Goal: Transaction & Acquisition: Subscribe to service/newsletter

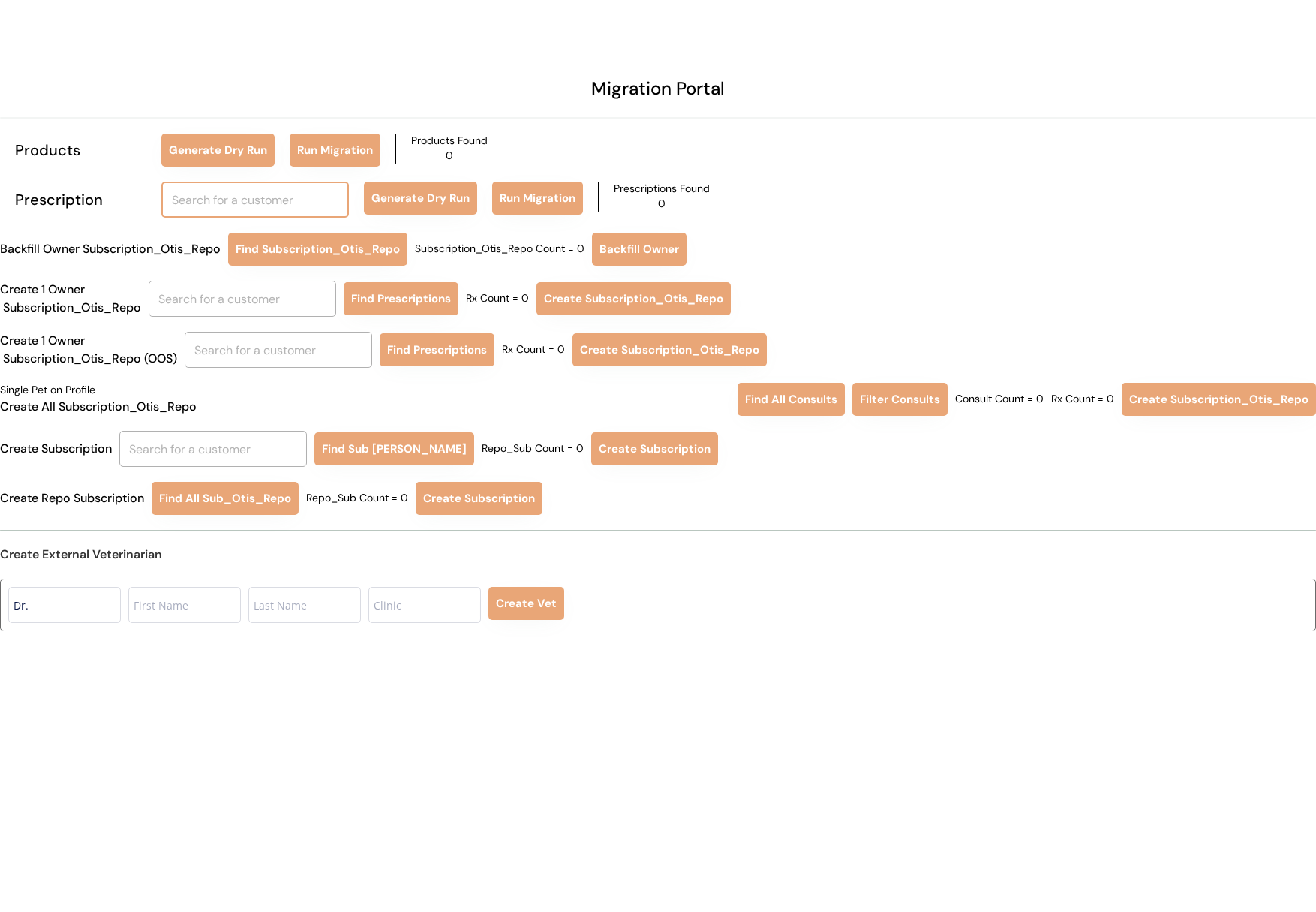
click at [254, 211] on input "text" at bounding box center [255, 200] width 188 height 36
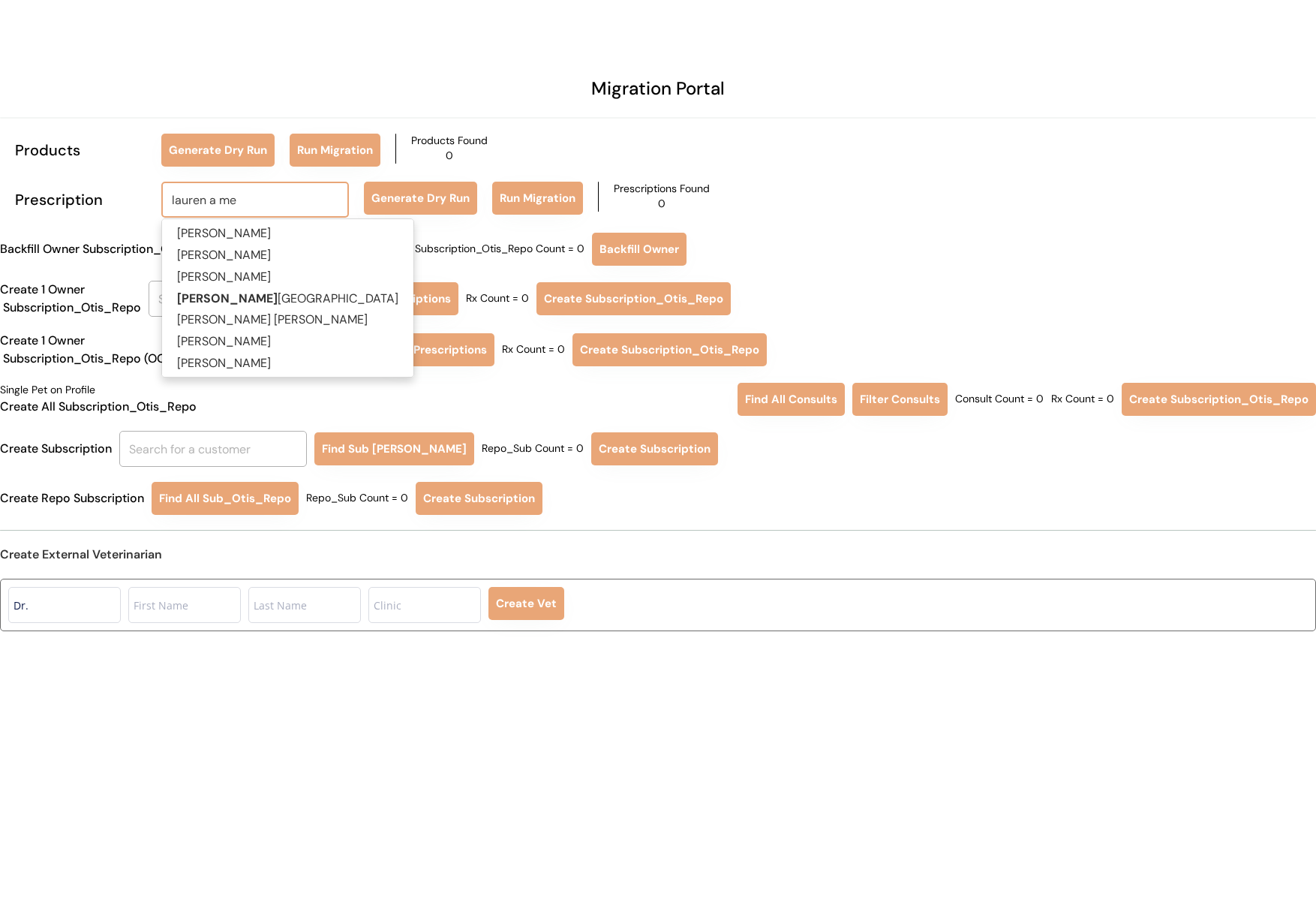
type input "lauren a mes"
type input "lauren a messina"
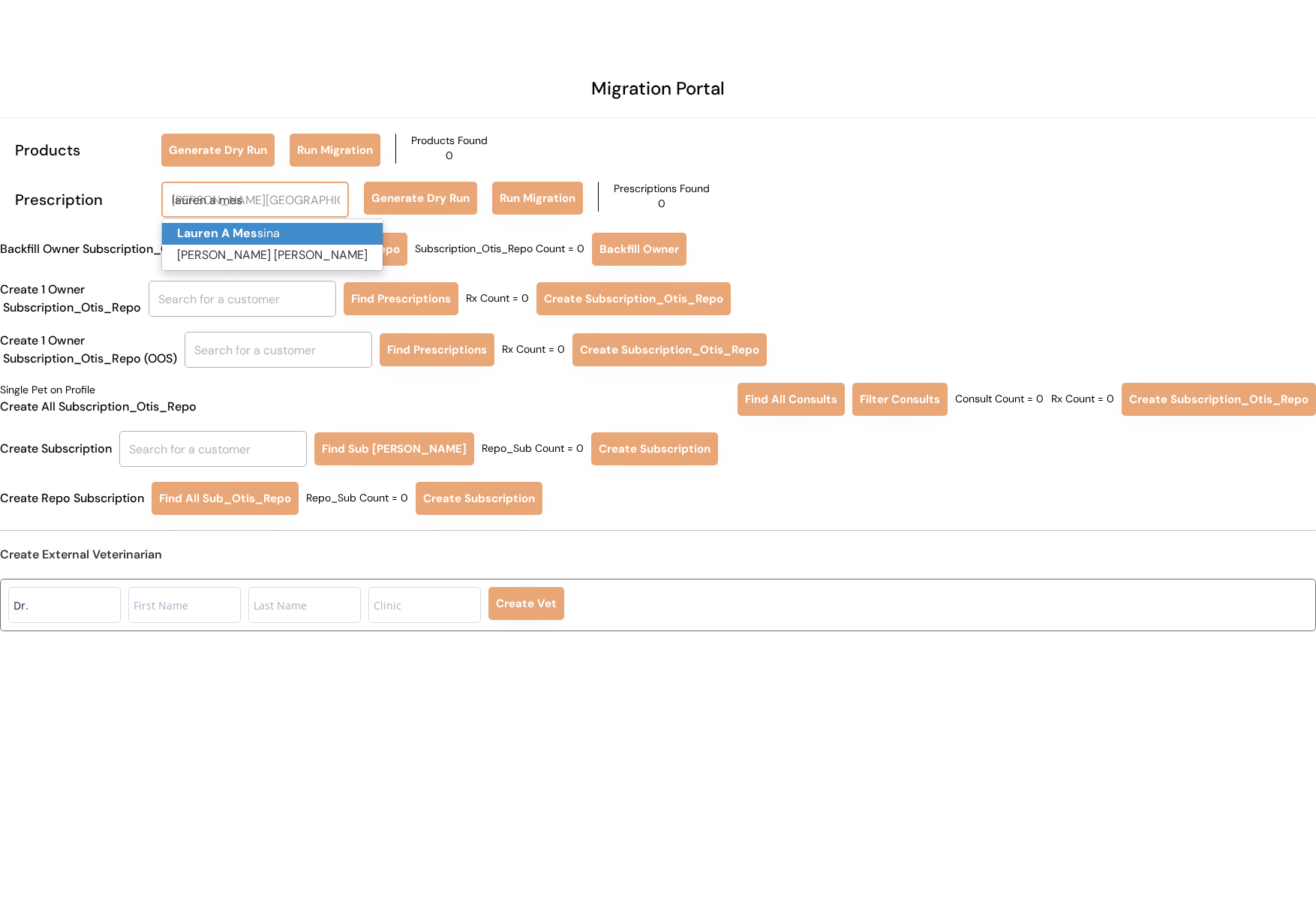
click at [261, 236] on p "Lauren A Mes sina" at bounding box center [273, 233] width 221 height 22
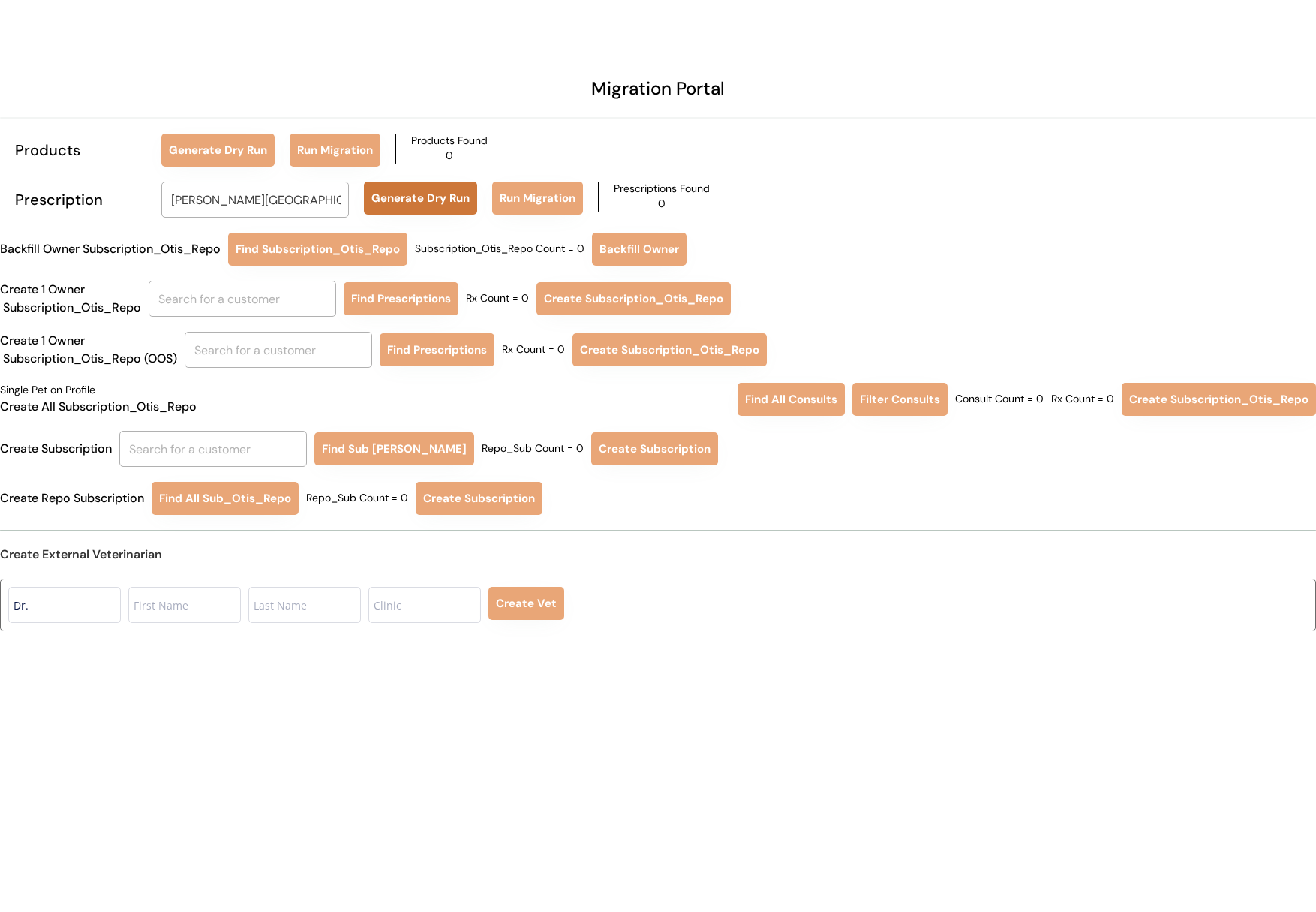
type input "Lauren A Messina"
click at [423, 197] on button "Generate Dry Run" at bounding box center [421, 198] width 114 height 33
click at [309, 199] on input "Lauren A Messina" at bounding box center [255, 200] width 188 height 36
click at [253, 291] on input "text" at bounding box center [242, 299] width 188 height 36
type input "la"
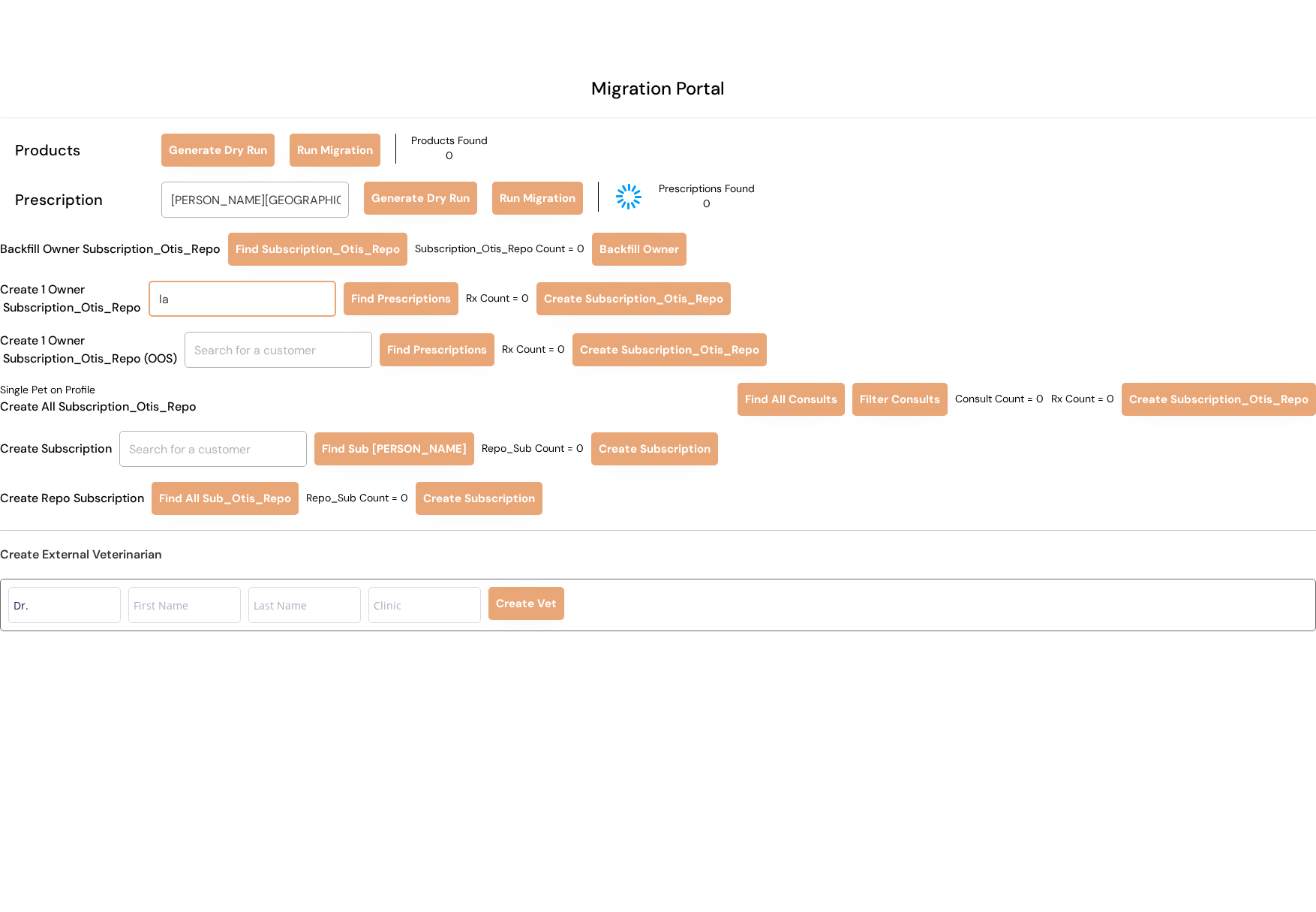
type input "laura Fox"
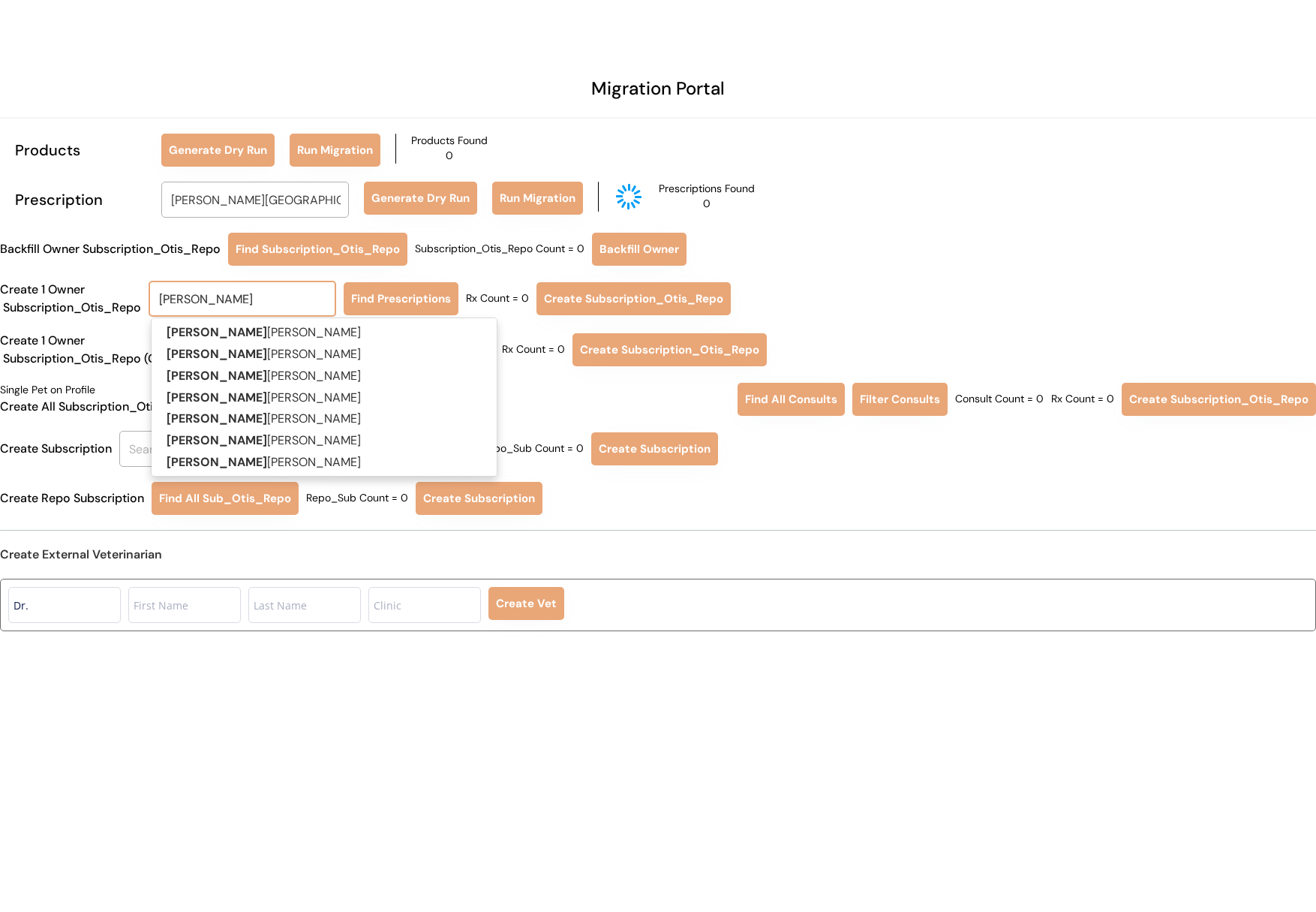
type input "laur"
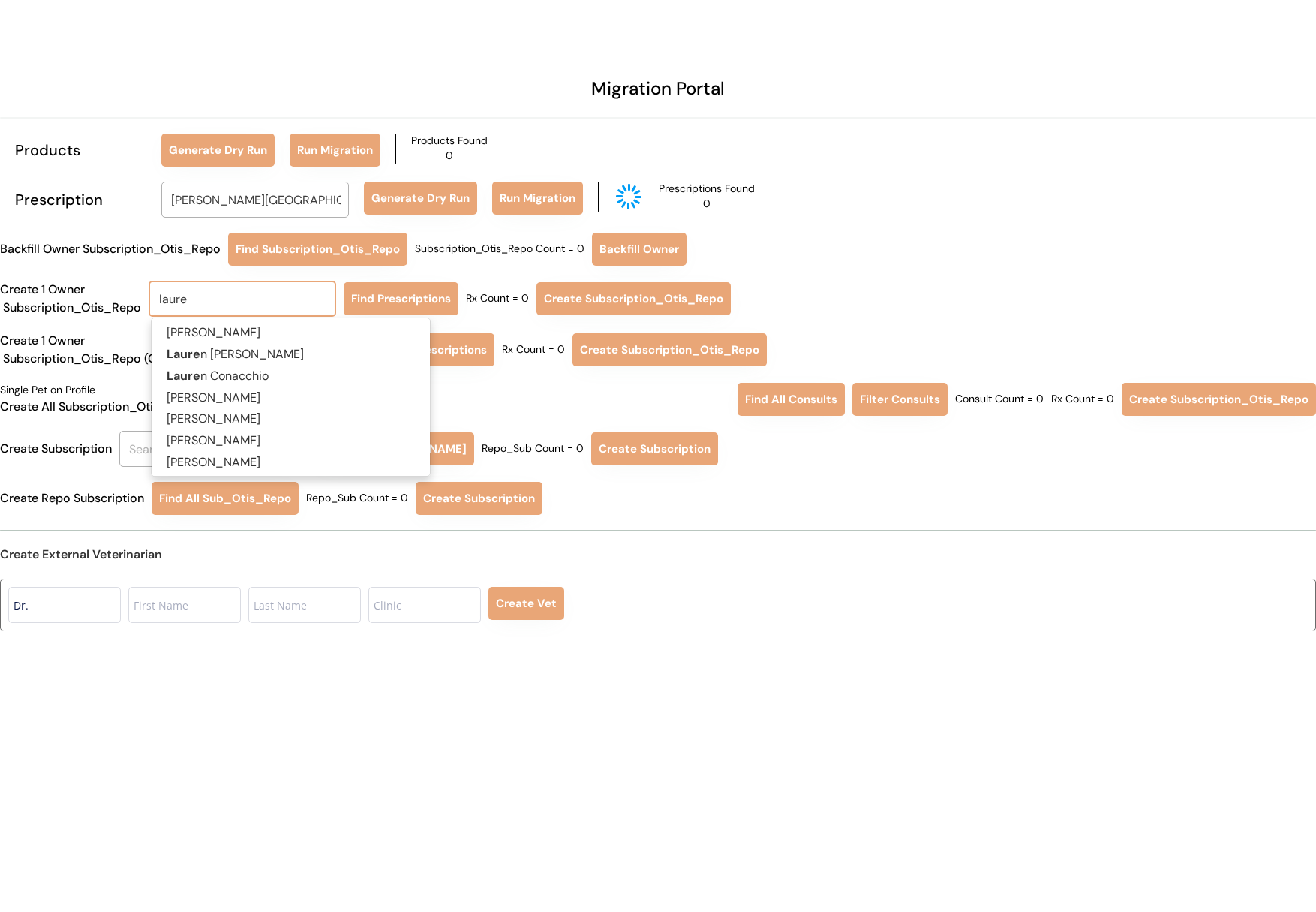
type input "lauren"
type input "lauren Armendariz"
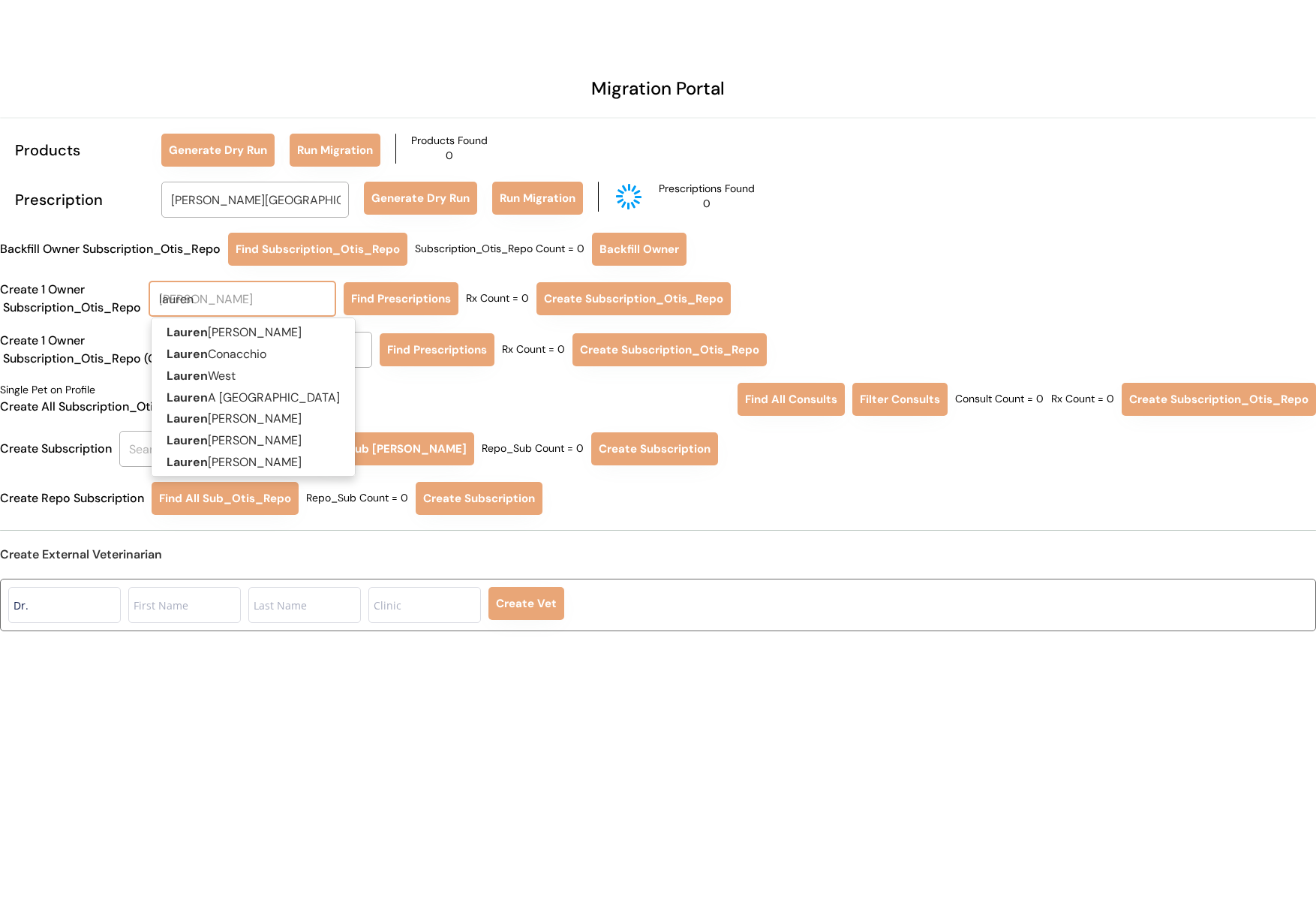
type input "lauren"
type input "lauren a"
type input "lauren armendariz"
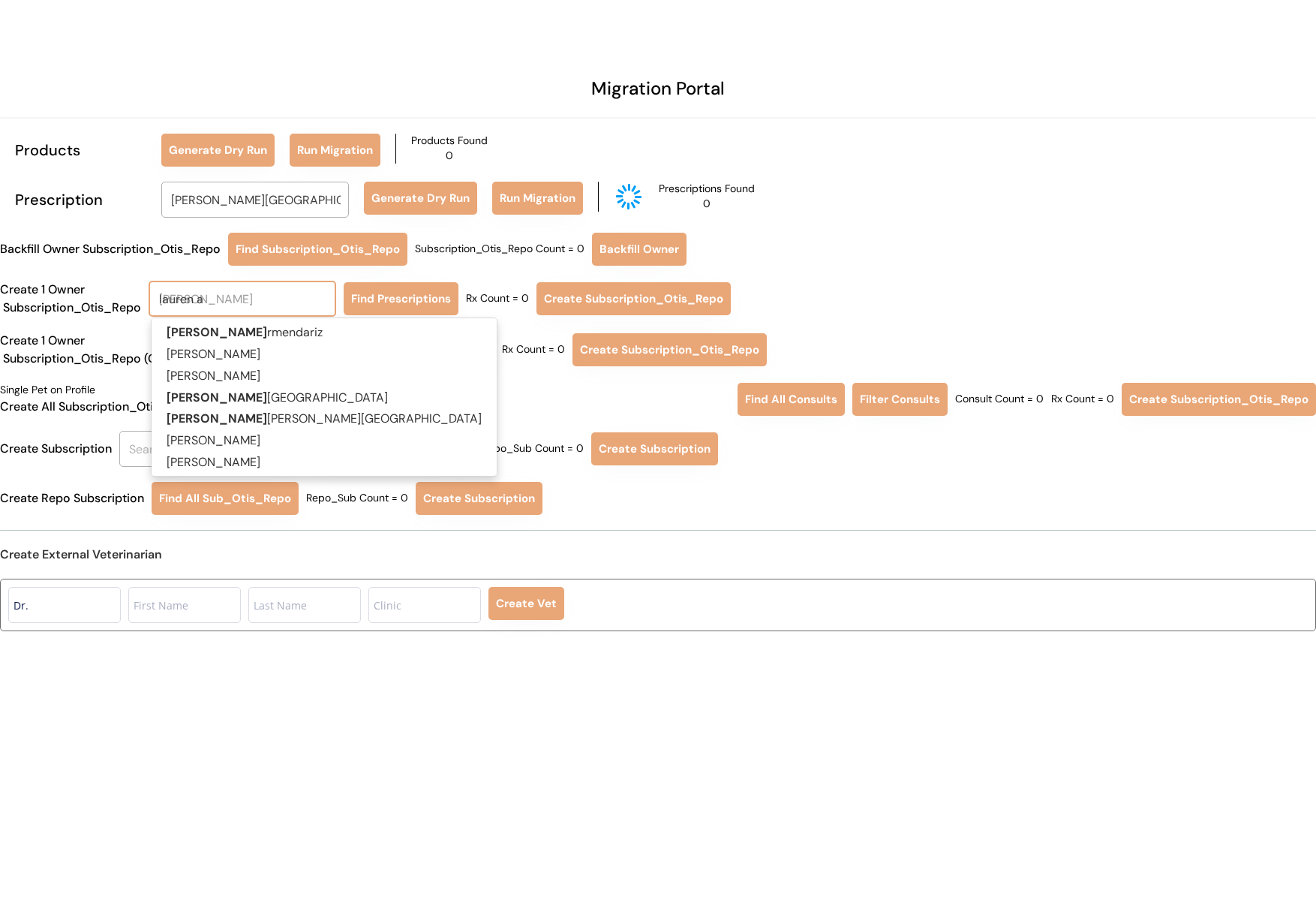
type input "lauren a"
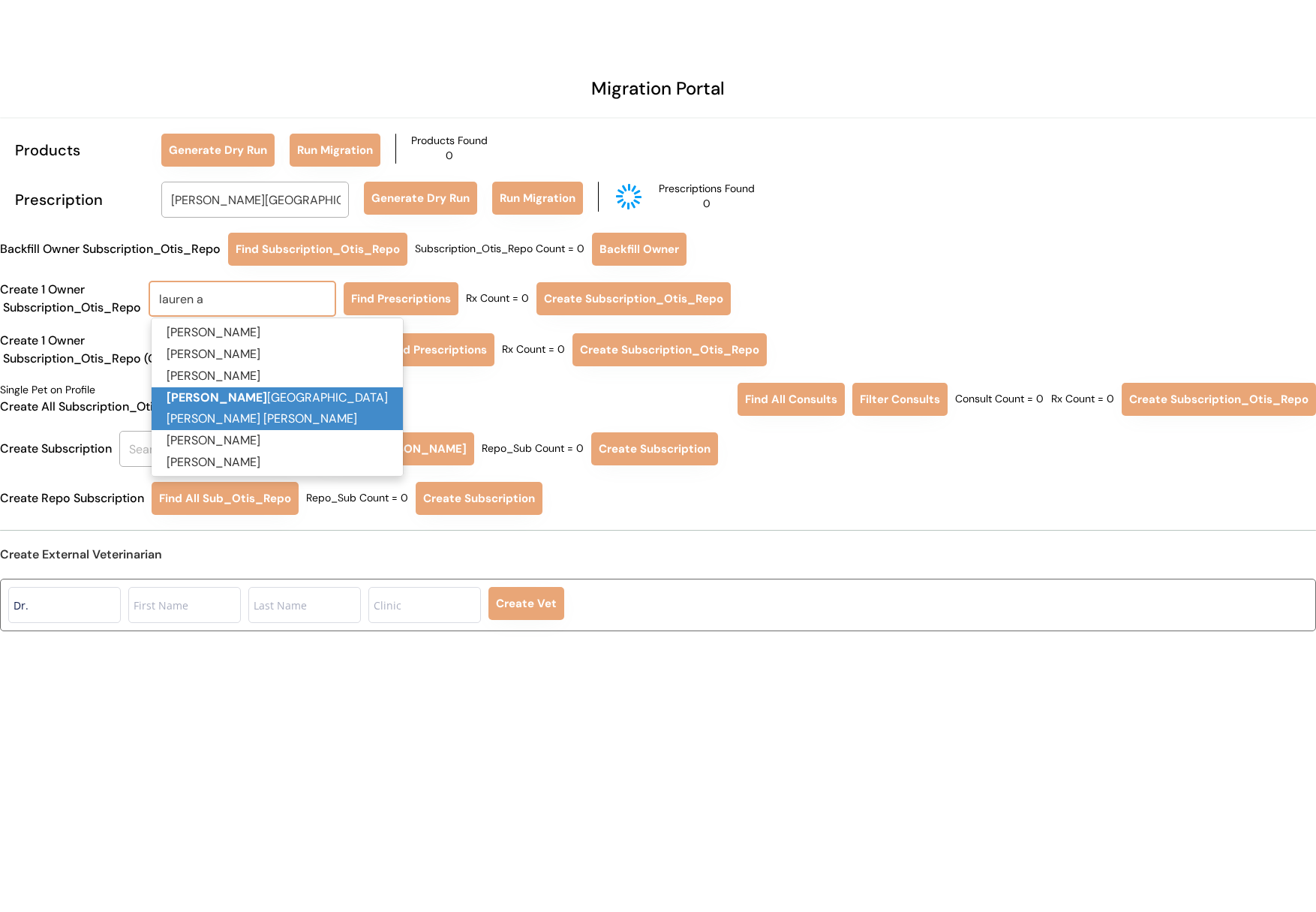
click at [271, 409] on p "Lauren Ann Messina" at bounding box center [278, 419] width 252 height 22
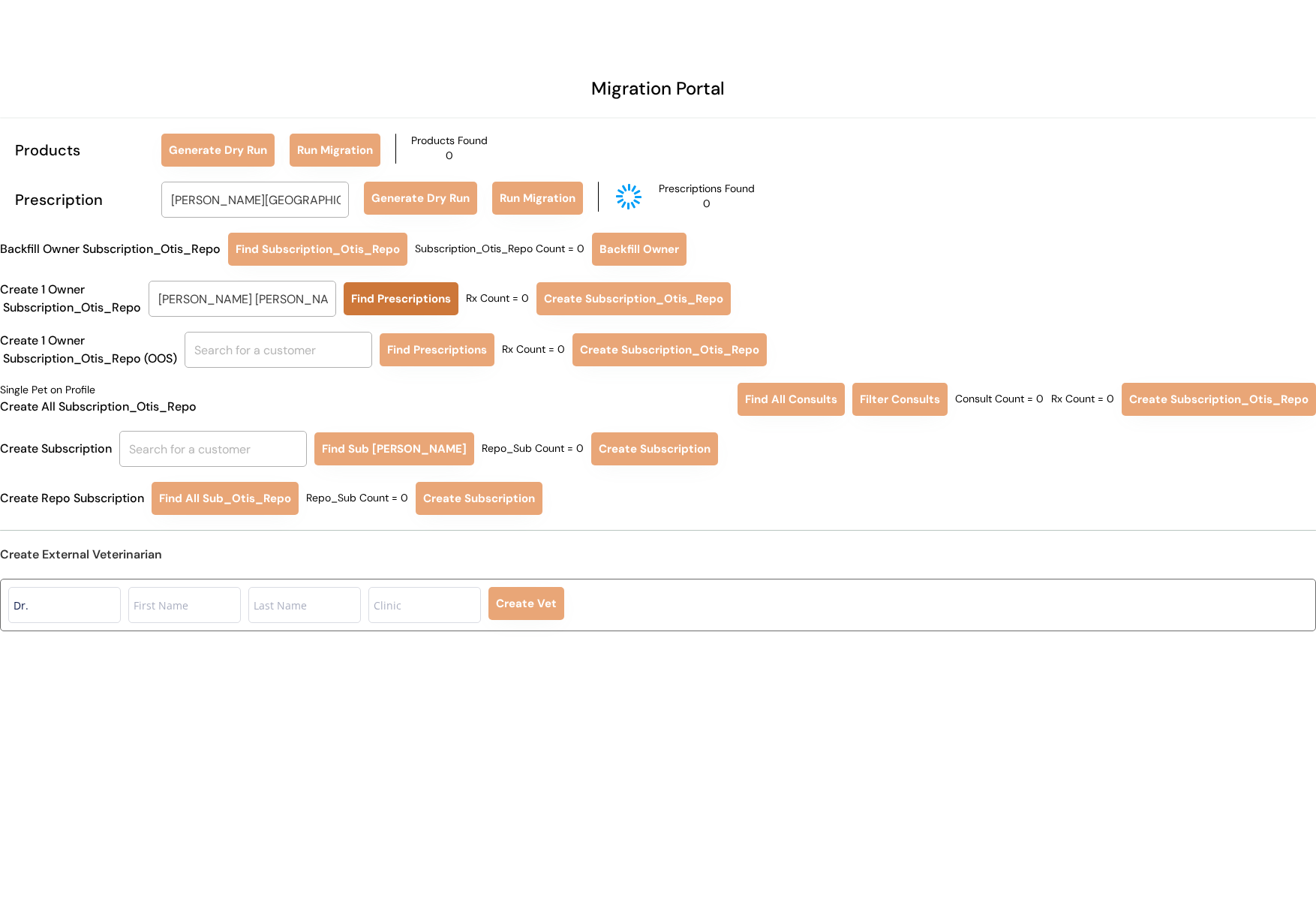
click at [364, 293] on button "Find Prescriptions" at bounding box center [400, 298] width 114 height 33
click at [320, 298] on input "Lauren Ann Messina" at bounding box center [242, 299] width 188 height 36
type input "la"
type input "laura Fox"
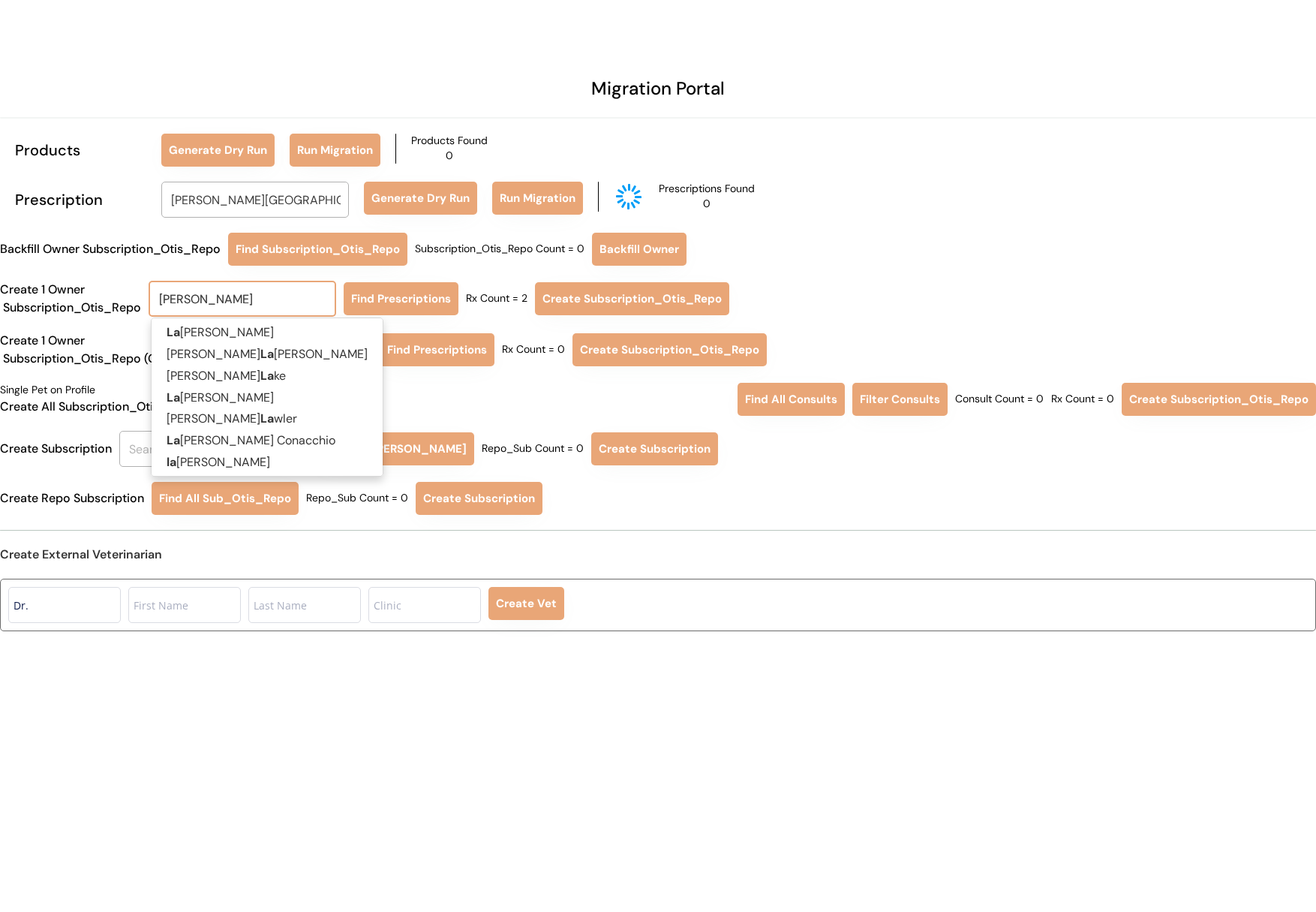
type input "laur"
type input "lauren"
type input "lauren Armendariz"
type input "lauren"
type input "lauren a"
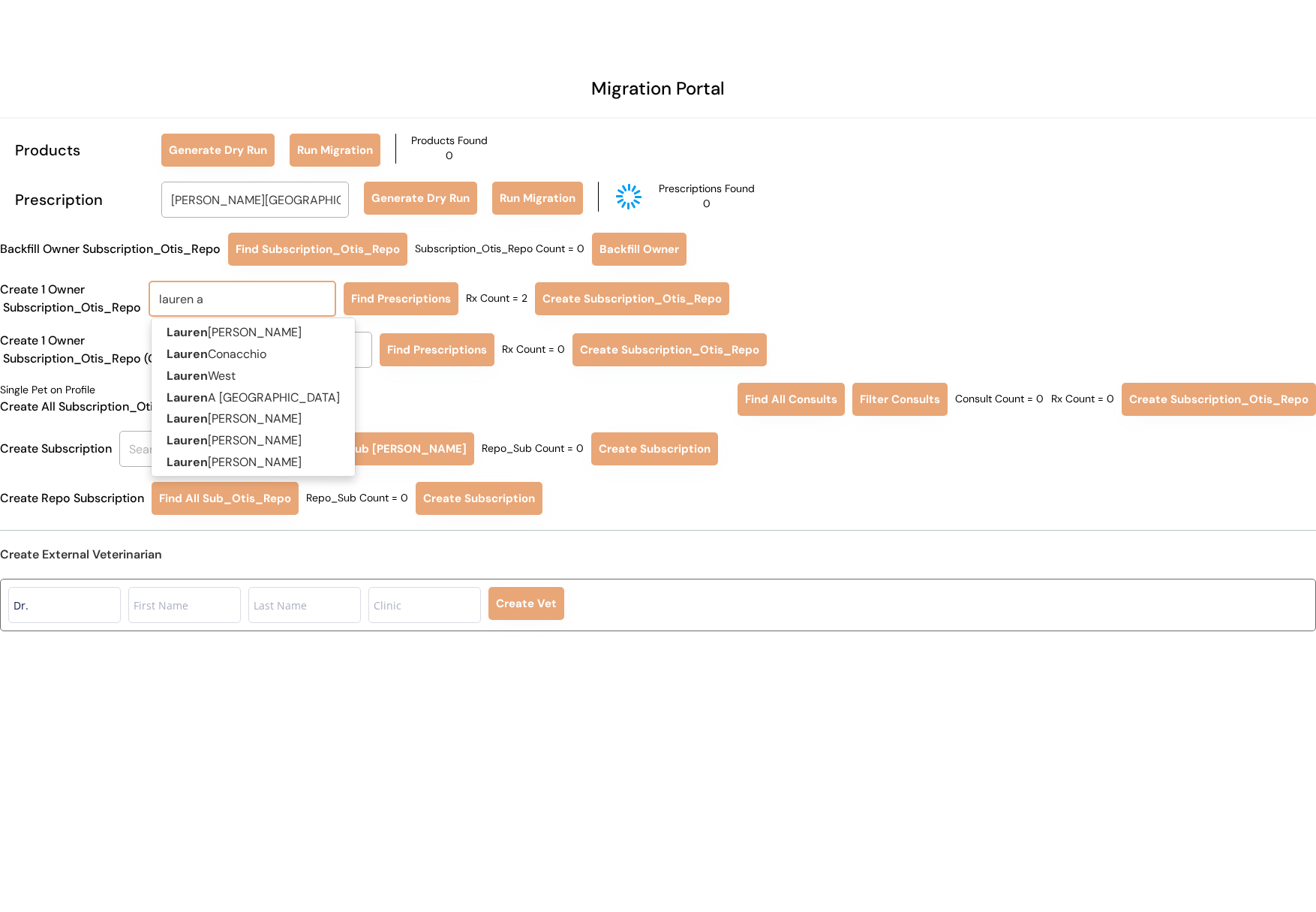
type input "lauren armendariz"
type input "lauren a m"
type input "lauren a messina"
type input "lauren a me"
click at [306, 395] on p "Lauren A Me ssina" at bounding box center [262, 398] width 221 height 22
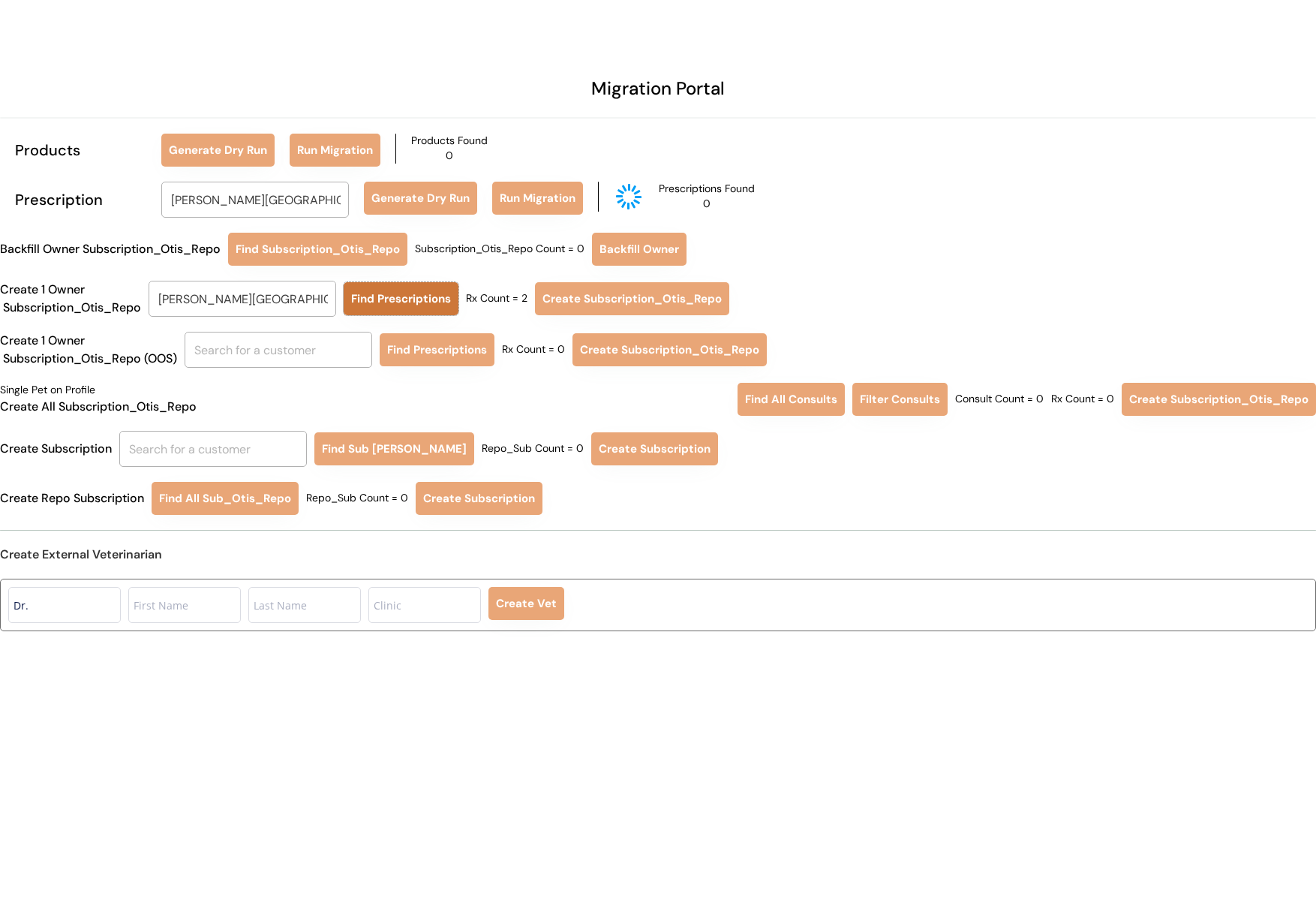
click at [391, 303] on button "Find Prescriptions" at bounding box center [400, 298] width 114 height 33
click at [284, 288] on input "Lauren A Messina" at bounding box center [242, 299] width 188 height 36
type input "la"
type input "laura Fox"
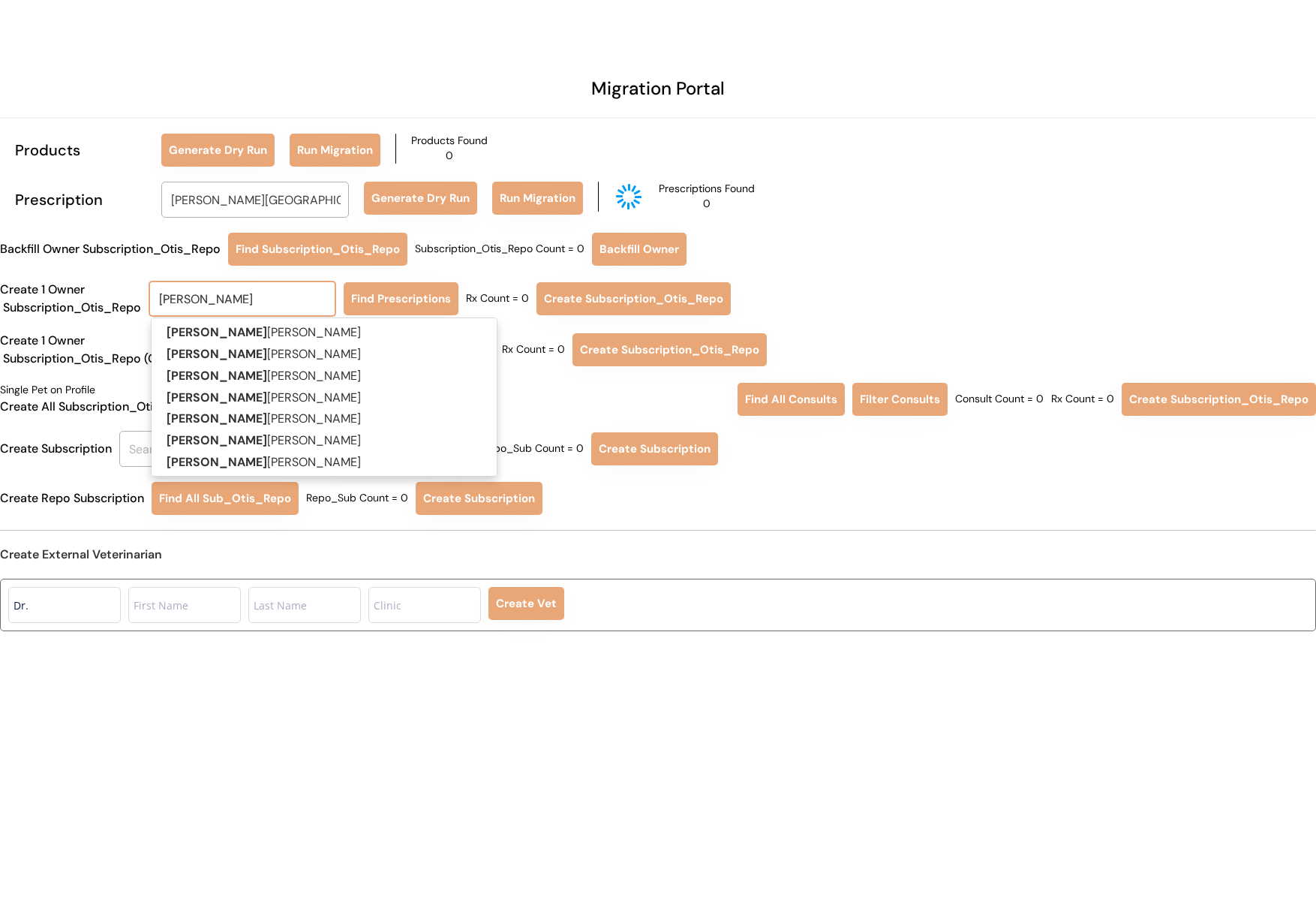
type input "laur"
type input "lauren"
type input "lauren Armendariz"
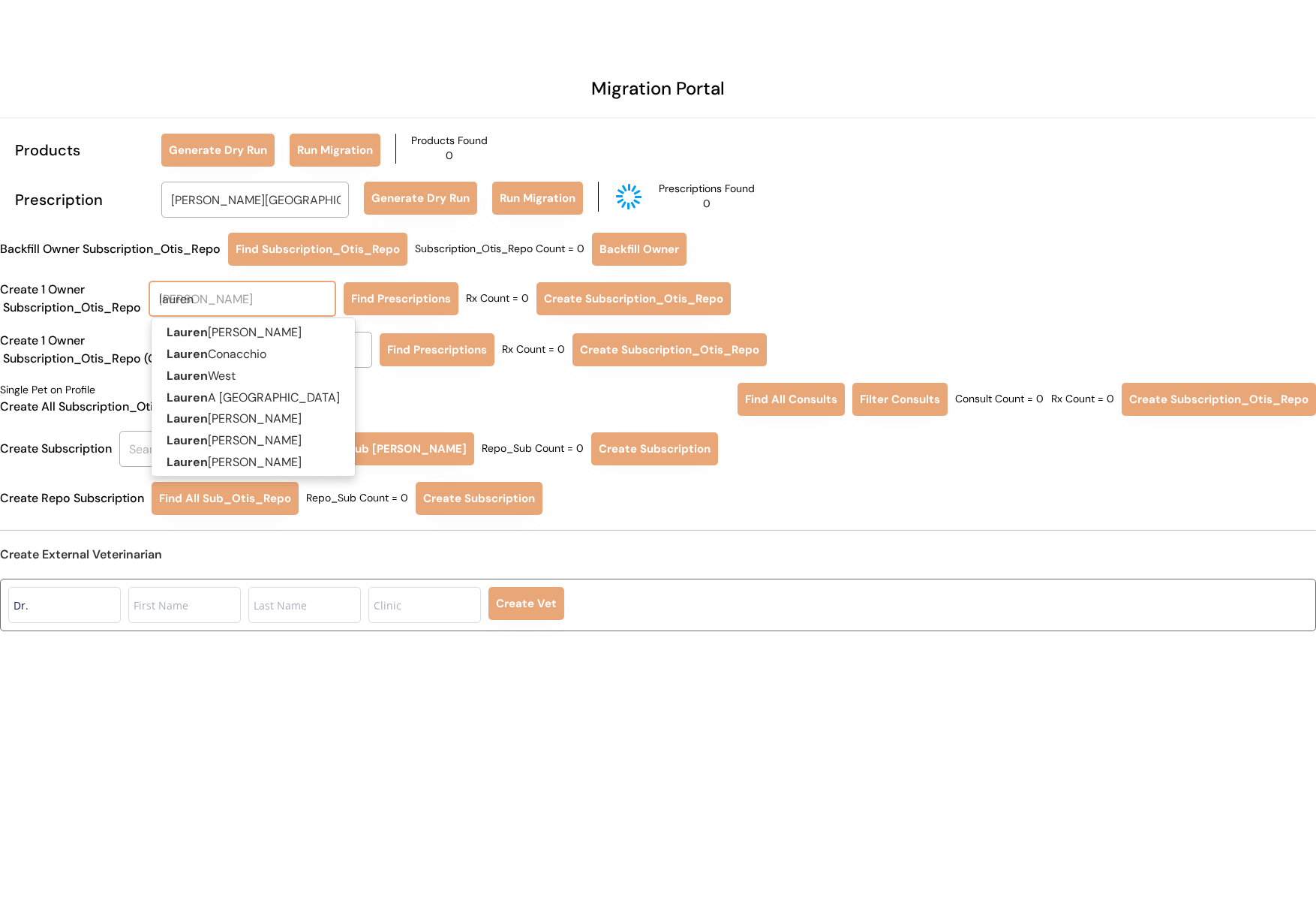
type input "lauren"
type input "lauren a"
type input "lauren armendariz"
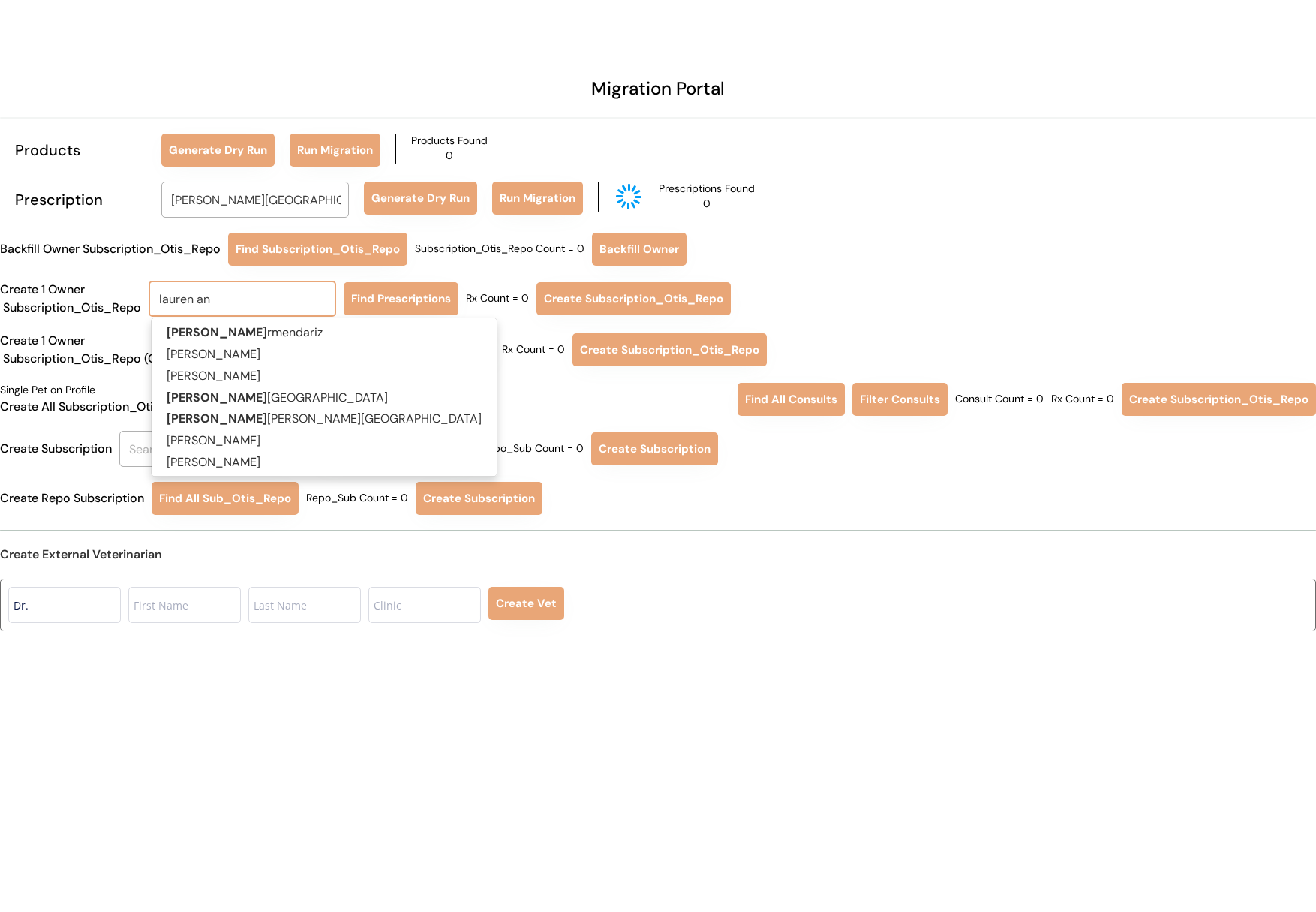
type input "lauren ann"
type input "lauren ann Messina"
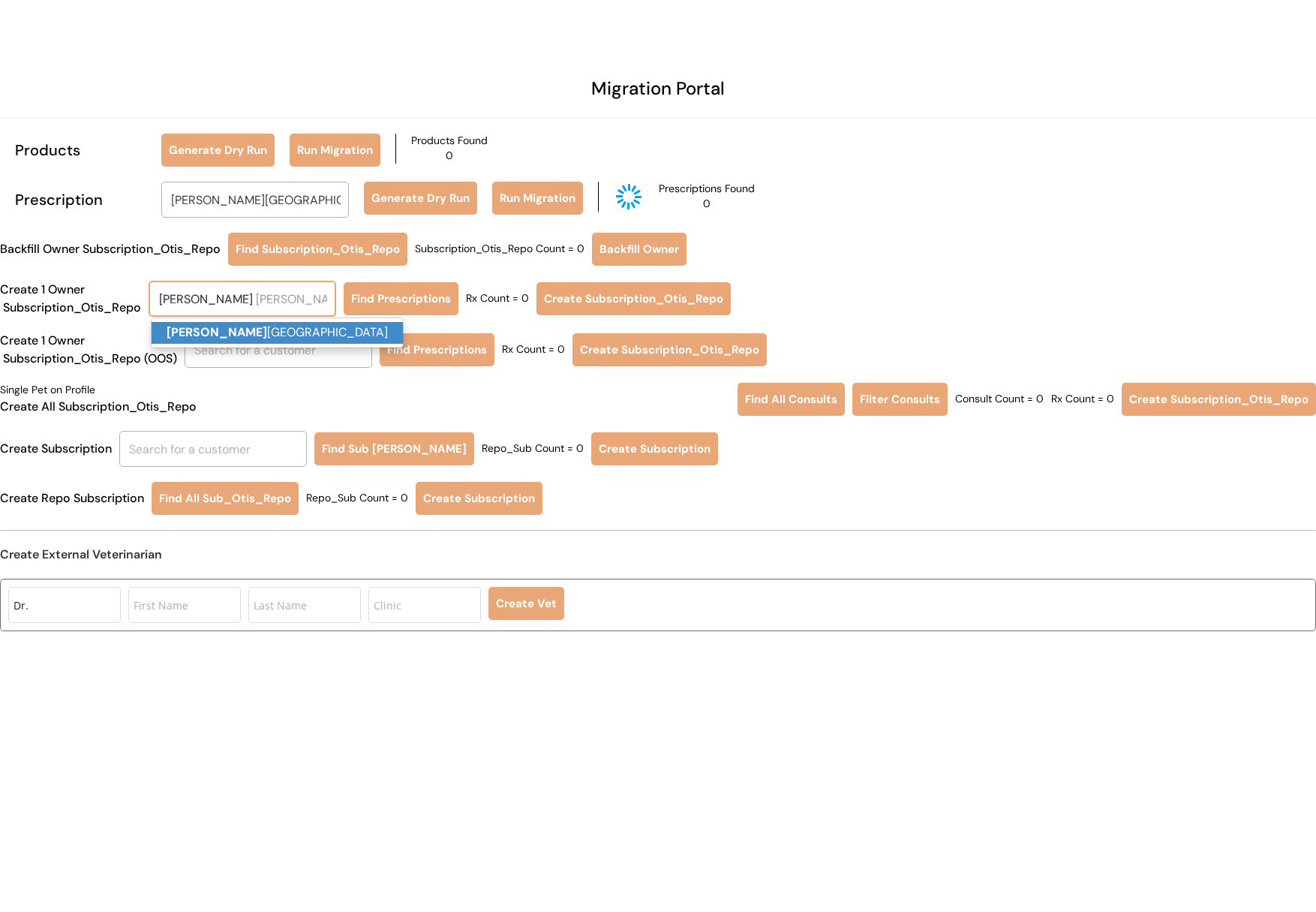
click at [278, 336] on p "Lauren Ann Messina" at bounding box center [278, 332] width 252 height 22
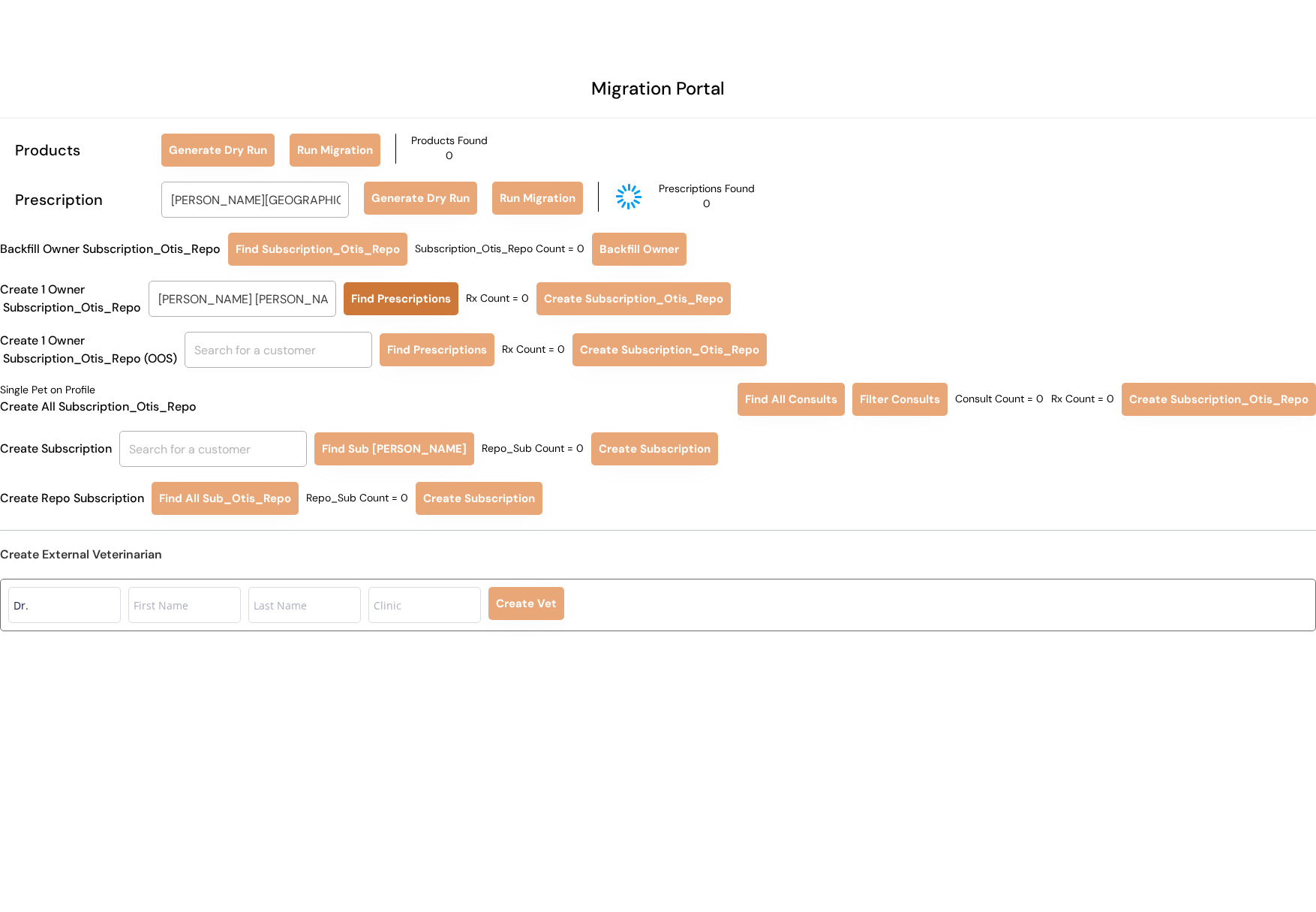
type input "Lauren Ann Messina"
click at [386, 305] on button "Find Prescriptions" at bounding box center [400, 298] width 114 height 33
click at [604, 300] on button "Create Subscription_Otis_Repo" at bounding box center [632, 298] width 194 height 33
click at [207, 443] on input "text" at bounding box center [213, 448] width 188 height 36
type input "LAUREN"
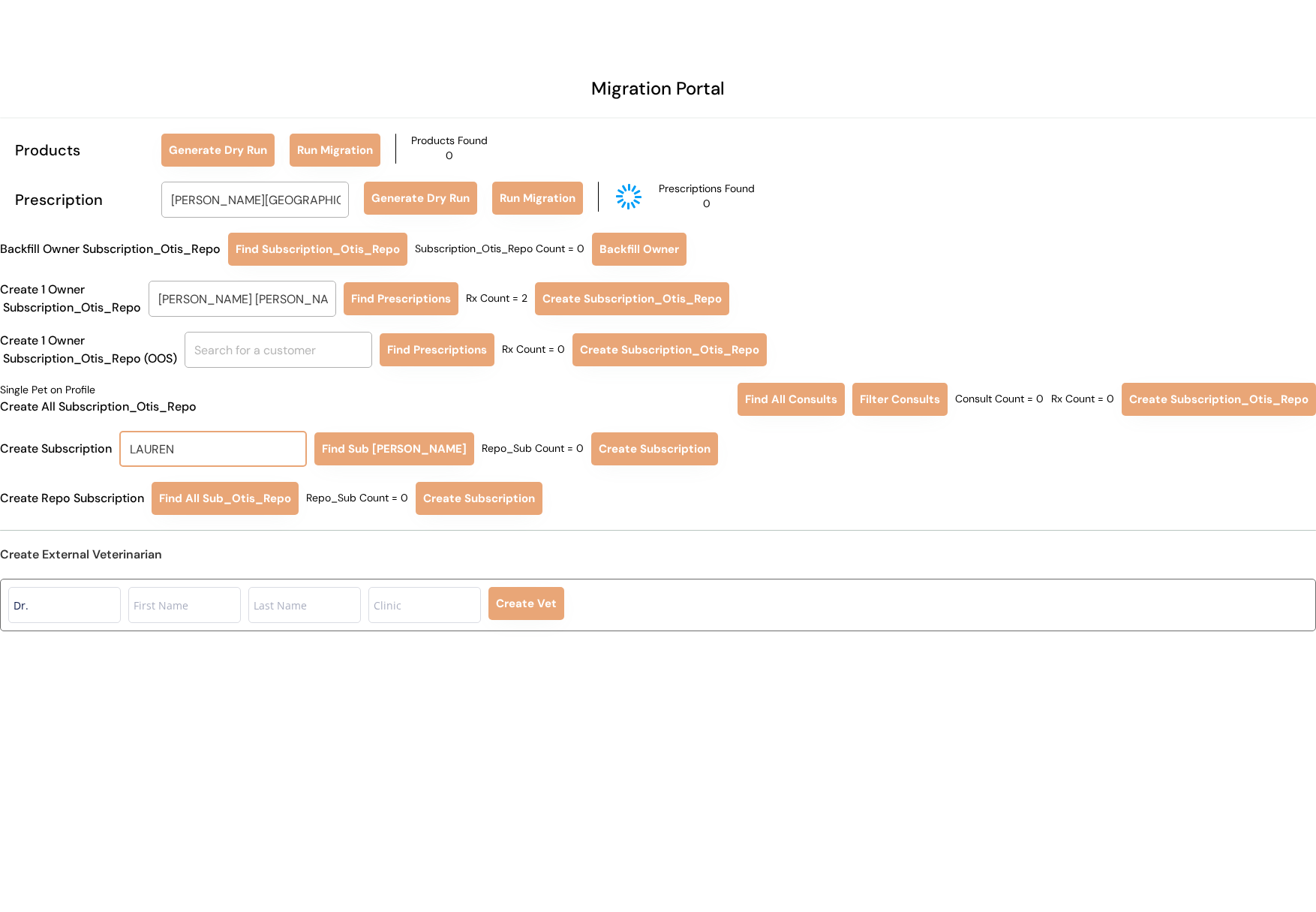
type input "LAUREN Armendariz"
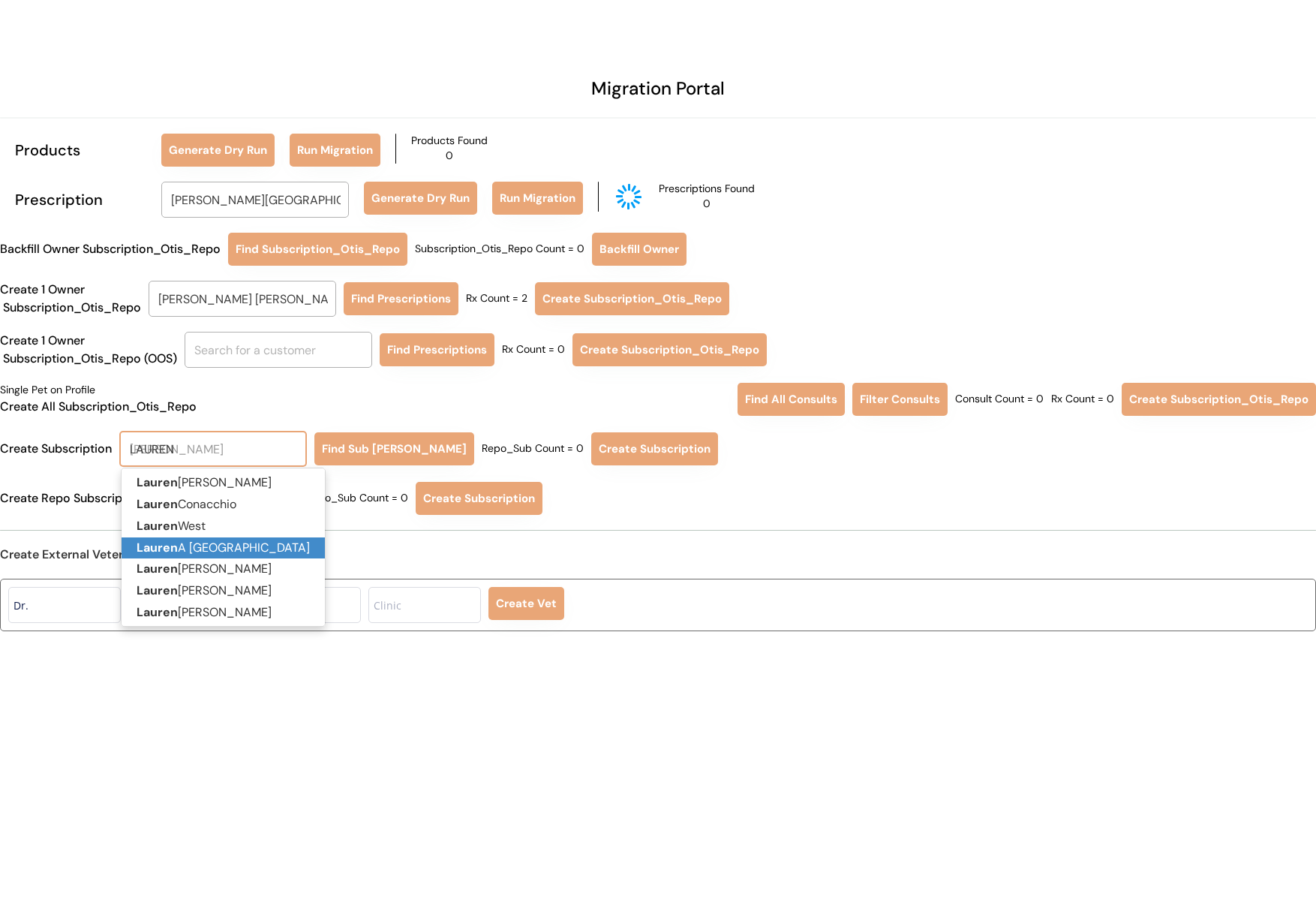
click at [192, 548] on p "Lauren A Messina" at bounding box center [223, 548] width 203 height 22
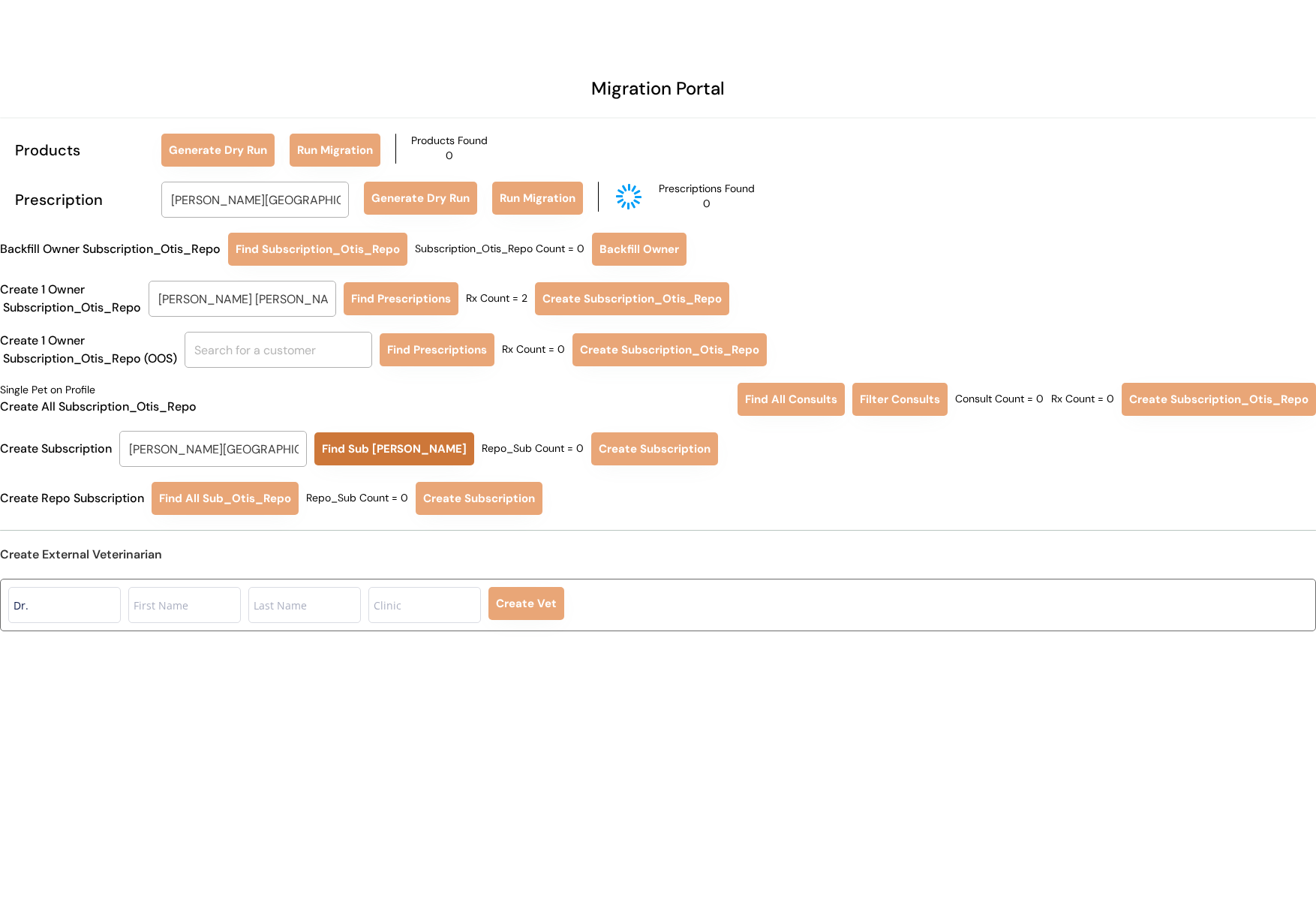
type input "Lauren A Messina"
click at [378, 439] on button "Find Sub [PERSON_NAME]" at bounding box center [394, 448] width 160 height 33
click at [612, 452] on button "Create Subscription" at bounding box center [653, 448] width 127 height 33
click at [300, 307] on input "Lauren Ann Messina" at bounding box center [242, 299] width 188 height 36
type input "cara"
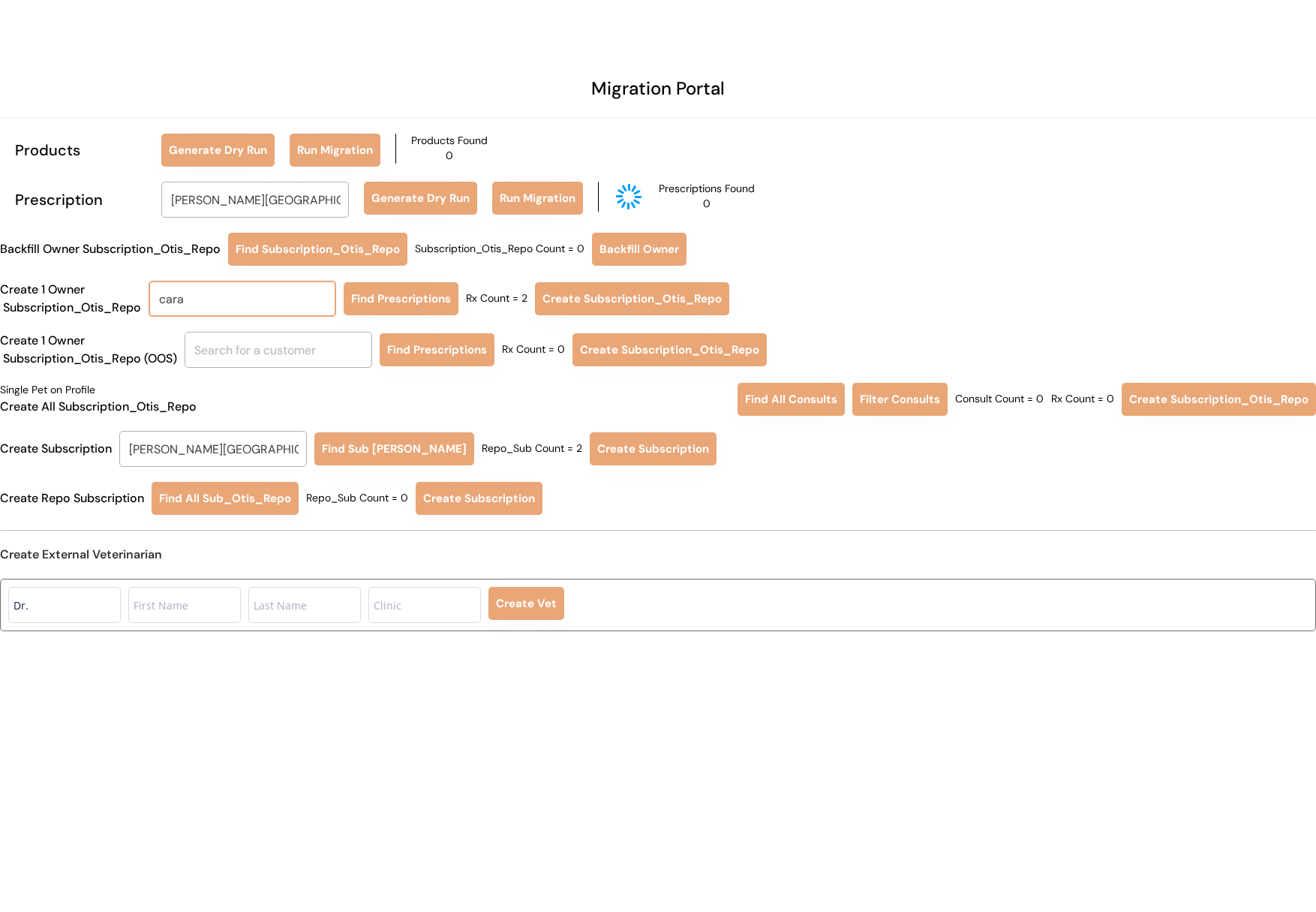
type input "cara Davis"
click at [285, 334] on p "Cara Davis" at bounding box center [245, 332] width 188 height 22
type input "Cara Davis"
click at [390, 313] on button "Find Prescriptions" at bounding box center [400, 298] width 114 height 33
click at [297, 352] on input "text" at bounding box center [278, 349] width 188 height 36
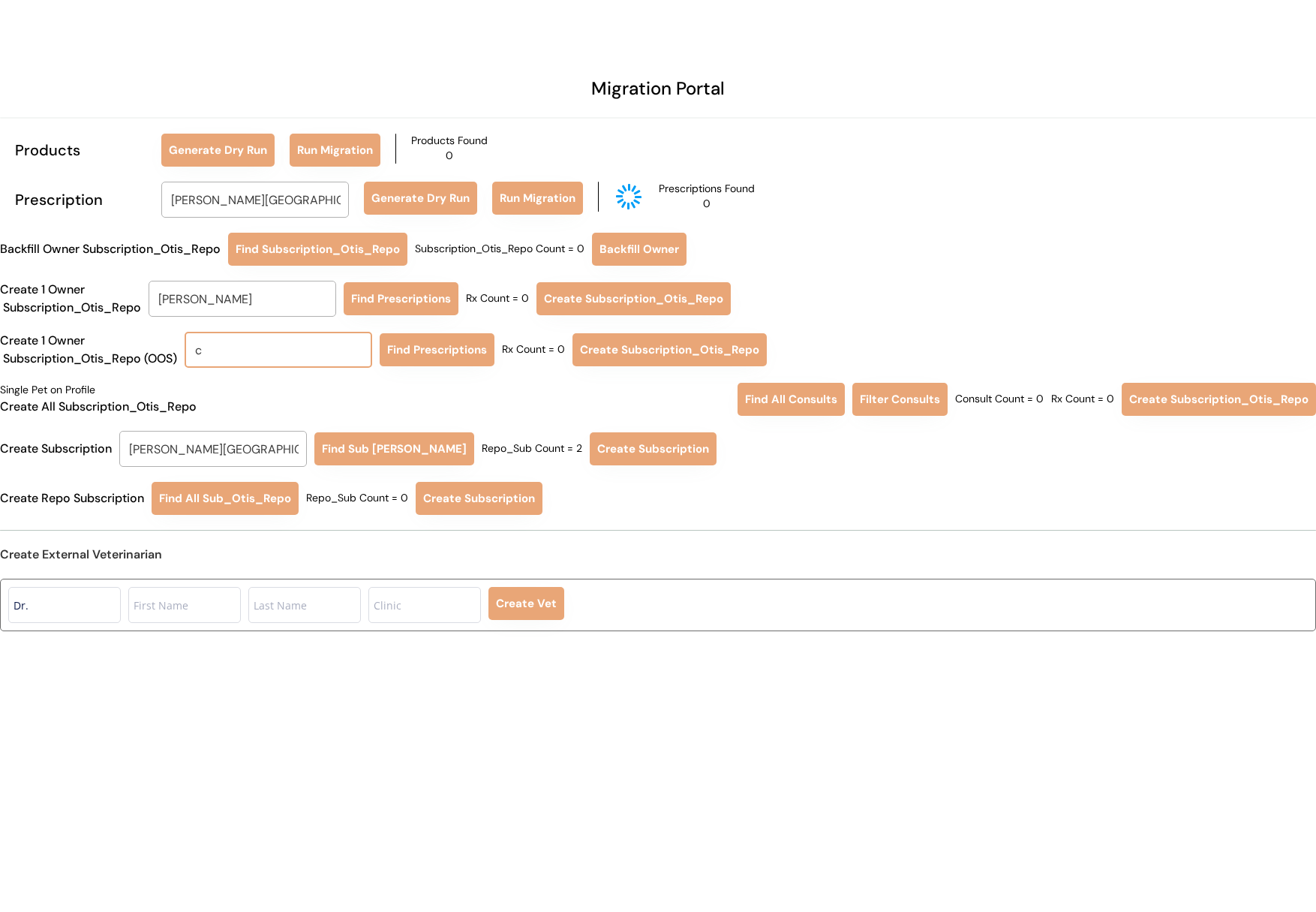
type input "ca"
type input "carli Reeves"
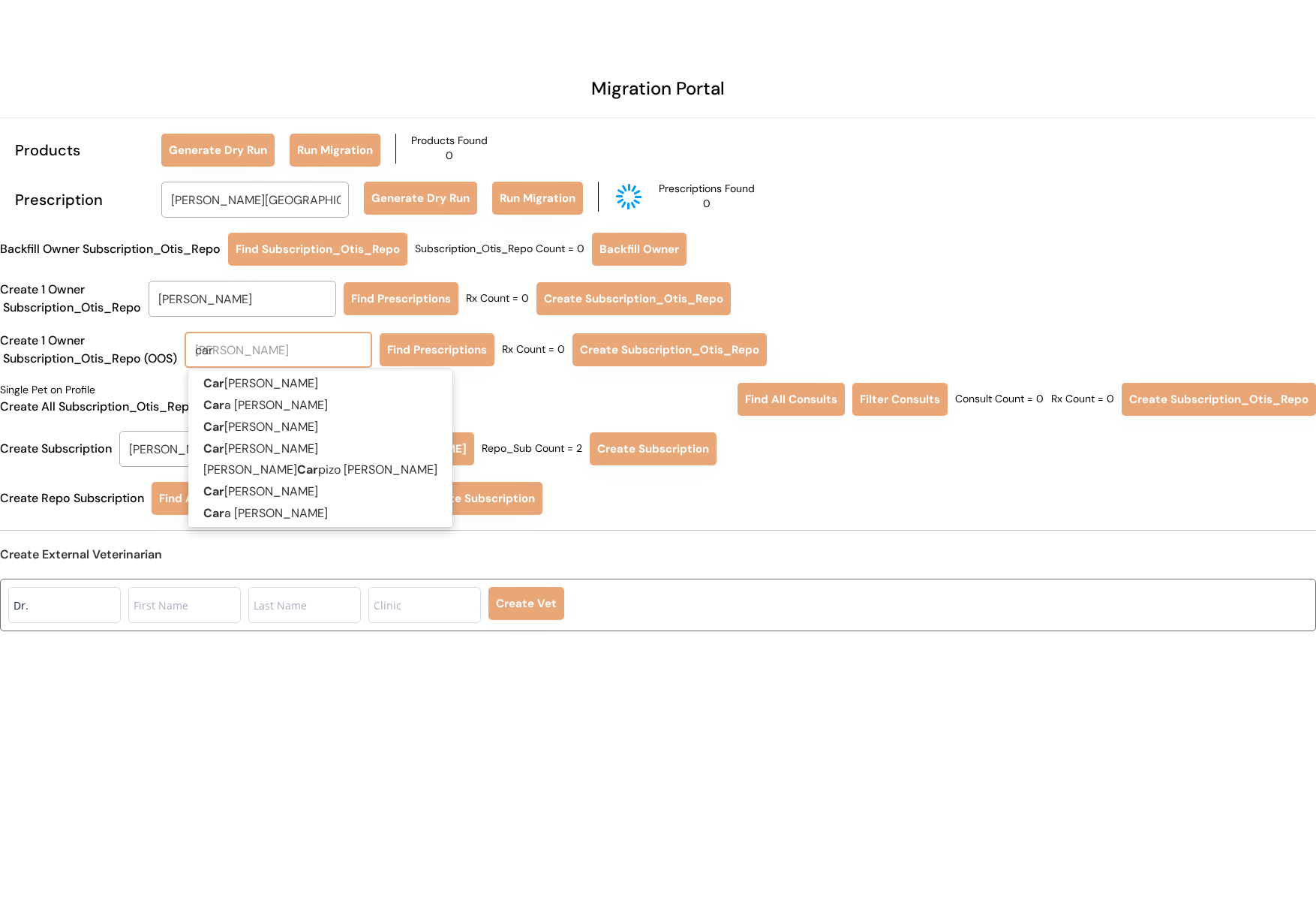
type input "cara"
type input "cara Davis"
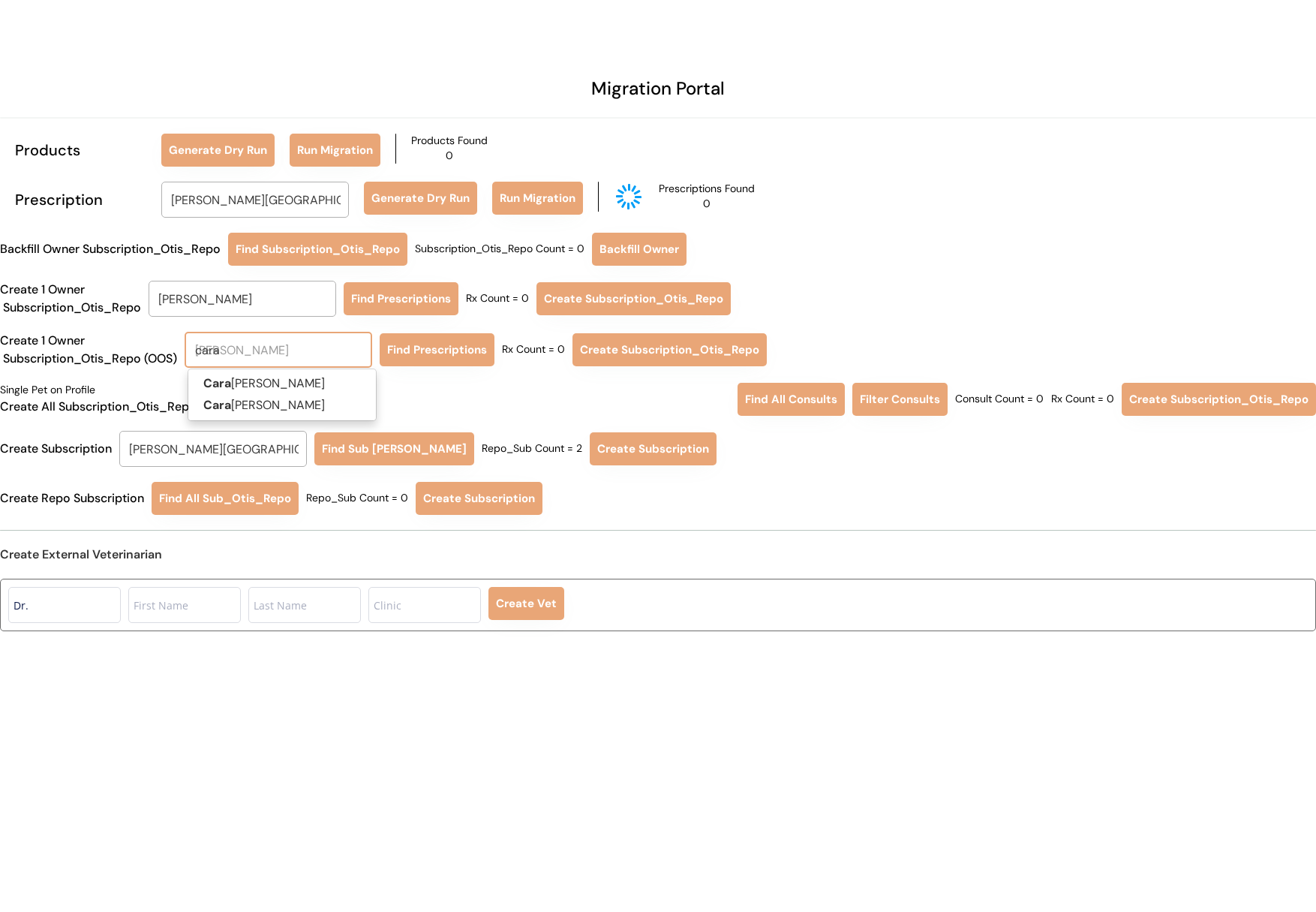
type input "cara"
click at [269, 386] on p "Cara Davis" at bounding box center [282, 383] width 188 height 22
type input "Cara Davis"
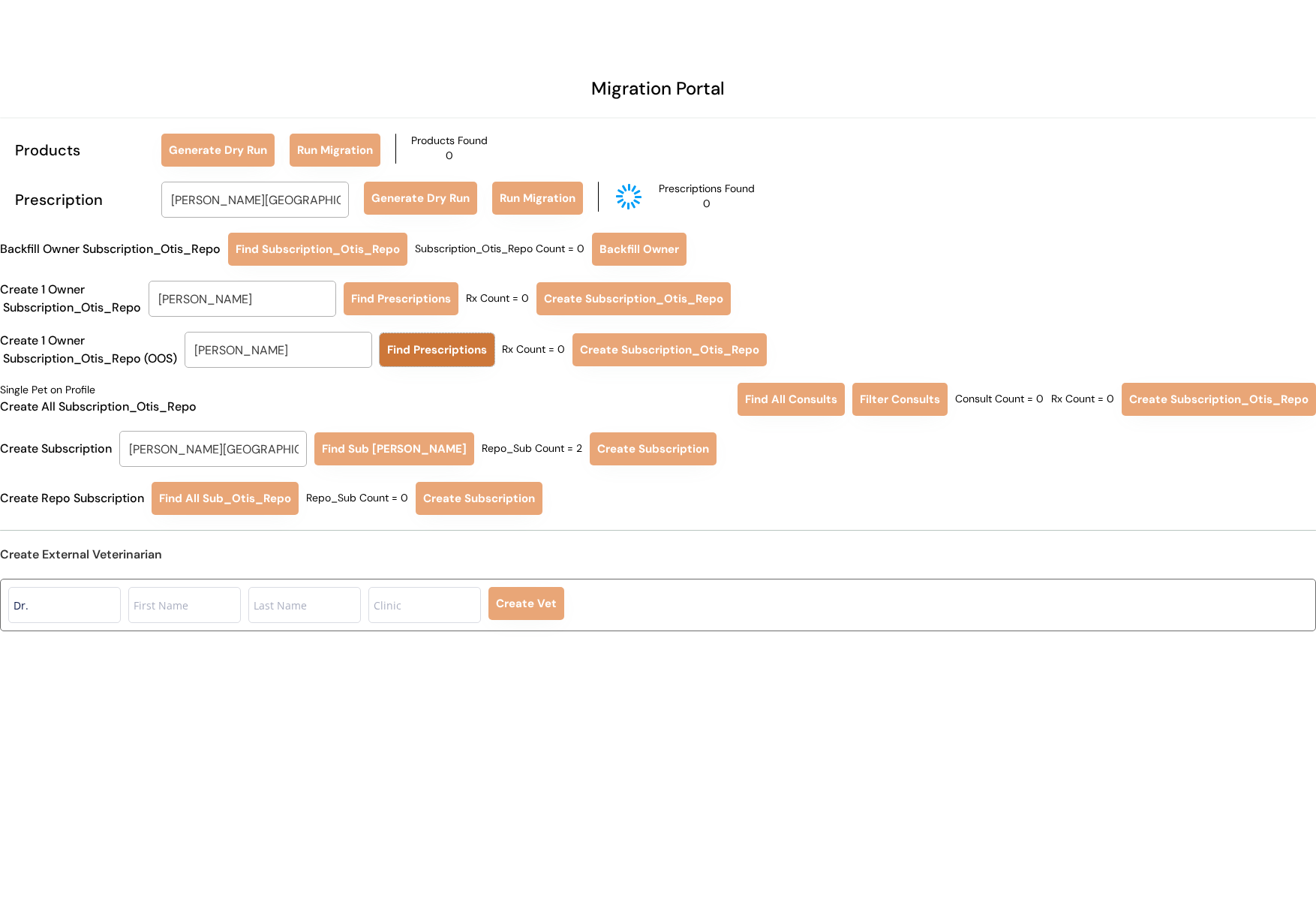
click at [419, 354] on button "Find Prescriptions" at bounding box center [437, 349] width 114 height 33
click at [662, 352] on button "Create Subscription_Otis_Repo" at bounding box center [664, 349] width 194 height 33
click at [249, 452] on input "Lauren A Messina" at bounding box center [213, 448] width 188 height 36
type input "cara"
type input "cara Davis"
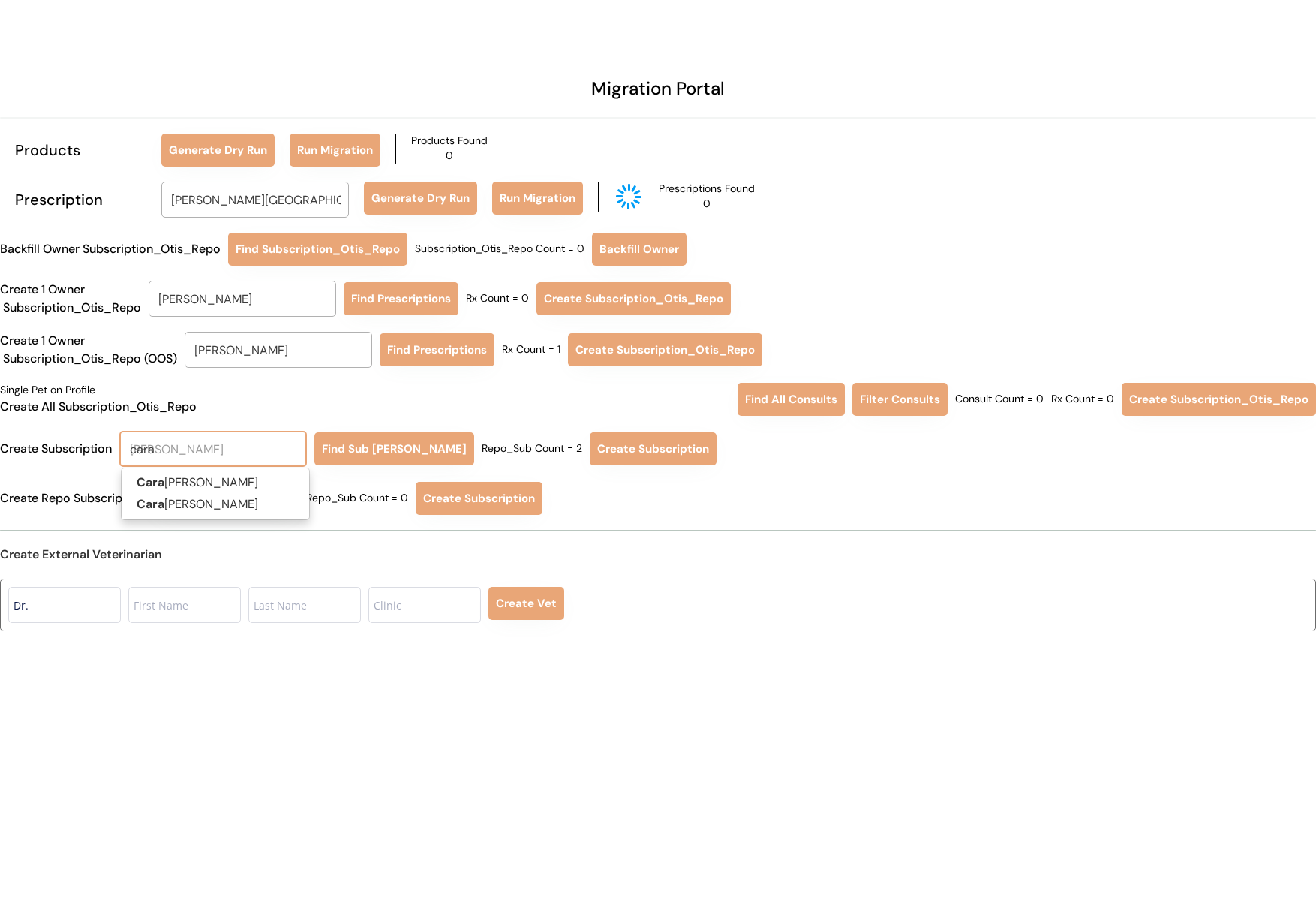
type input "cara"
type input "cara da"
type input "cara davis"
click at [227, 476] on p "Cara Da vis" at bounding box center [215, 482] width 188 height 22
type input "Cara Davis"
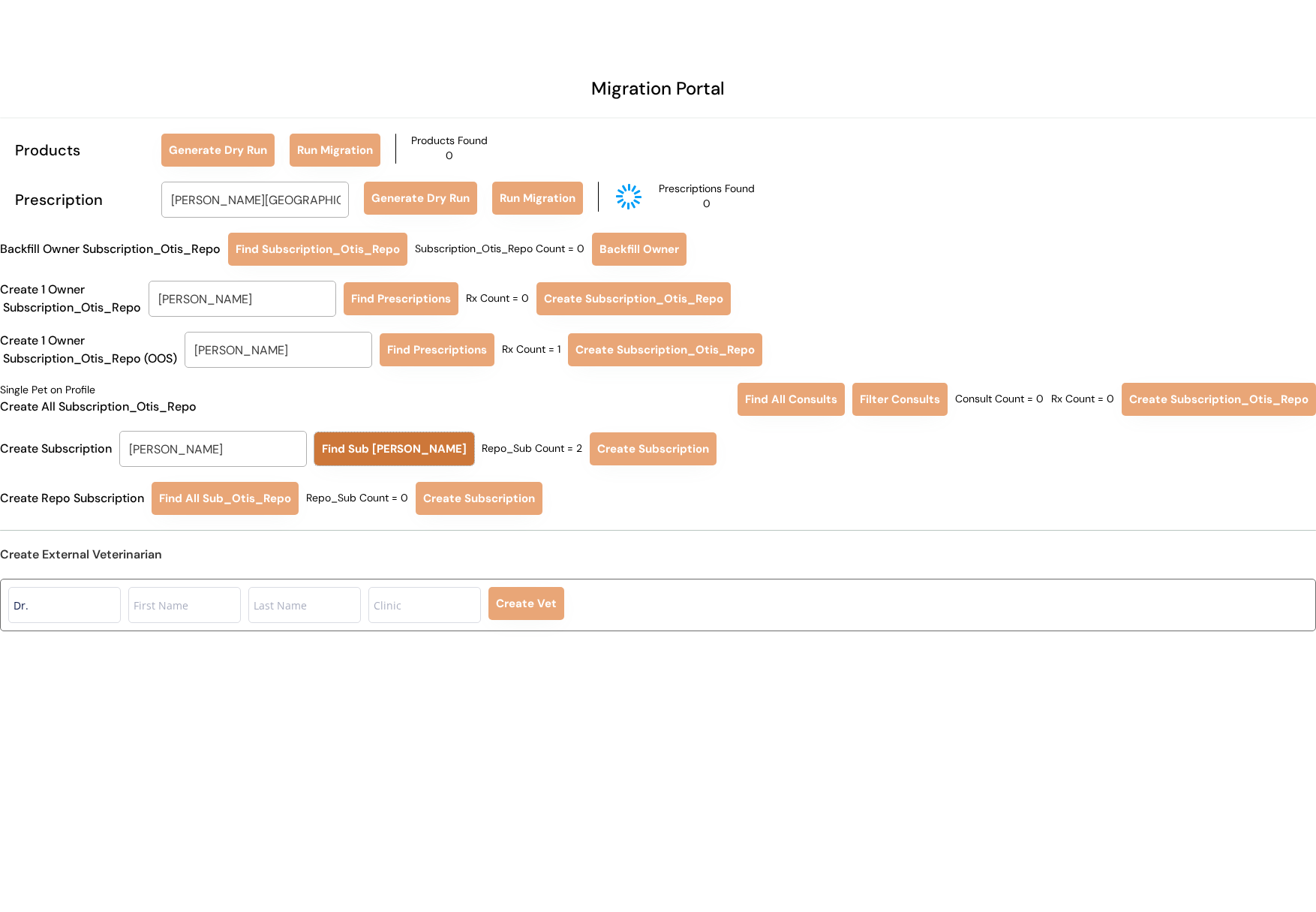
click at [380, 453] on button "Find Sub [PERSON_NAME]" at bounding box center [394, 448] width 160 height 33
click at [598, 445] on button "Create Subscription" at bounding box center [650, 448] width 127 height 33
drag, startPoint x: 296, startPoint y: 196, endPoint x: 186, endPoint y: 190, distance: 110.2
click at [186, 190] on input "Lauren A Messina" at bounding box center [255, 200] width 188 height 36
type input "TRACY"
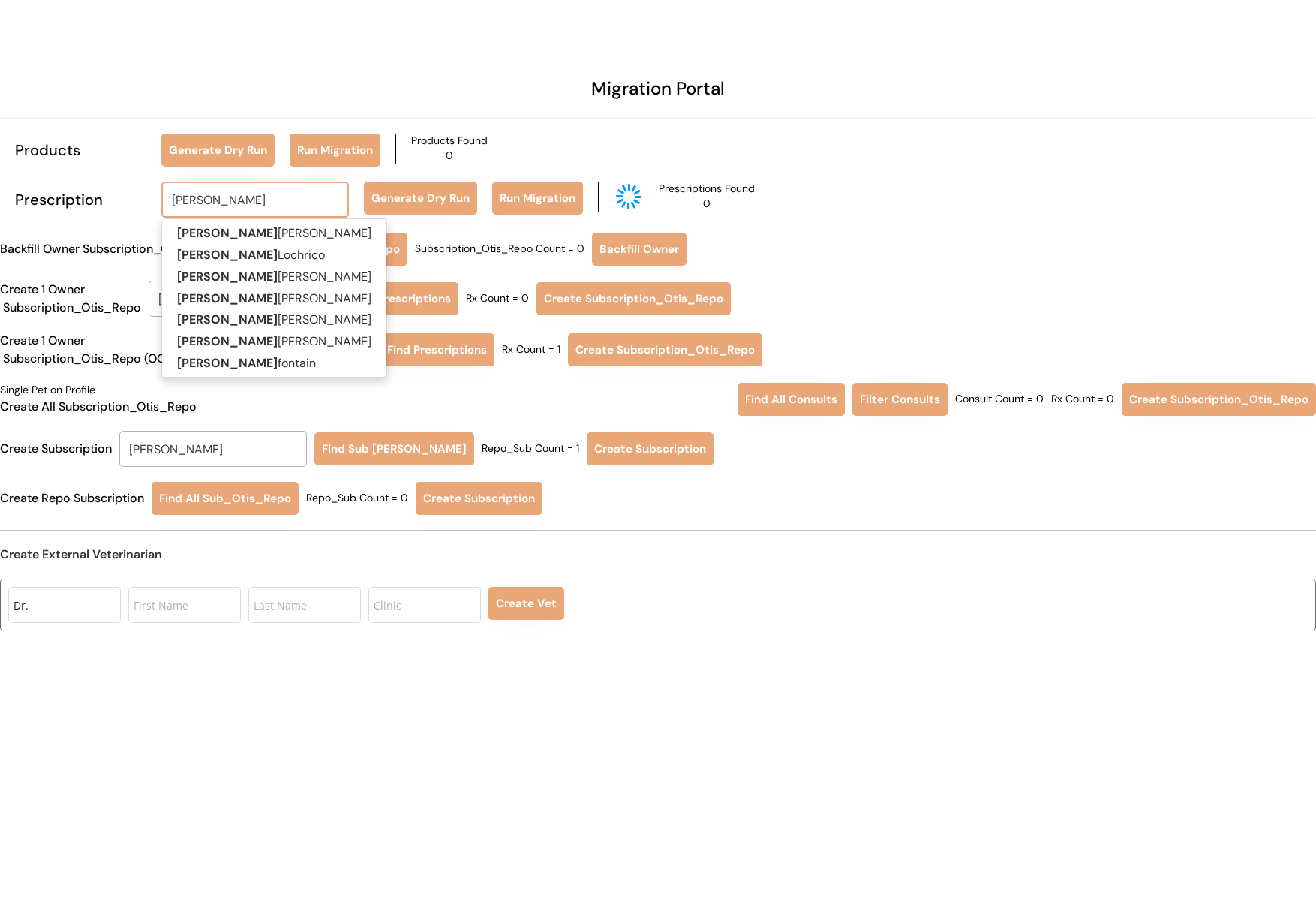
type input "TRACY Magee"
type input "TRACY"
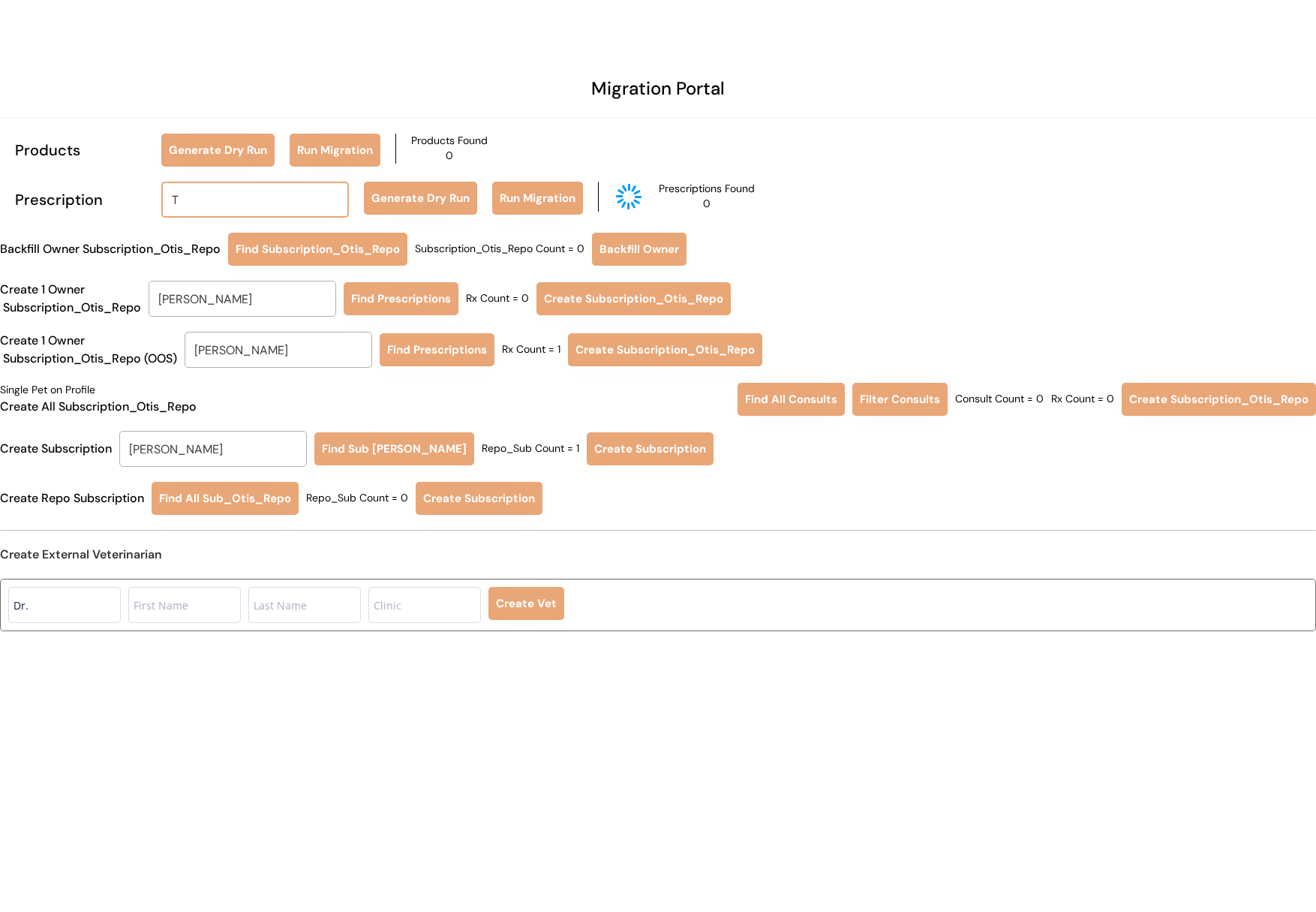
type input "TR"
type input "TRacey Bindhammer"
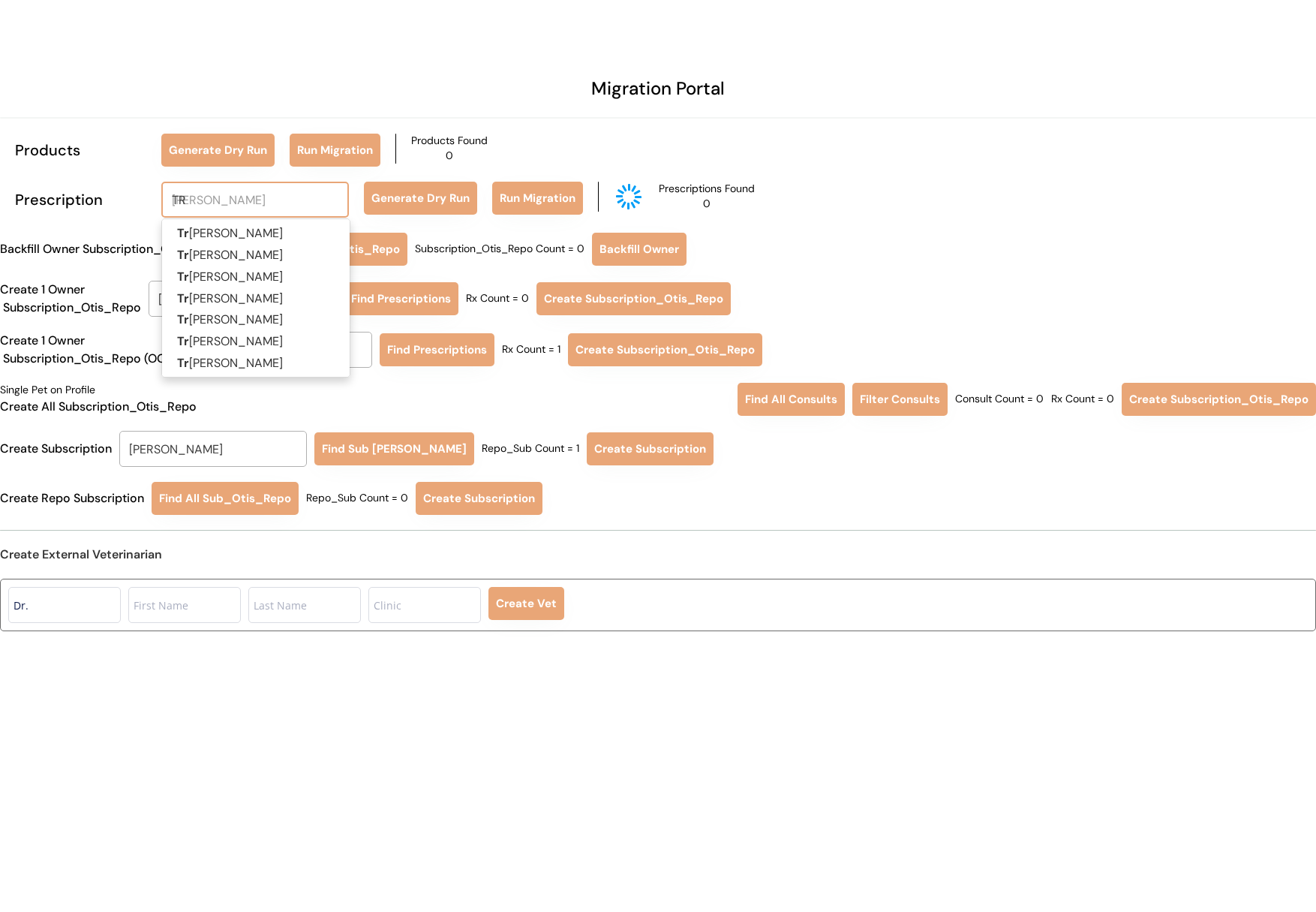
type input "TRA"
type input "TRAcey Bindhammer"
type input "TRAC"
type input "TRACey Bindhammer"
type input "TRACE"
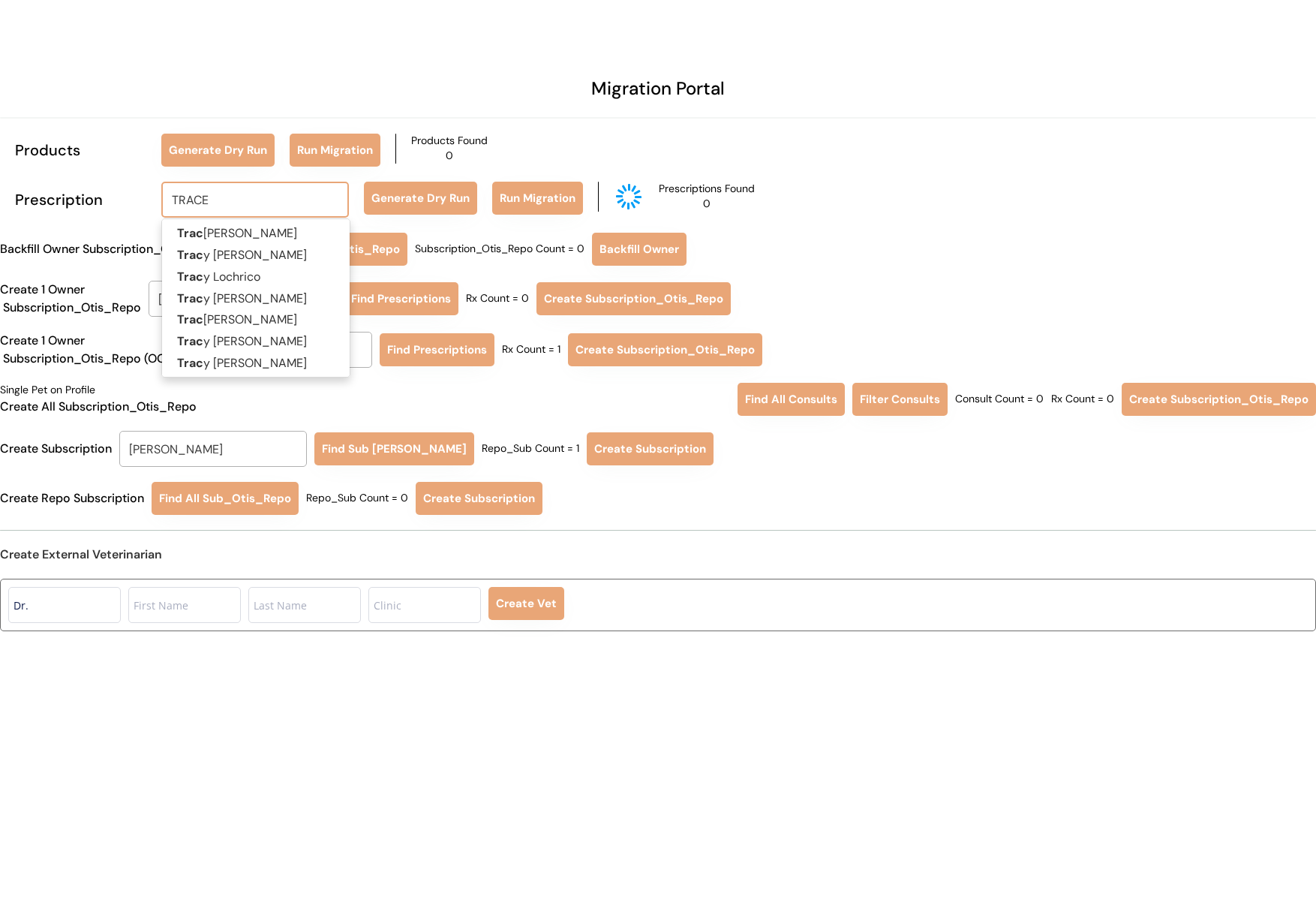
type input "TRACEY"
type input "TRACEY Bindhammer"
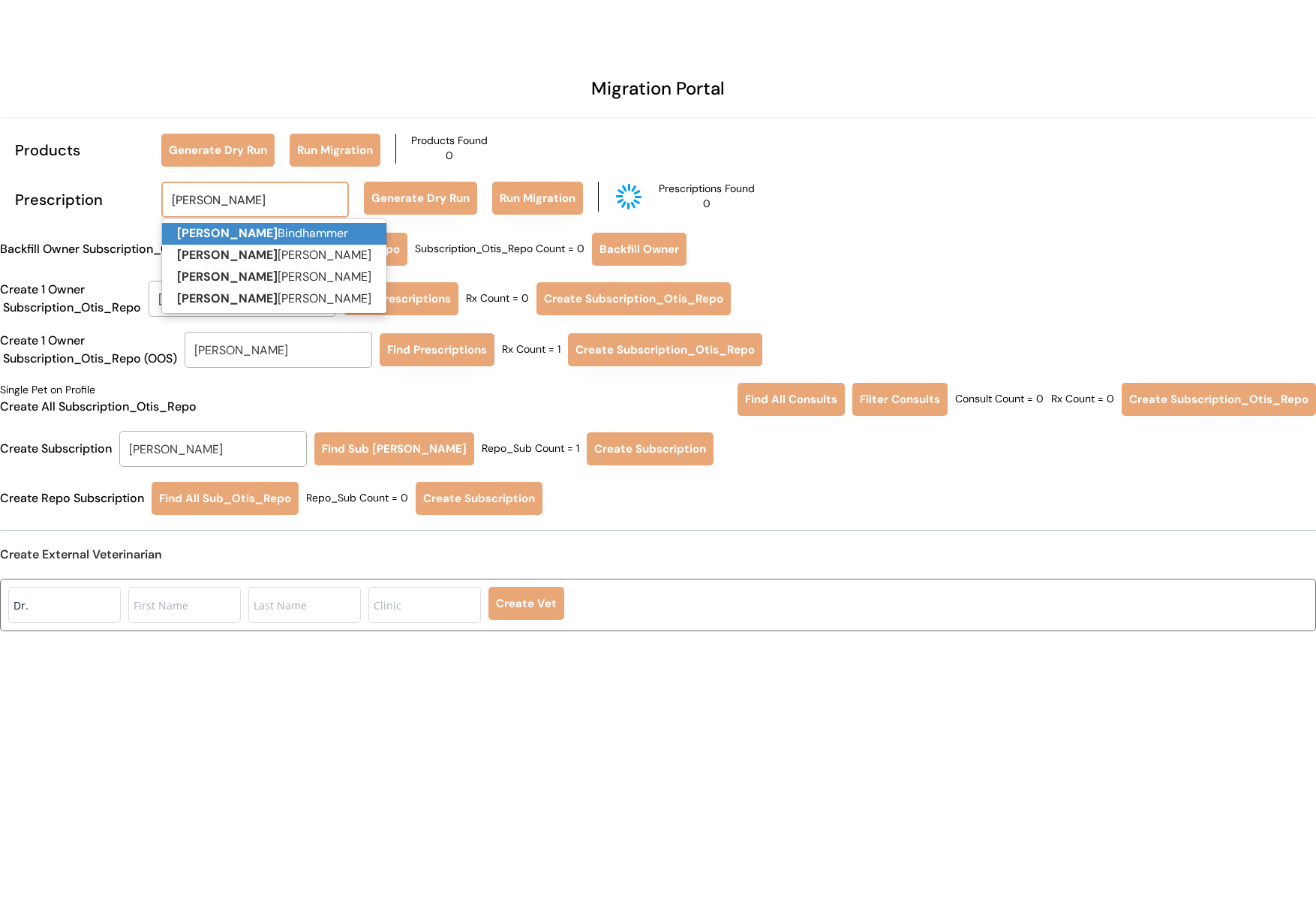
click at [291, 235] on p "Tracey Bindhammer" at bounding box center [274, 233] width 224 height 22
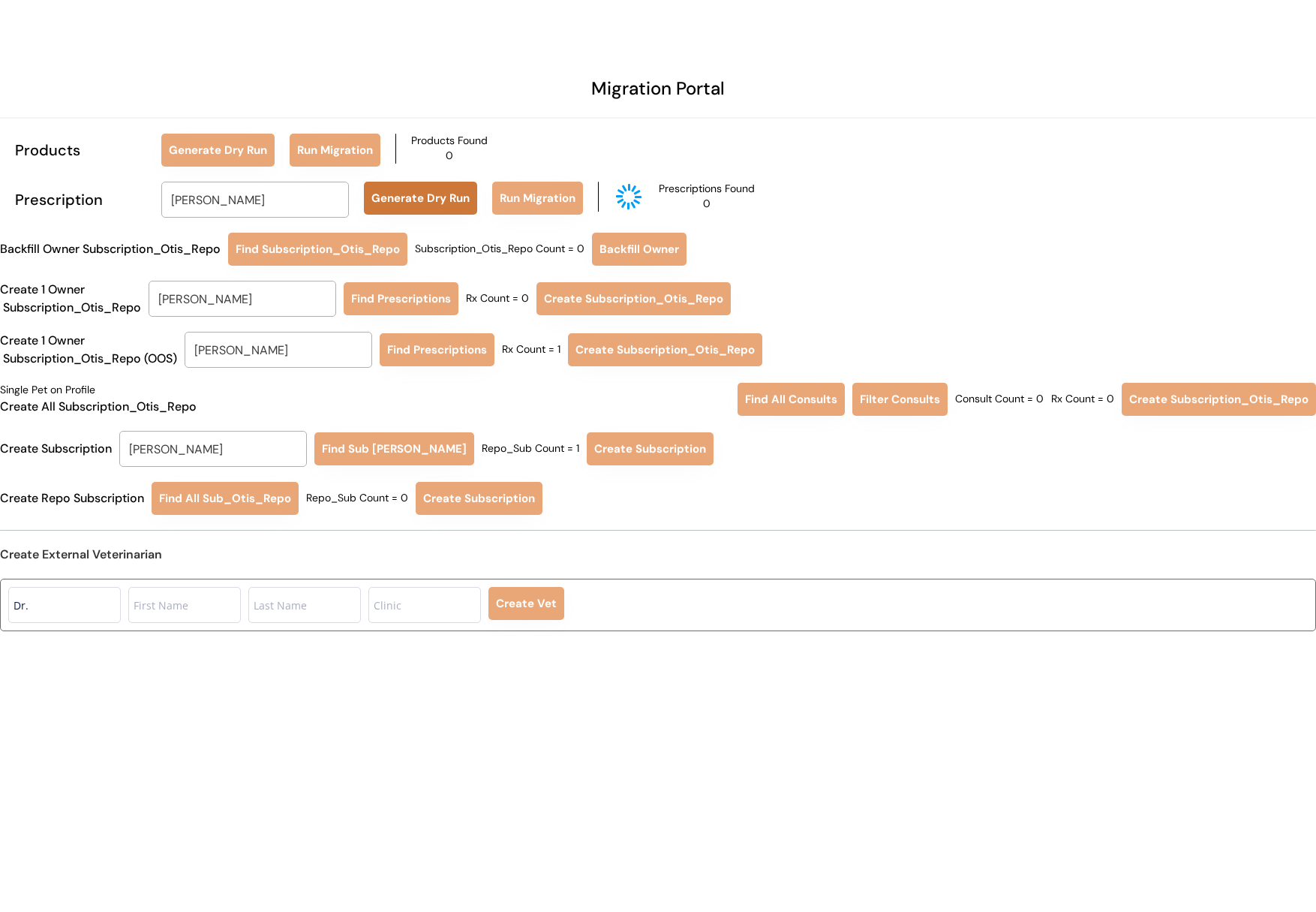
type input "[PERSON_NAME]"
click at [434, 200] on button "Generate Dry Run" at bounding box center [421, 198] width 114 height 33
click at [231, 302] on input "Cara Davis" at bounding box center [242, 299] width 188 height 36
type input "CHERYL"
type input "CHERYL DiMartino"
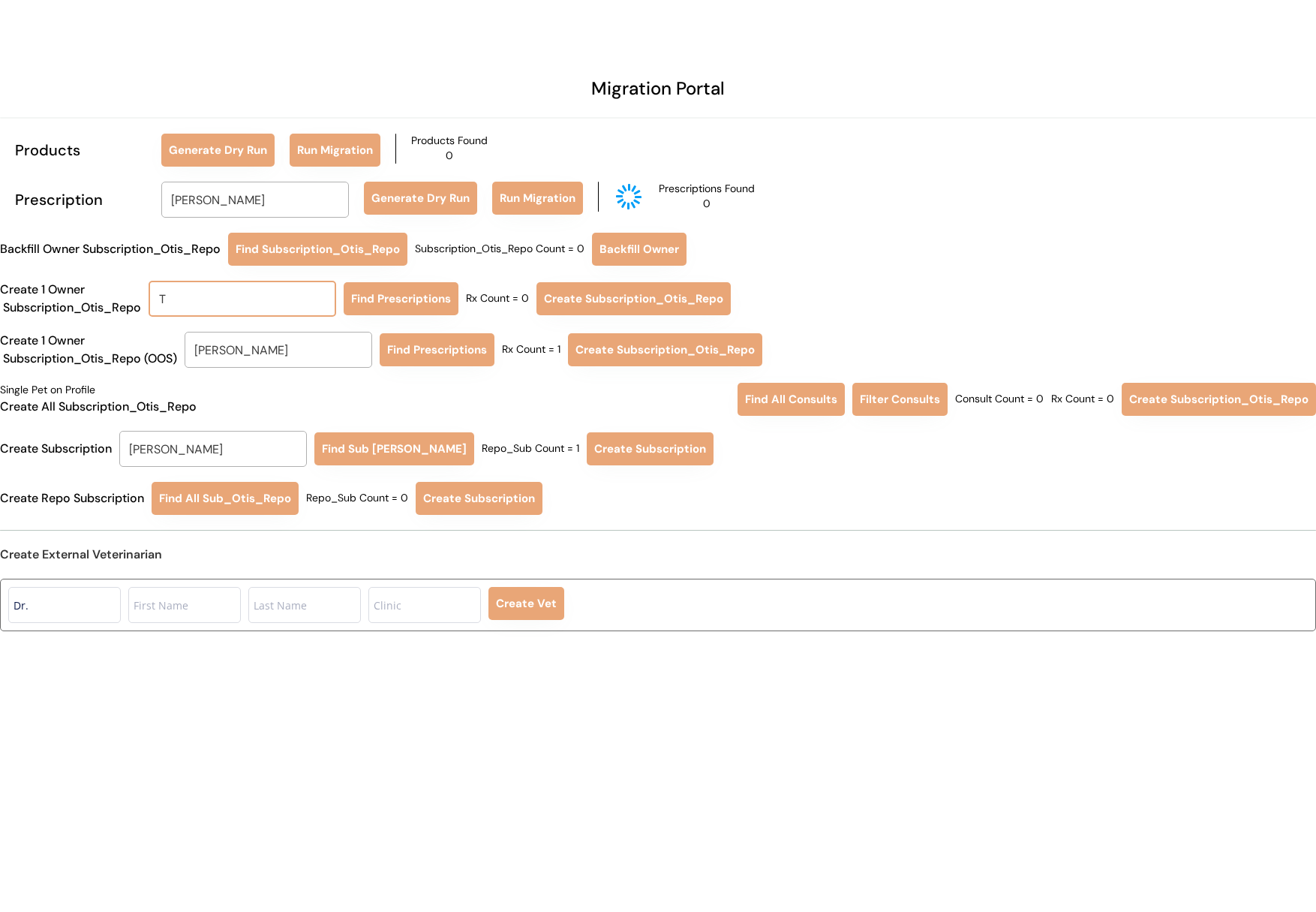
type input "TR"
type input "TRacey Bindhammer"
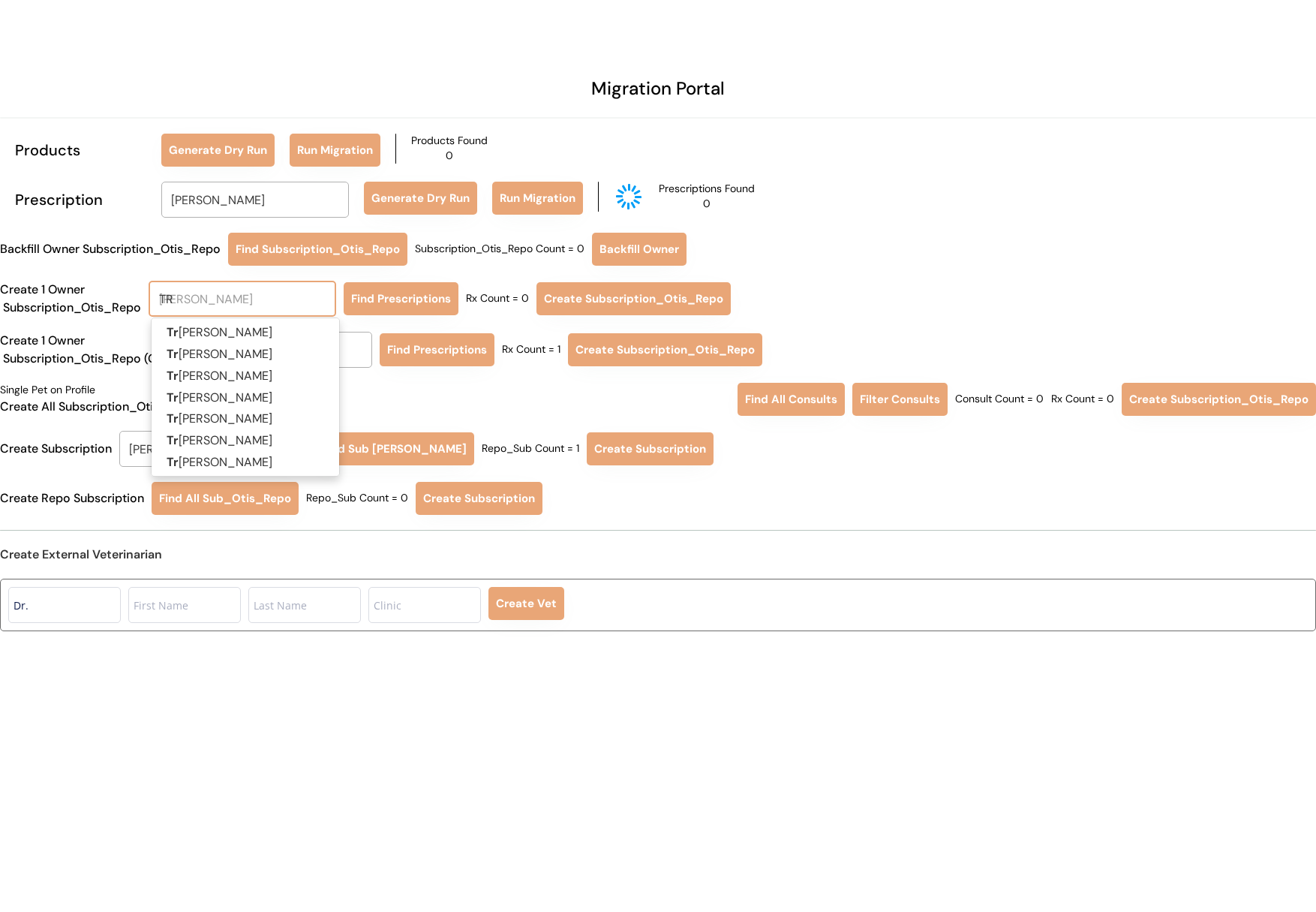
type input "TRA"
type input "TRAcey Bindhammer"
type input "TRAC"
type input "TRACey Bindhammer"
type input "TRACE"
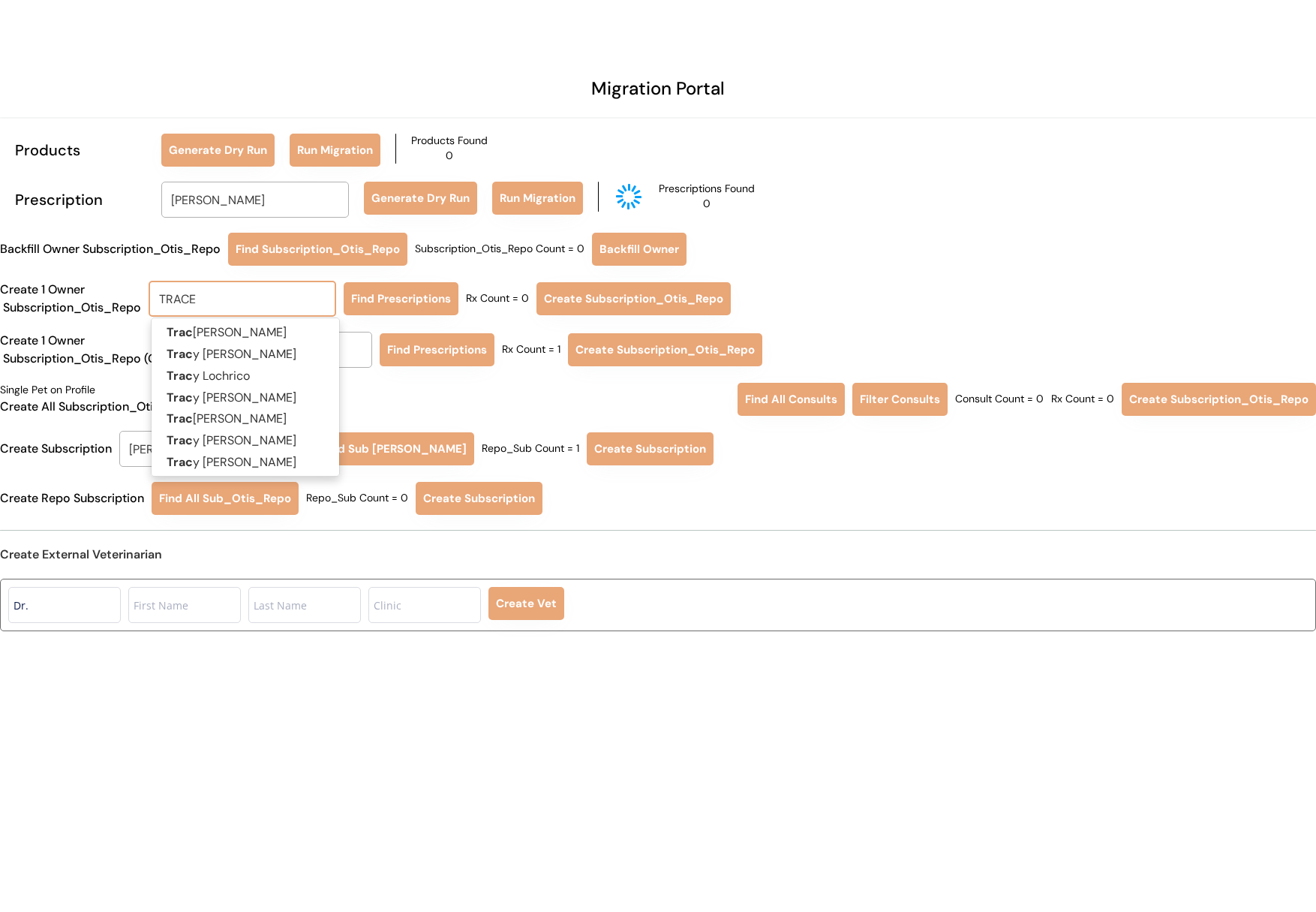
type input "[PERSON_NAME]"
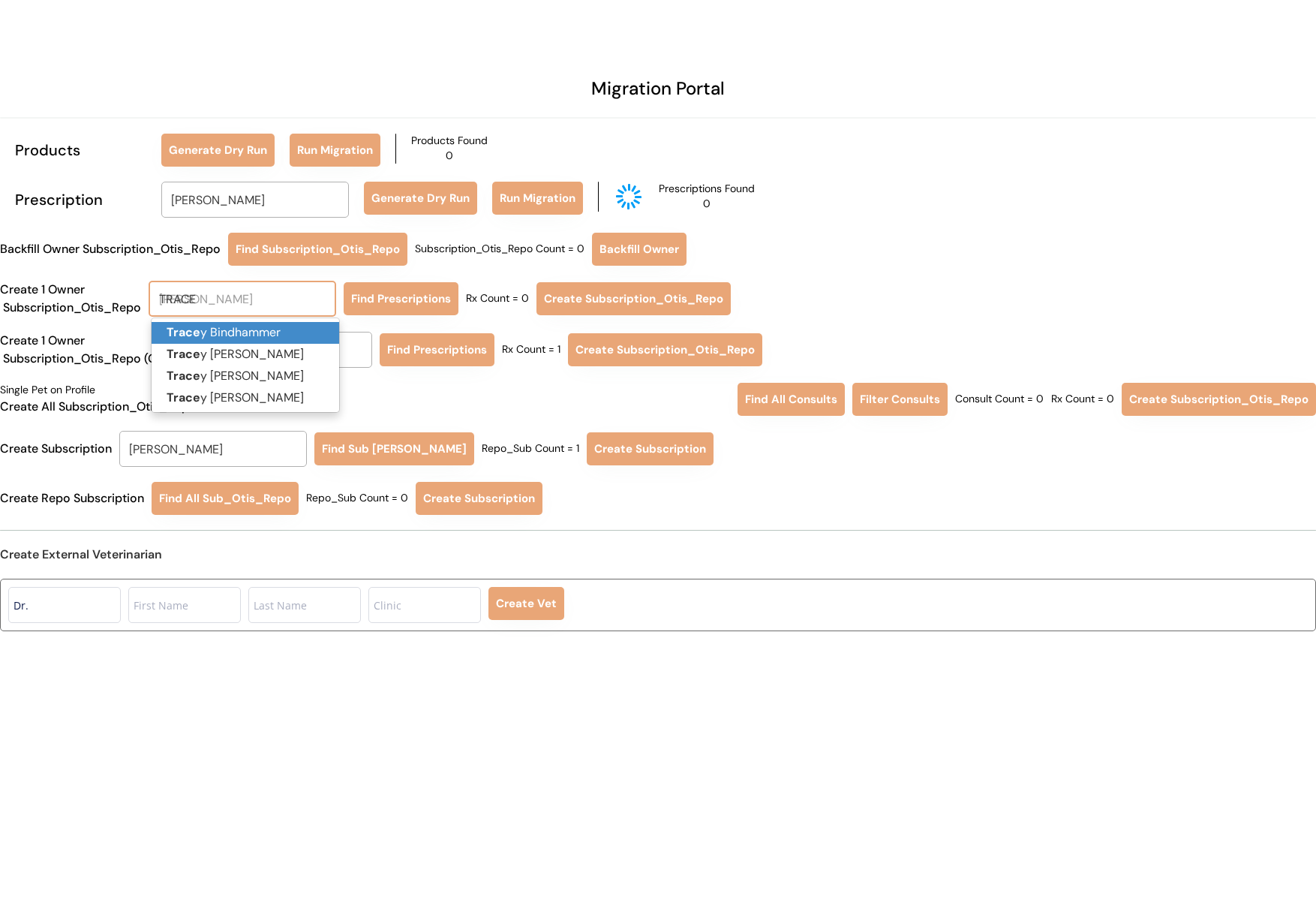
click at [244, 329] on p "Trace y Bindhammer" at bounding box center [245, 332] width 188 height 22
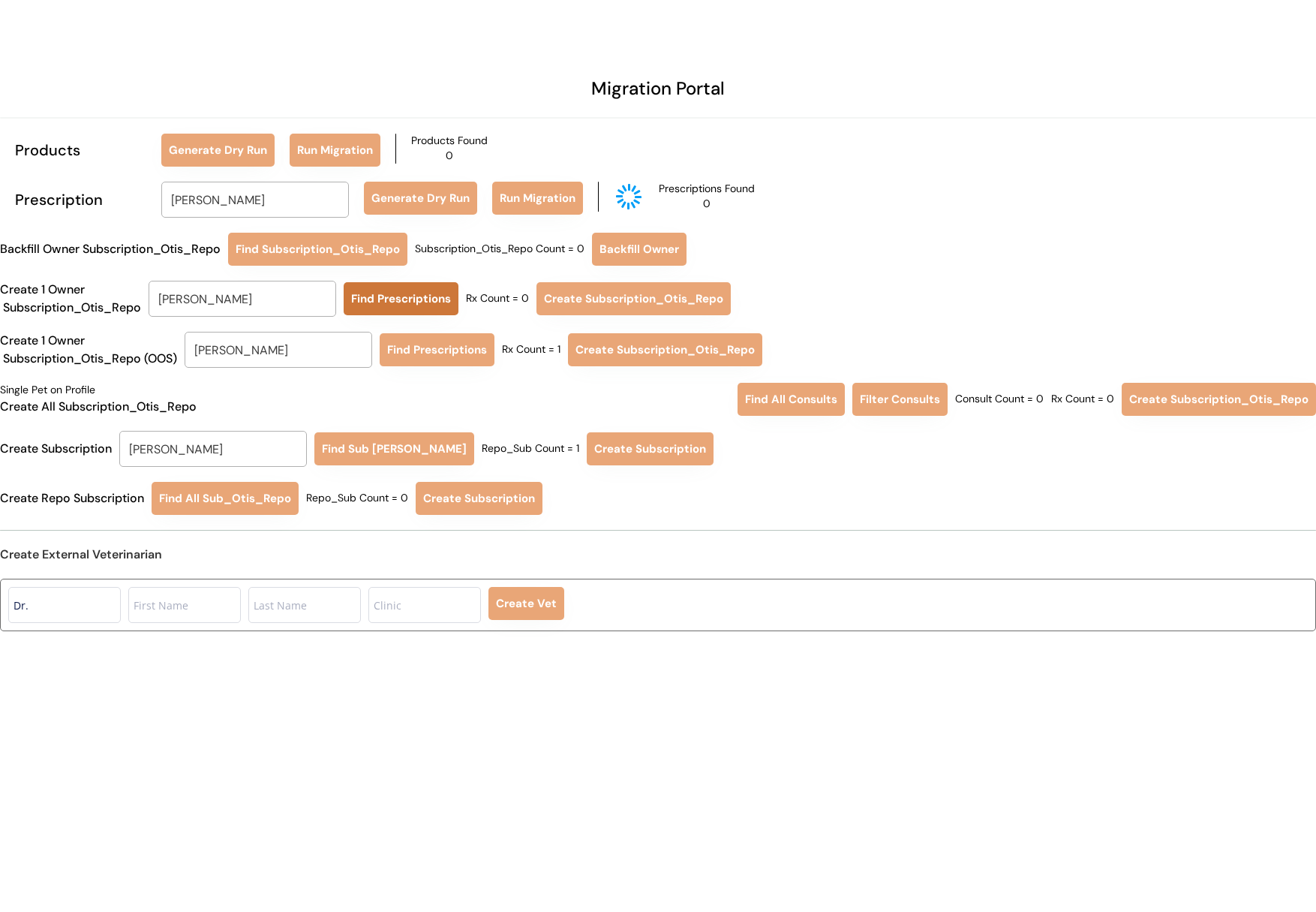
type input "[PERSON_NAME]"
click at [391, 296] on button "Find Prescriptions" at bounding box center [400, 298] width 114 height 33
click at [308, 354] on input "Cara Davis" at bounding box center [278, 349] width 188 height 36
type input "TR"
type input "TRacey Bindhammer"
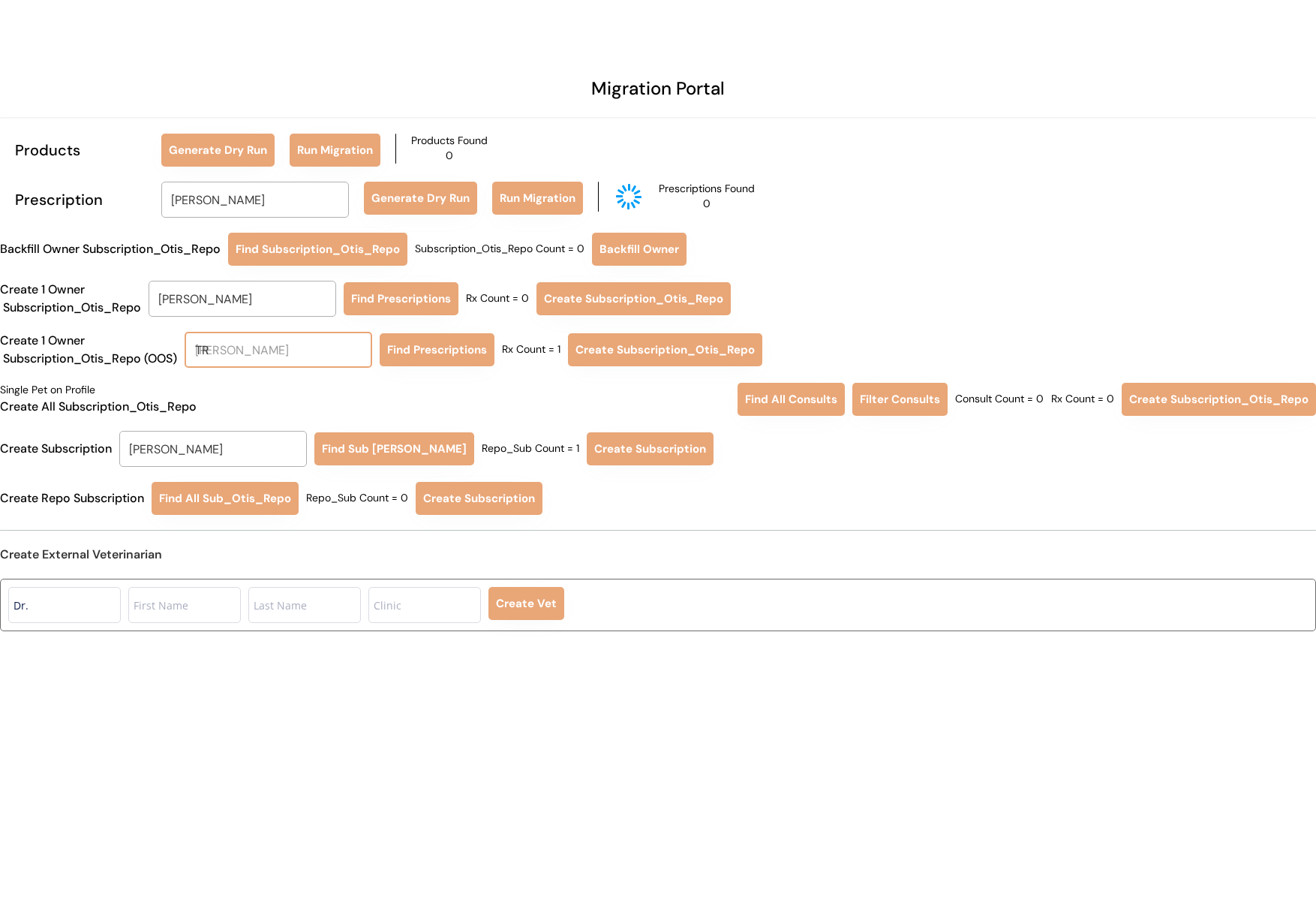
type input "TRA"
type input "TRAcey Bindhammer"
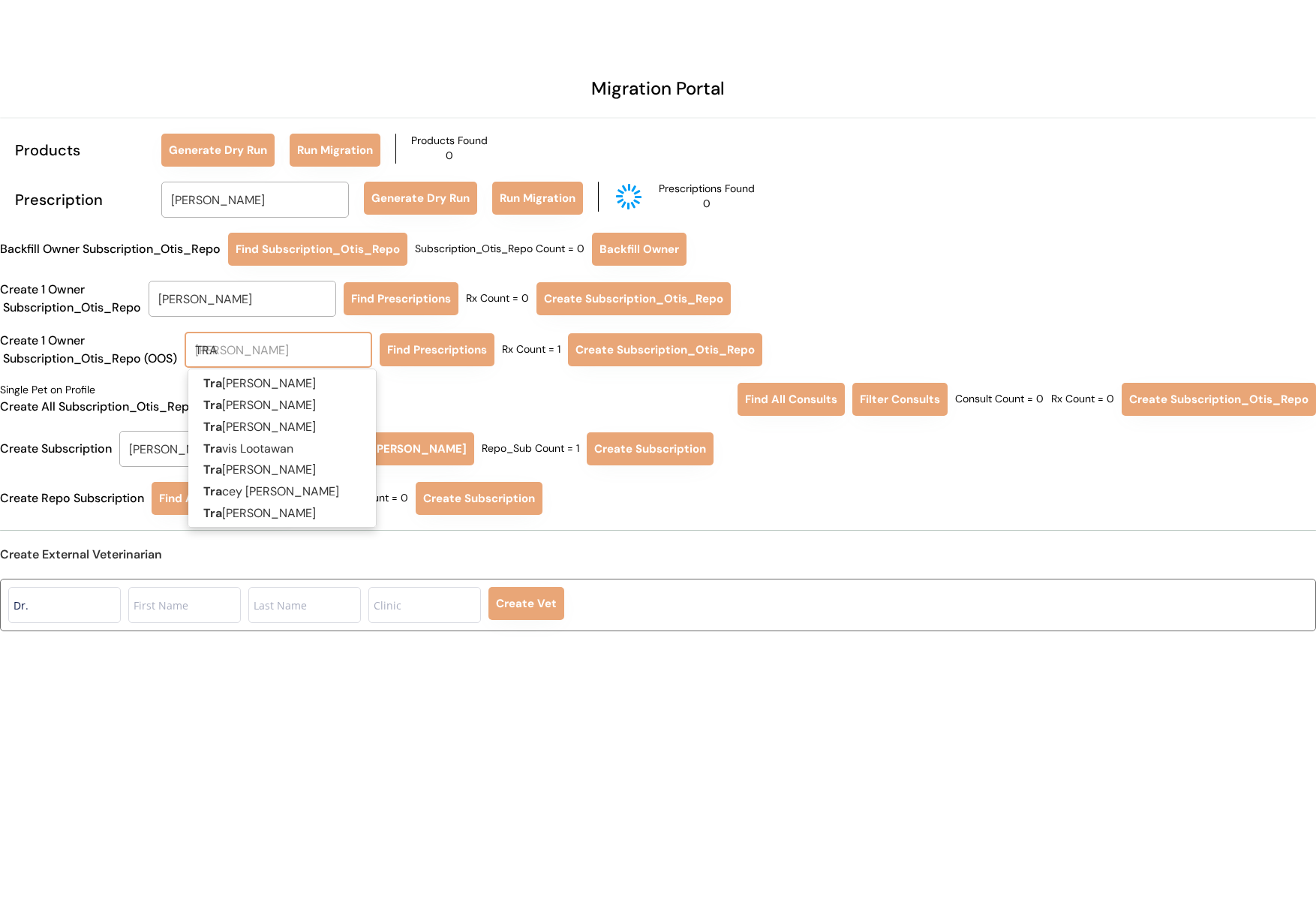
type input "TRAC"
type input "TRACey Bindhammer"
type input "TRACE"
type input "[PERSON_NAME]"
type input "TRACEY"
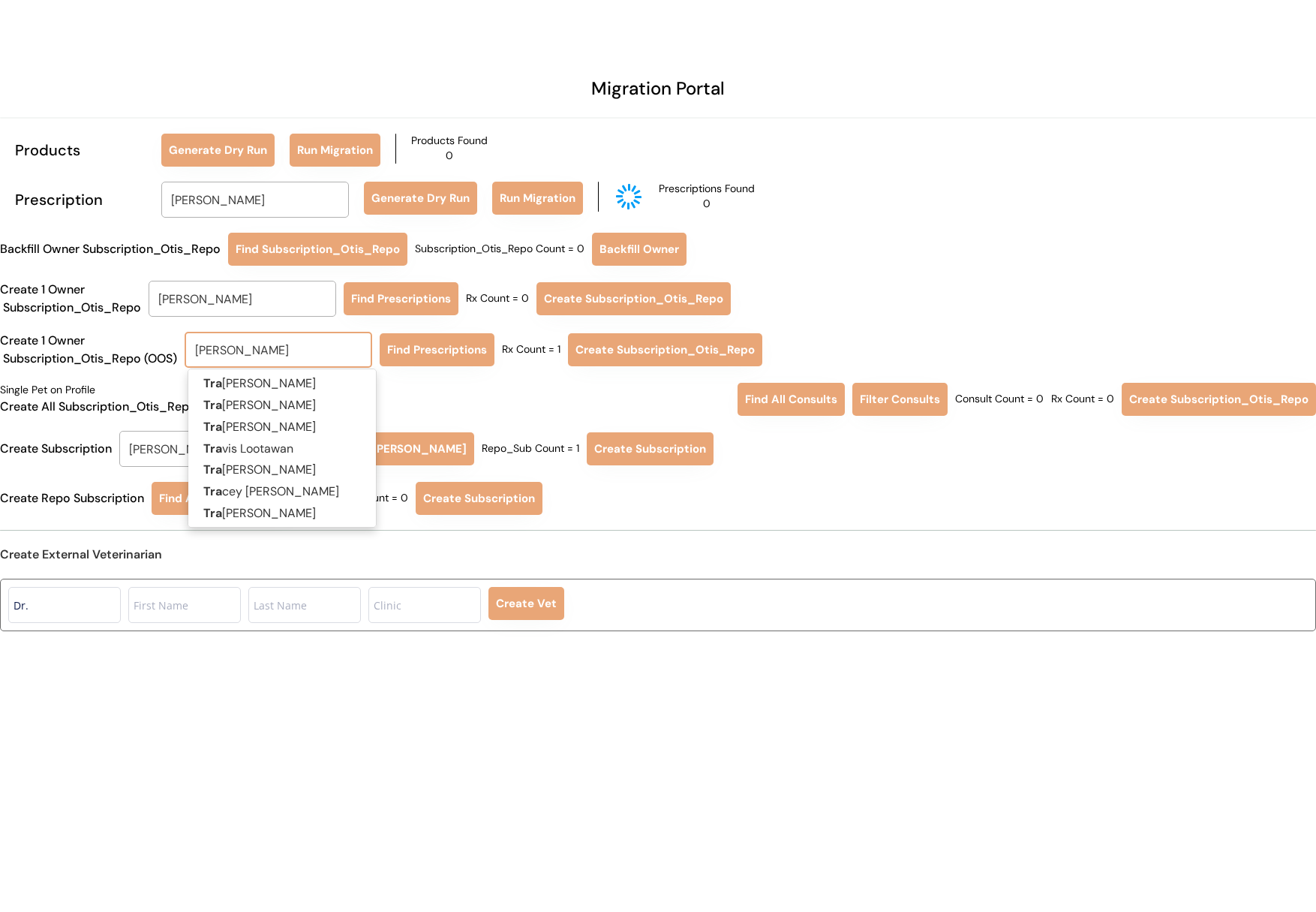
type input "TRACEY Bindhammer"
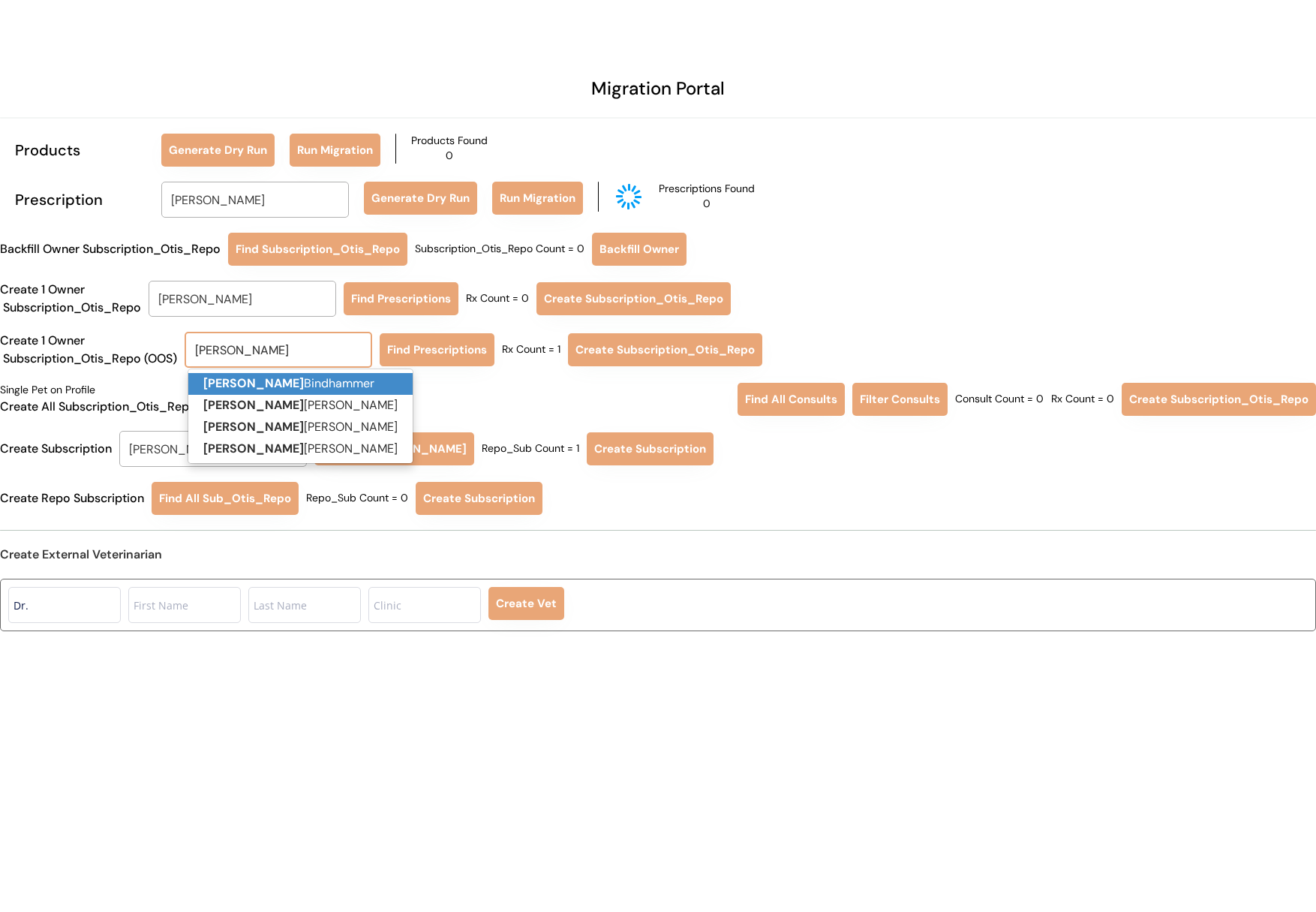
click at [320, 378] on p "Tracey Bindhammer" at bounding box center [300, 383] width 224 height 22
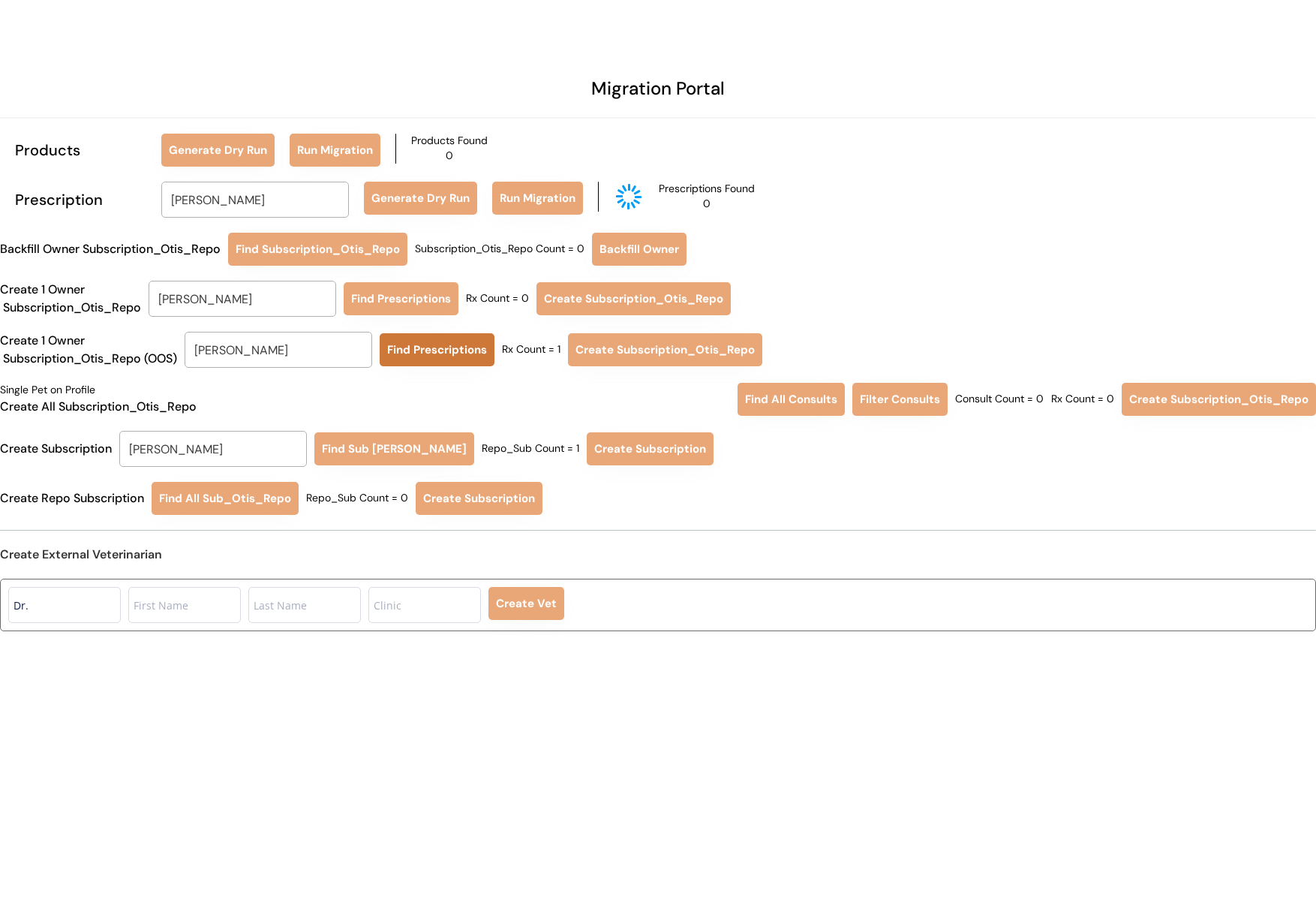
type input "[PERSON_NAME]"
click at [439, 350] on button "Find Prescriptions" at bounding box center [437, 349] width 114 height 33
click at [415, 354] on button "Find Prescriptions" at bounding box center [437, 349] width 114 height 33
click at [395, 298] on button "Find Prescriptions" at bounding box center [400, 298] width 114 height 33
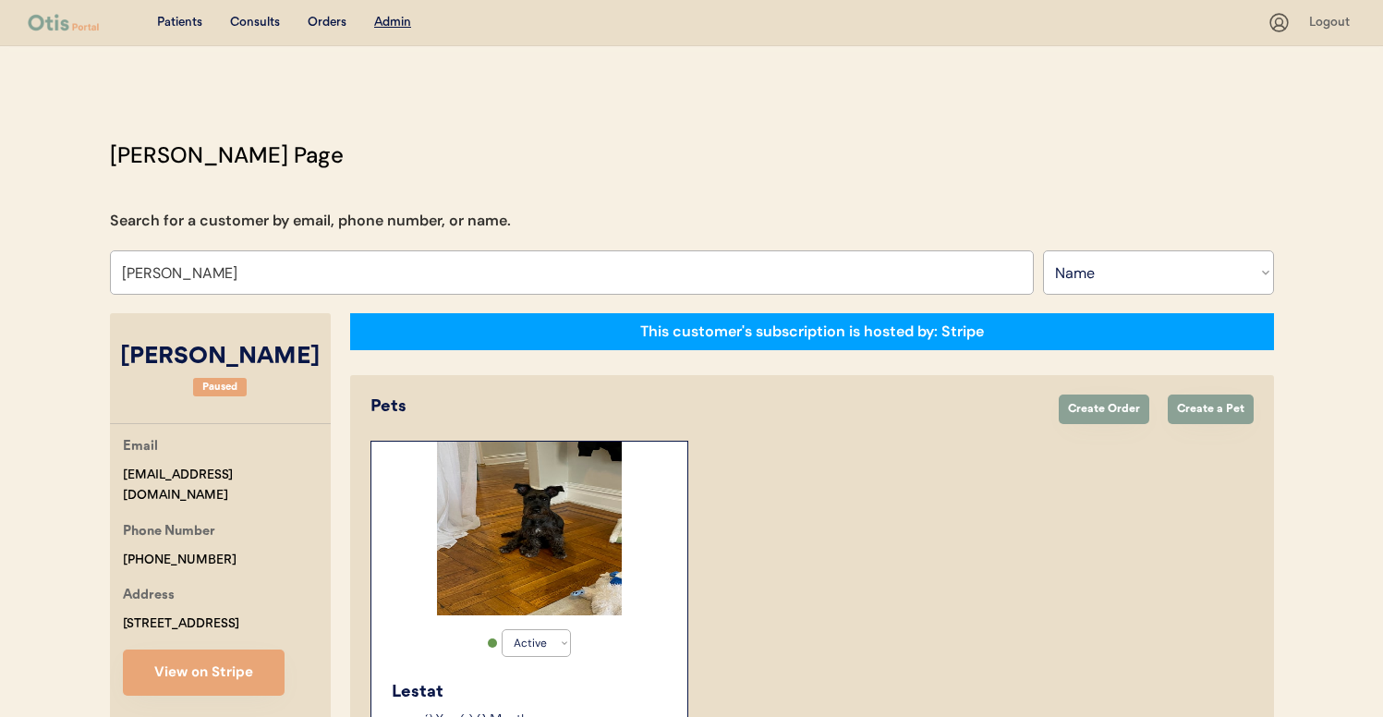
select select ""Name""
select select "true"
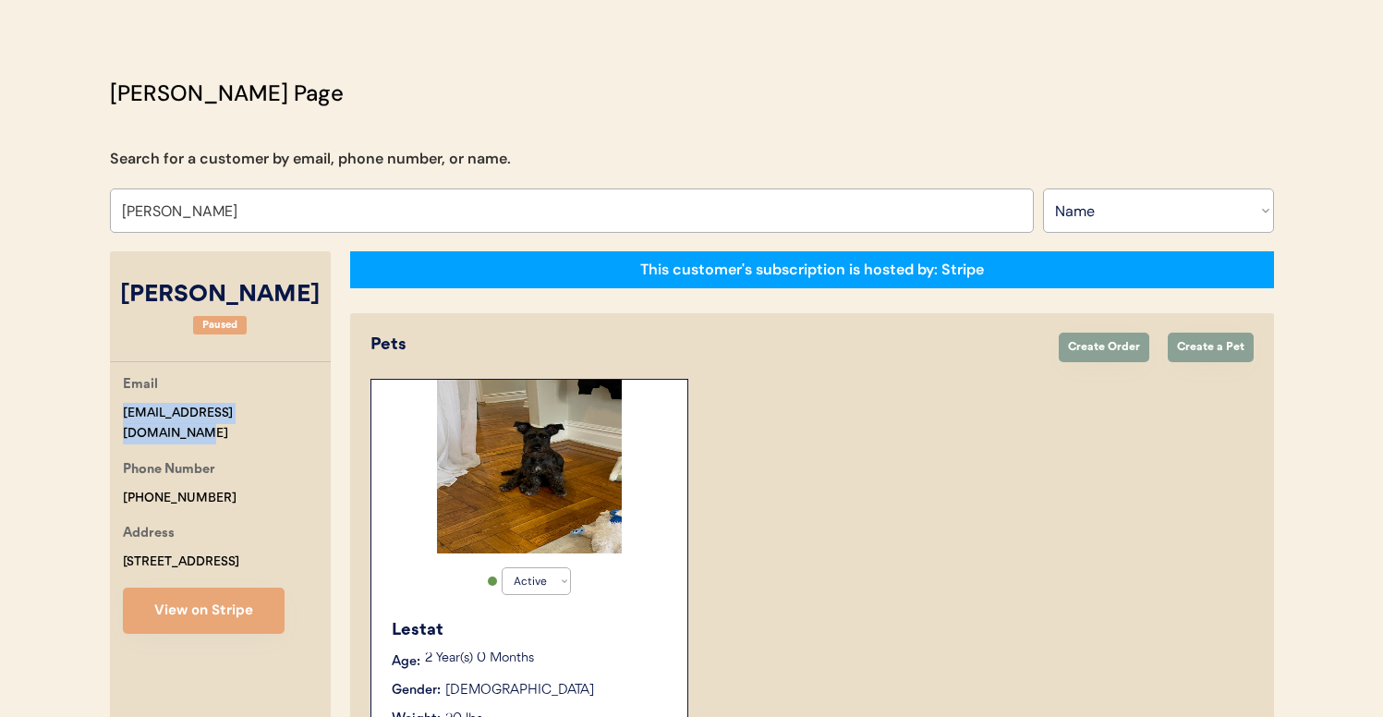
scroll to position [62, 0]
click at [250, 198] on input "Lizette Ayala" at bounding box center [572, 210] width 924 height 44
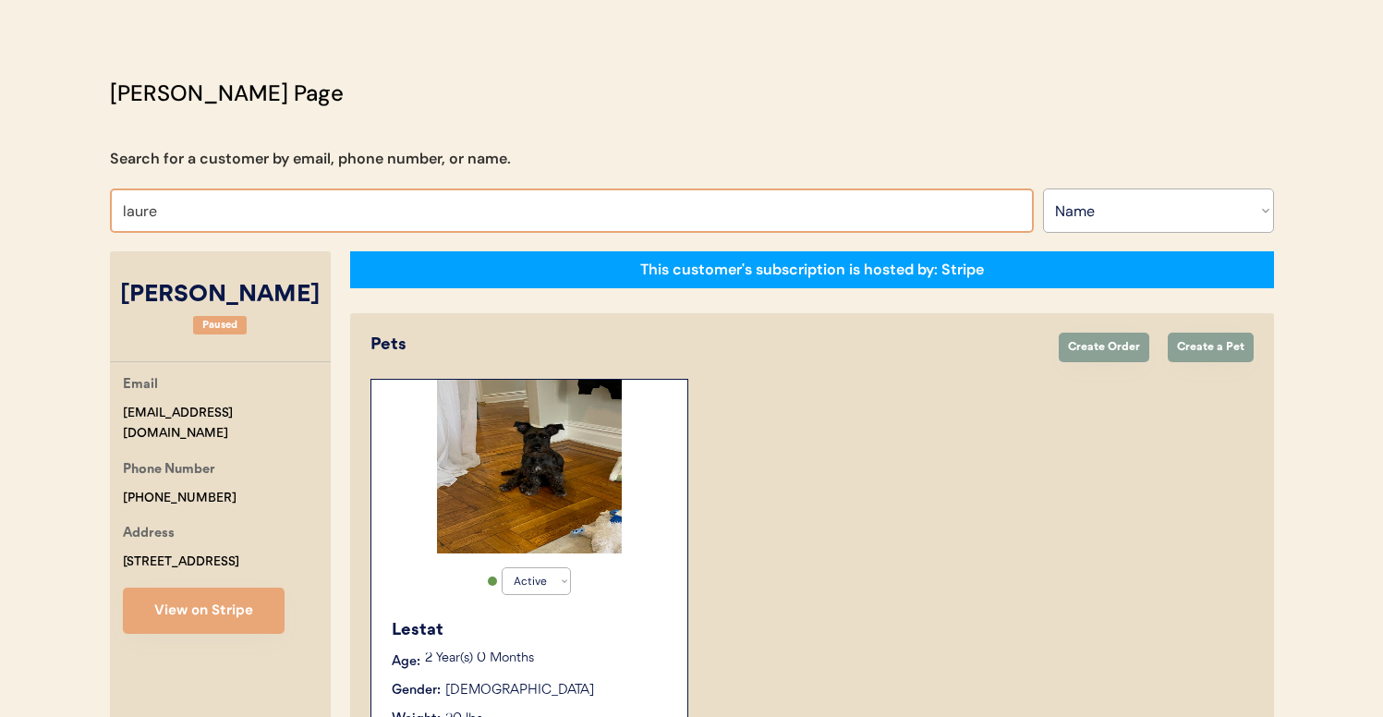
type input "lauren"
type input "lauren Armendariz"
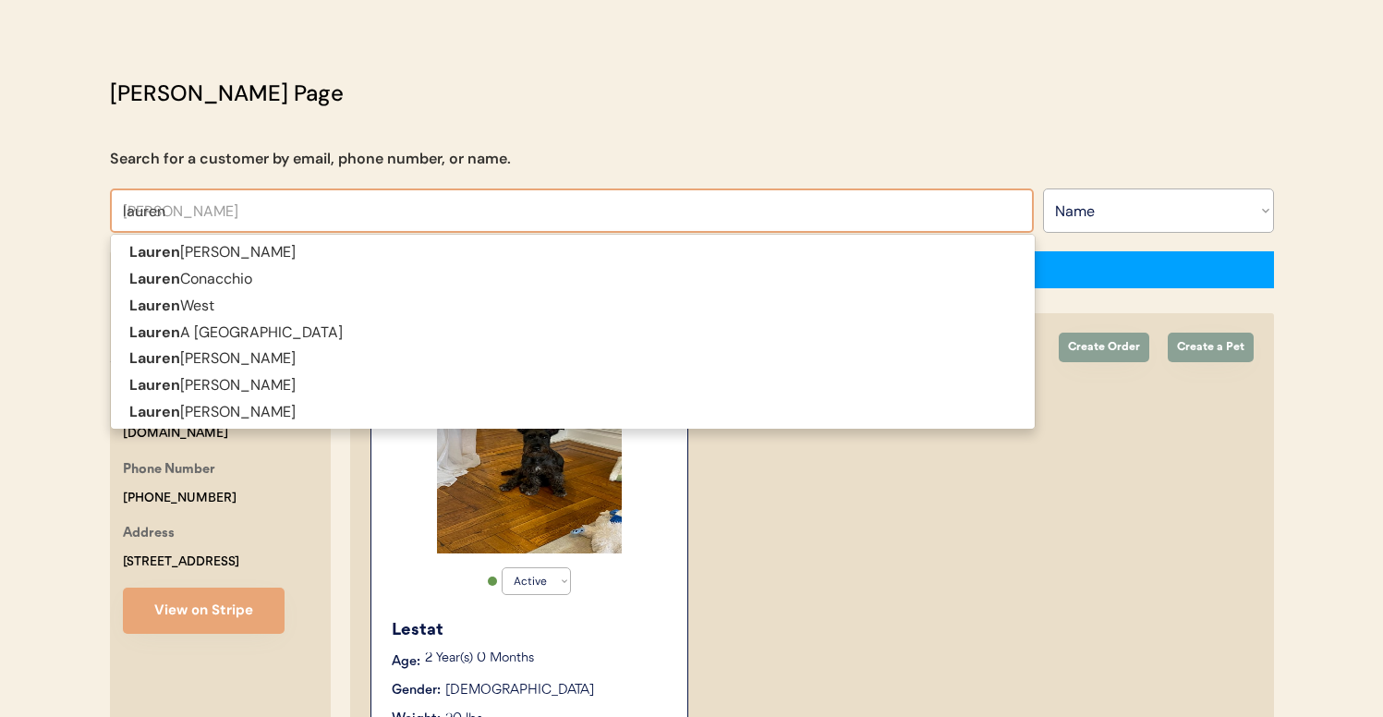
type input "lauren"
type input "lauren ann"
type input "lauren ann Messina"
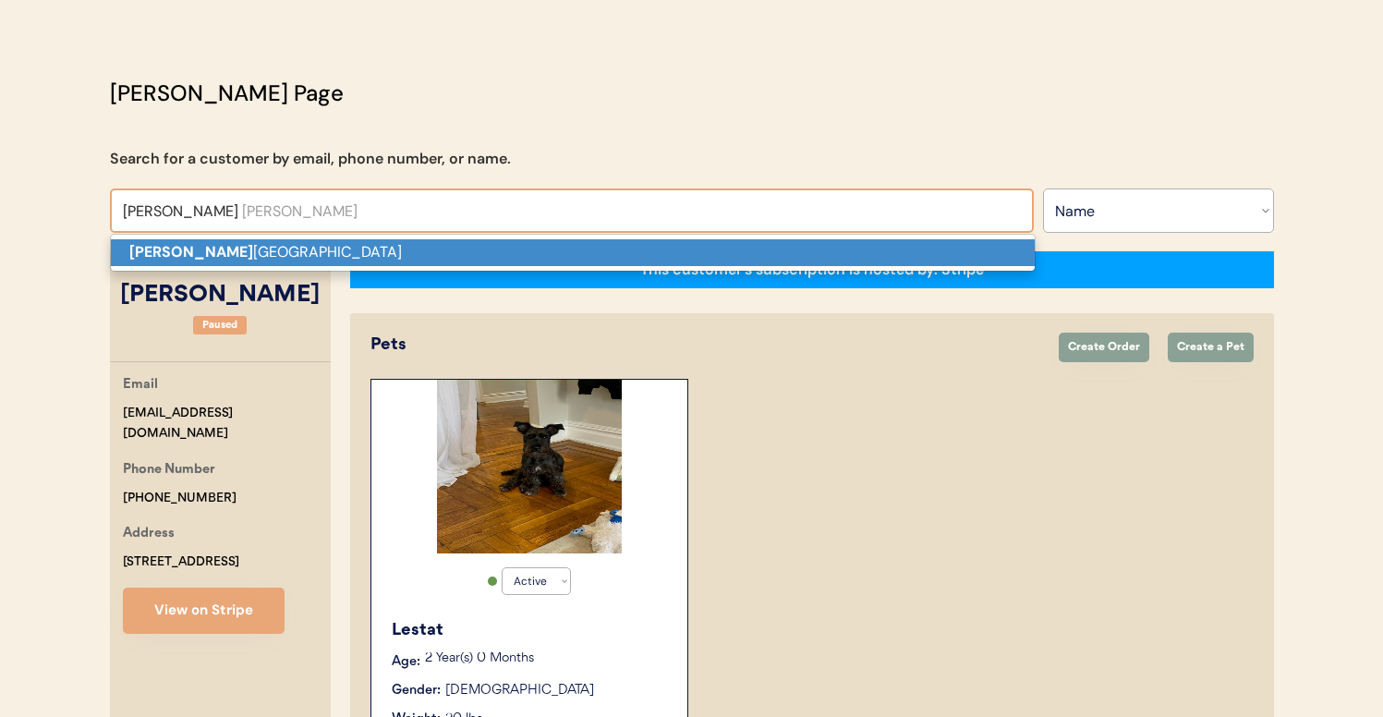
click at [287, 258] on p "Lauren Ann Messina" at bounding box center [573, 252] width 924 height 27
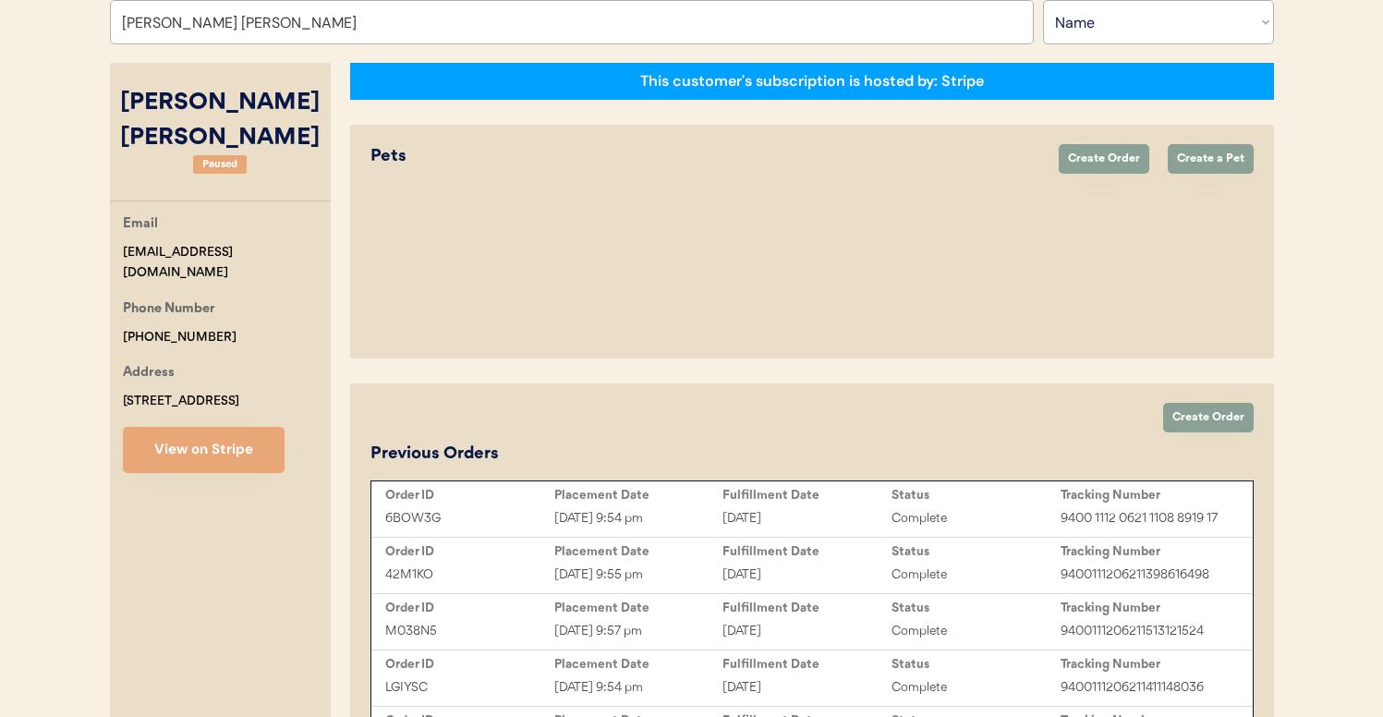
scroll to position [249, 0]
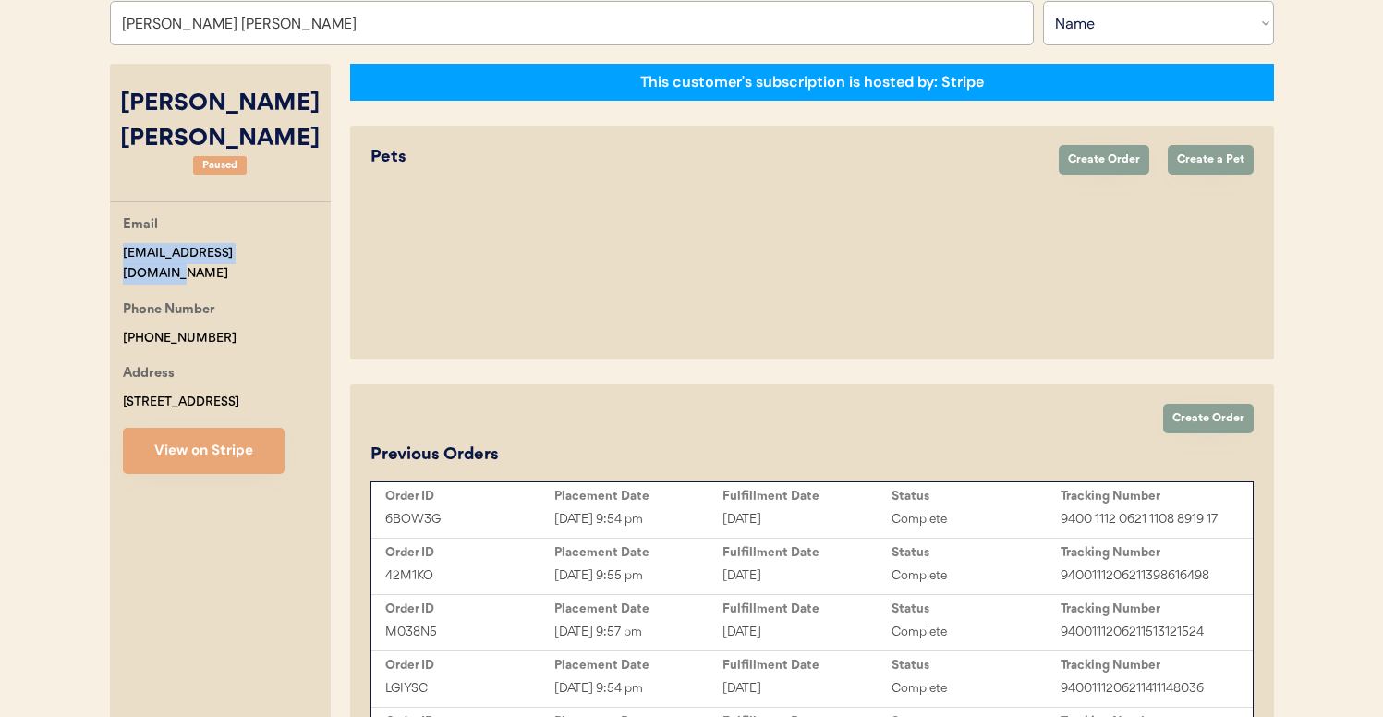
drag, startPoint x: 283, startPoint y: 218, endPoint x: 123, endPoint y: 221, distance: 159.9
click at [123, 221] on div "Email cbellamessina@gmail.com" at bounding box center [227, 249] width 208 height 70
copy div "cbellamessina@gmail.com"
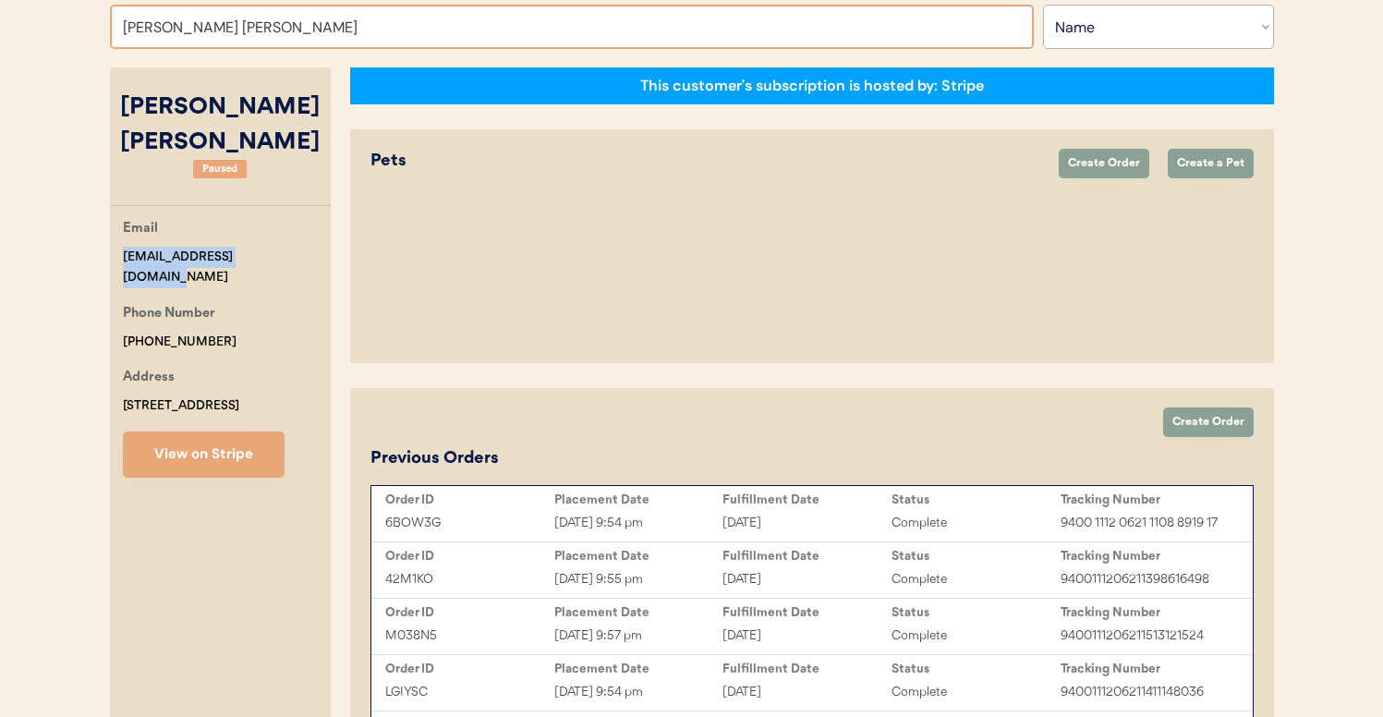
click at [330, 28] on input "[PERSON_NAME] [PERSON_NAME]" at bounding box center [572, 27] width 924 height 44
type input "cara"
type input "[PERSON_NAME]"
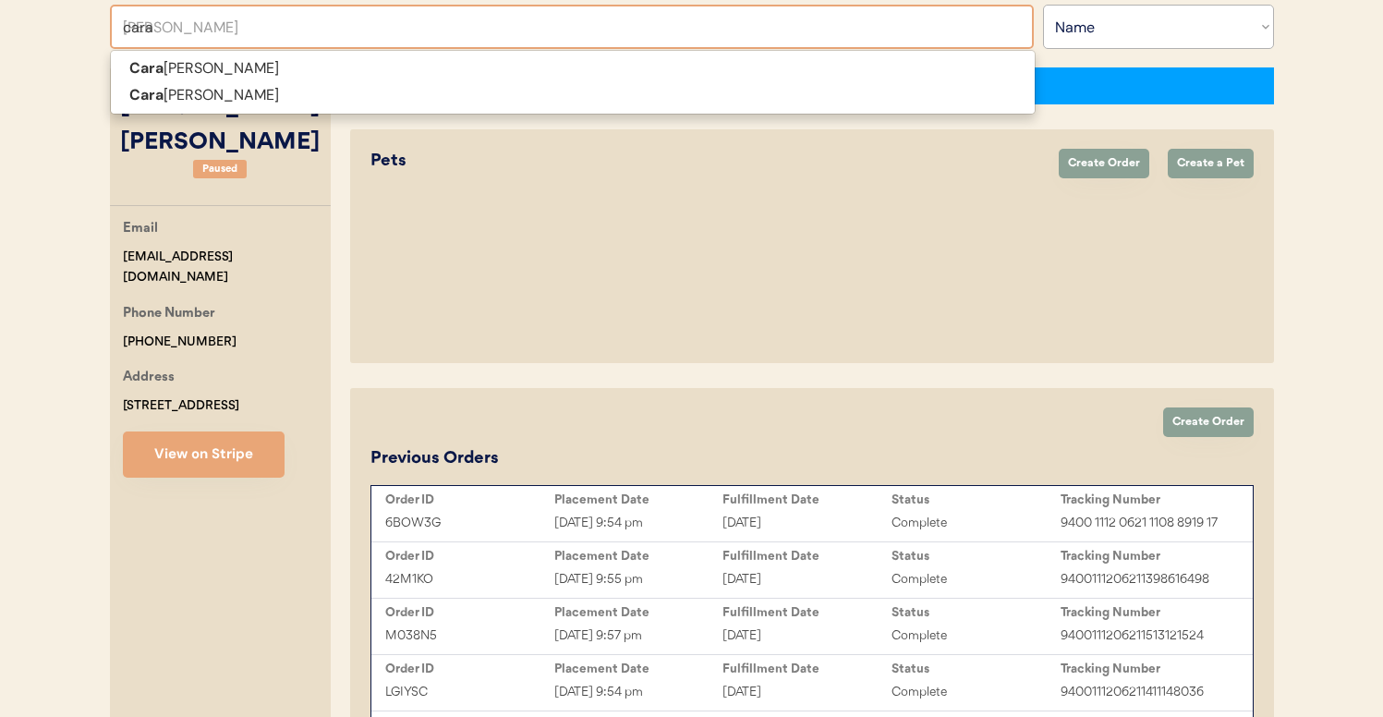
type input "cara"
type input "cara da"
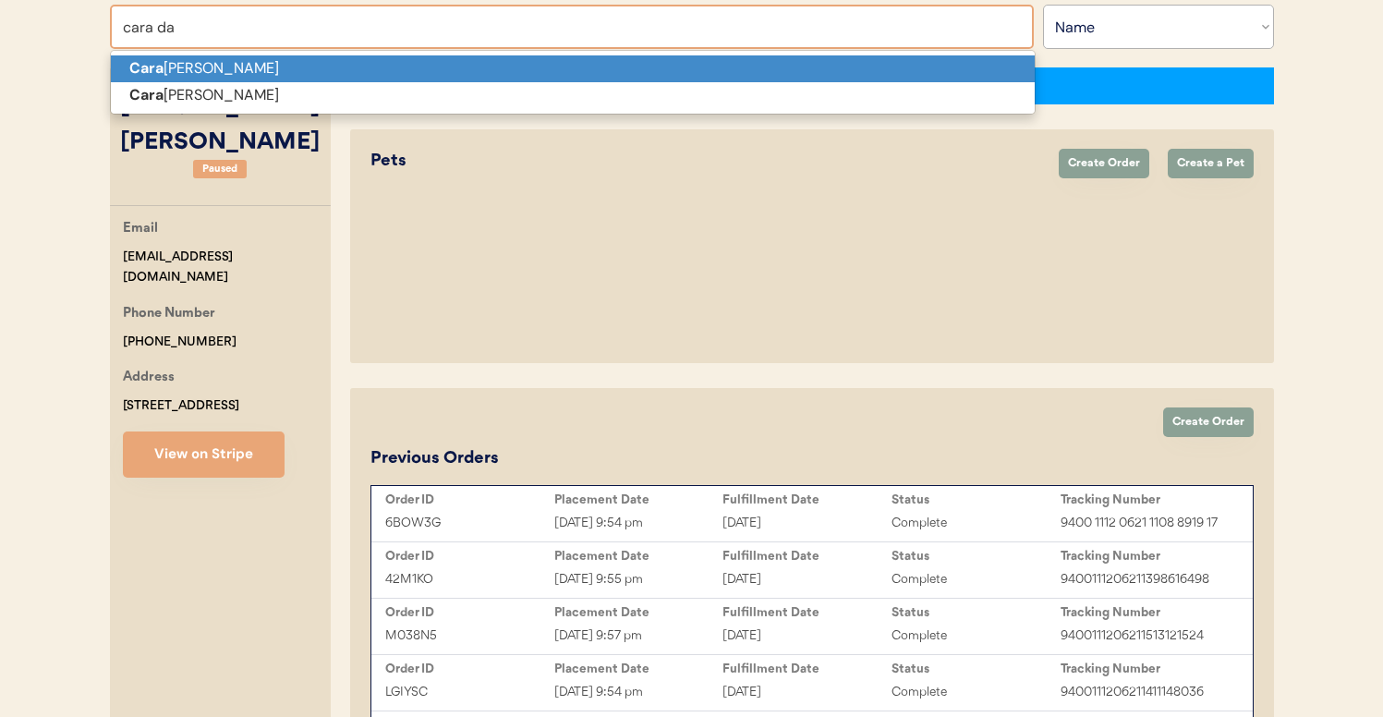
type input "cara davis"
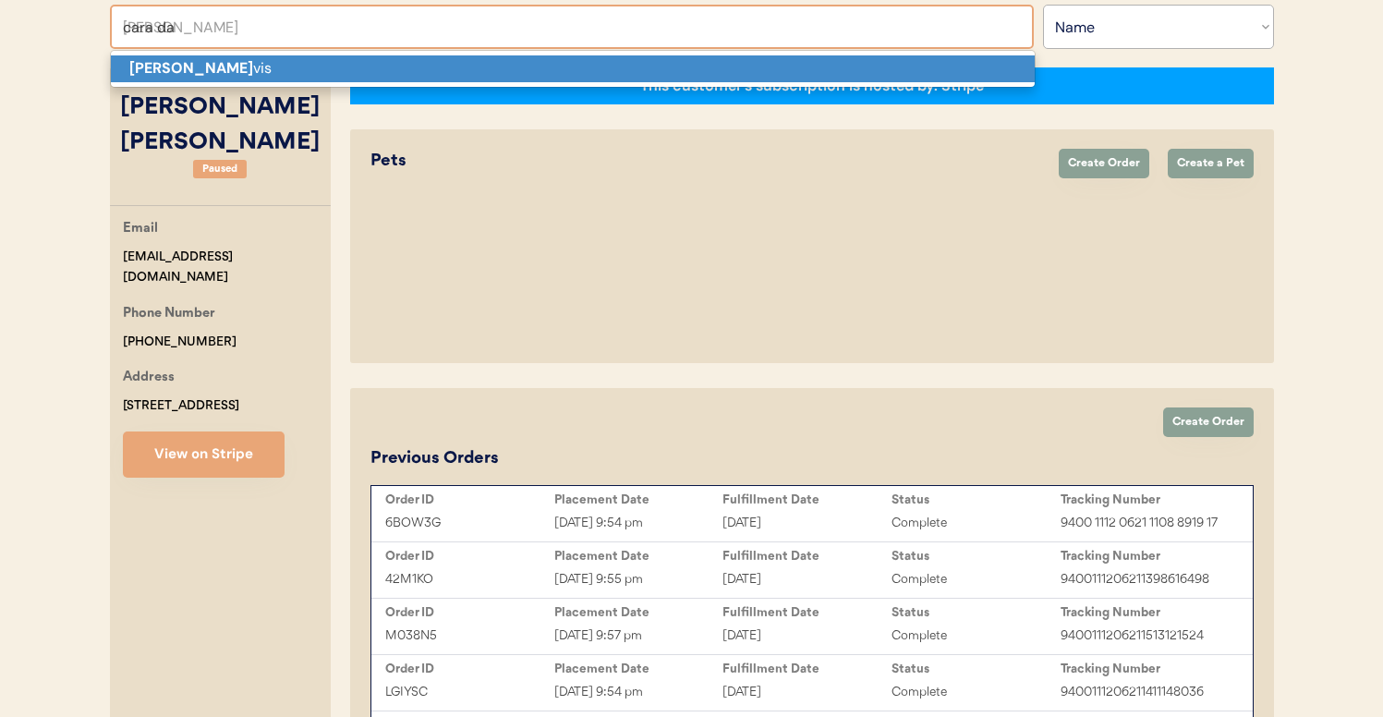
click at [322, 68] on p "Cara Da vis" at bounding box center [573, 68] width 924 height 27
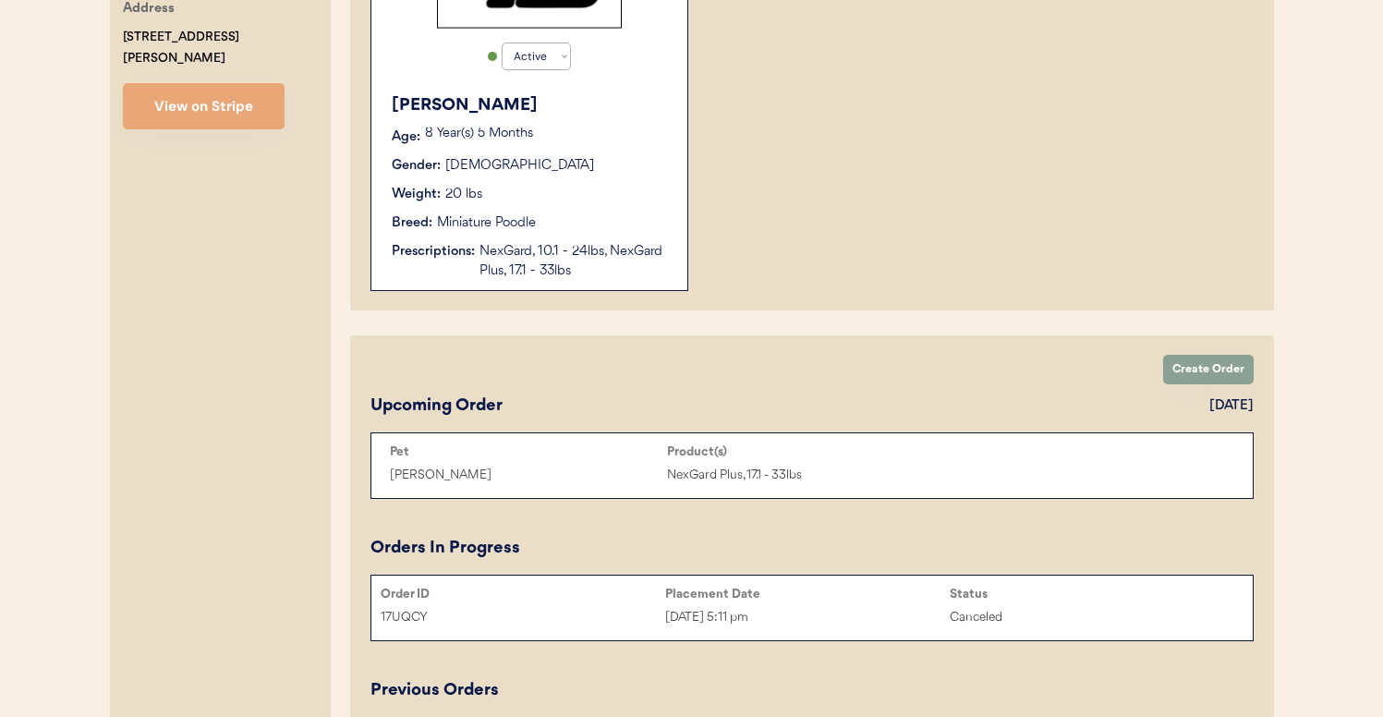
scroll to position [526, 0]
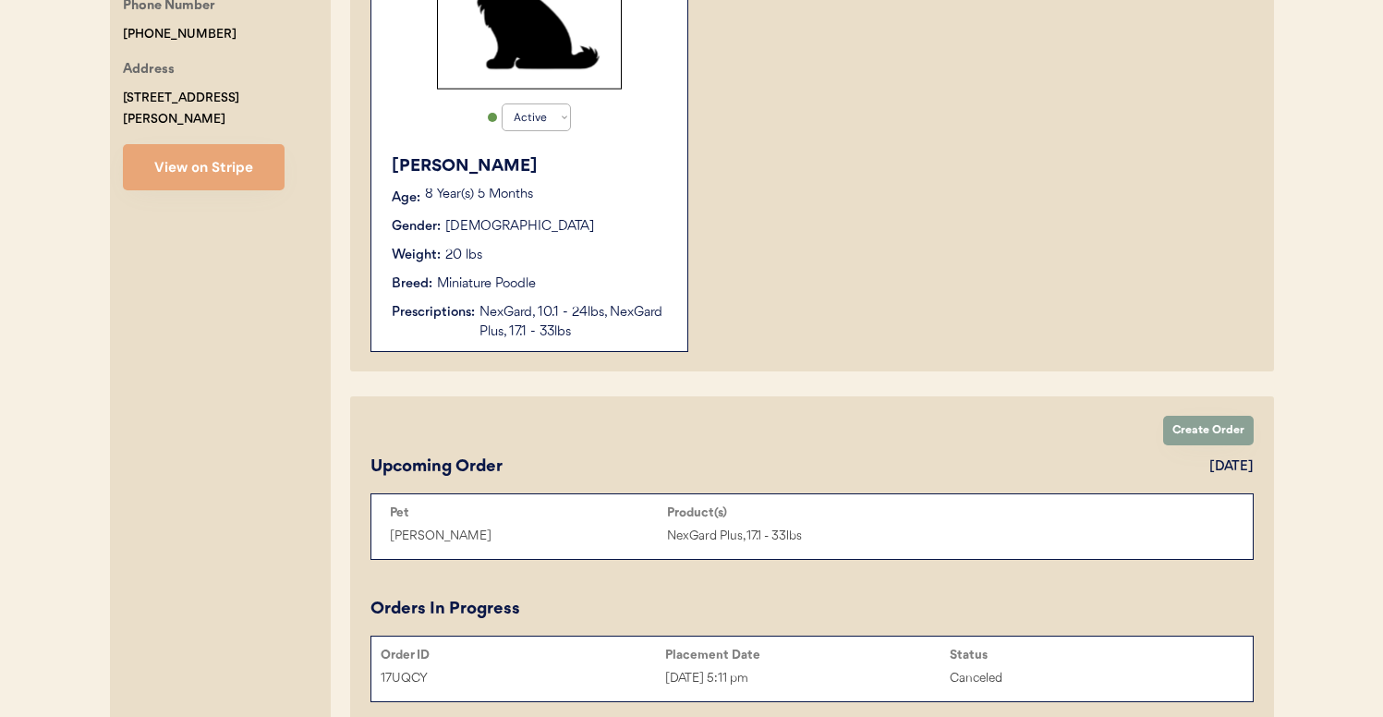
type input "Cara Davis"
click at [622, 324] on div "NexGard, 10.1 - 24lbs, NexGard Plus, 17.1 - 33lbs" at bounding box center [574, 322] width 189 height 39
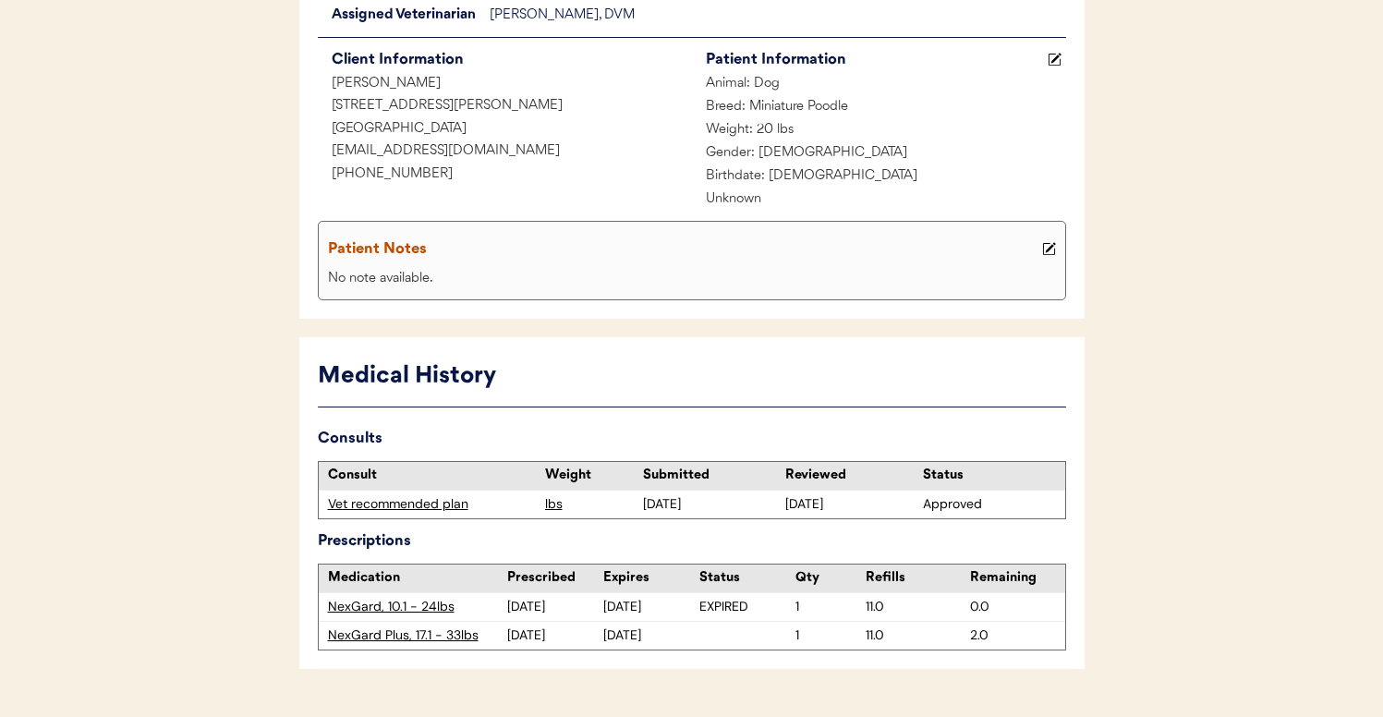
scroll to position [269, 0]
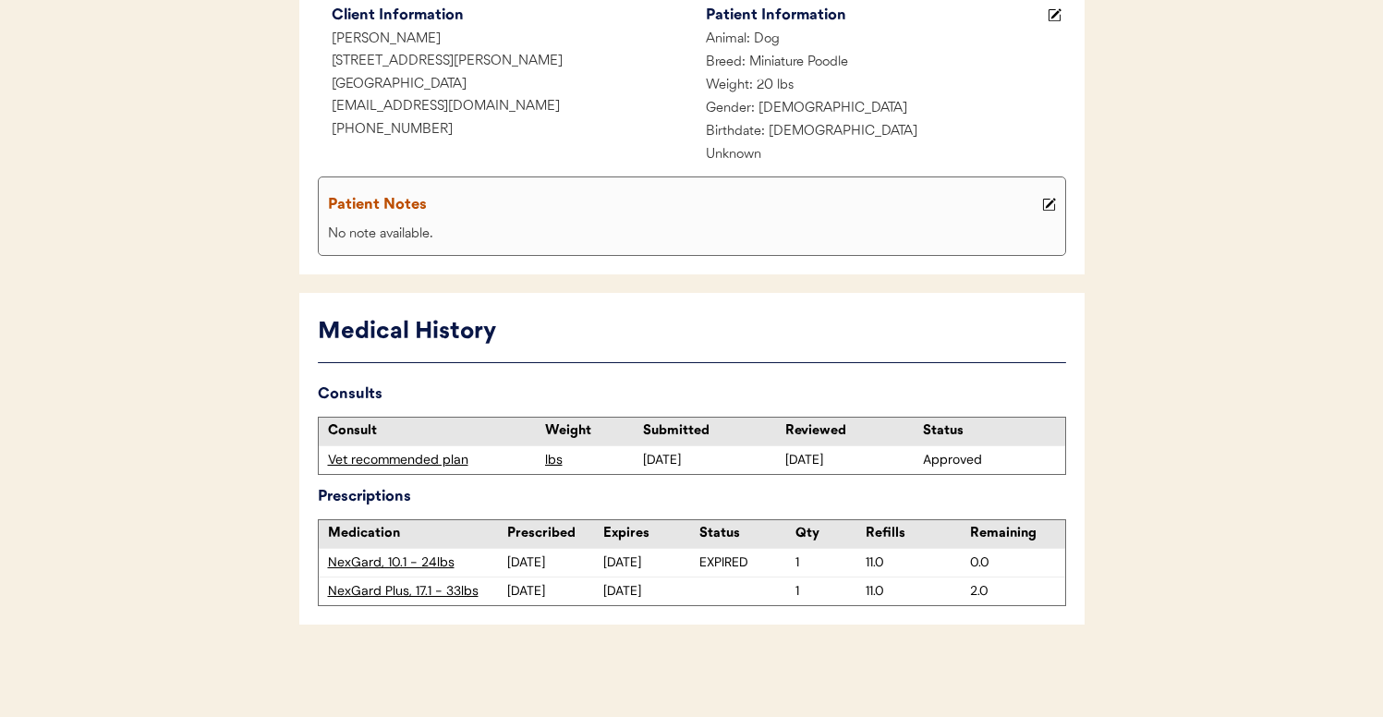
click at [407, 587] on div "NexGard Plus, 17.1 - 33lbs" at bounding box center [417, 591] width 179 height 18
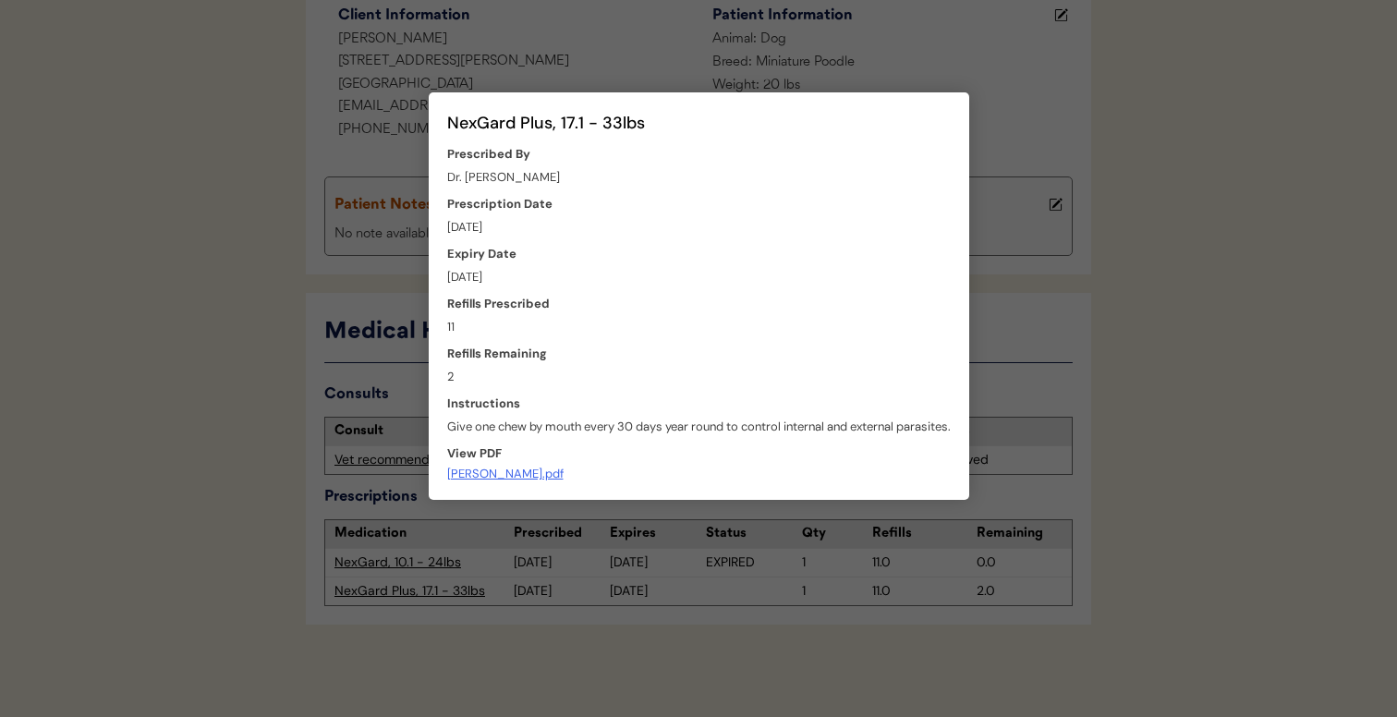
click at [843, 558] on div at bounding box center [698, 358] width 1397 height 717
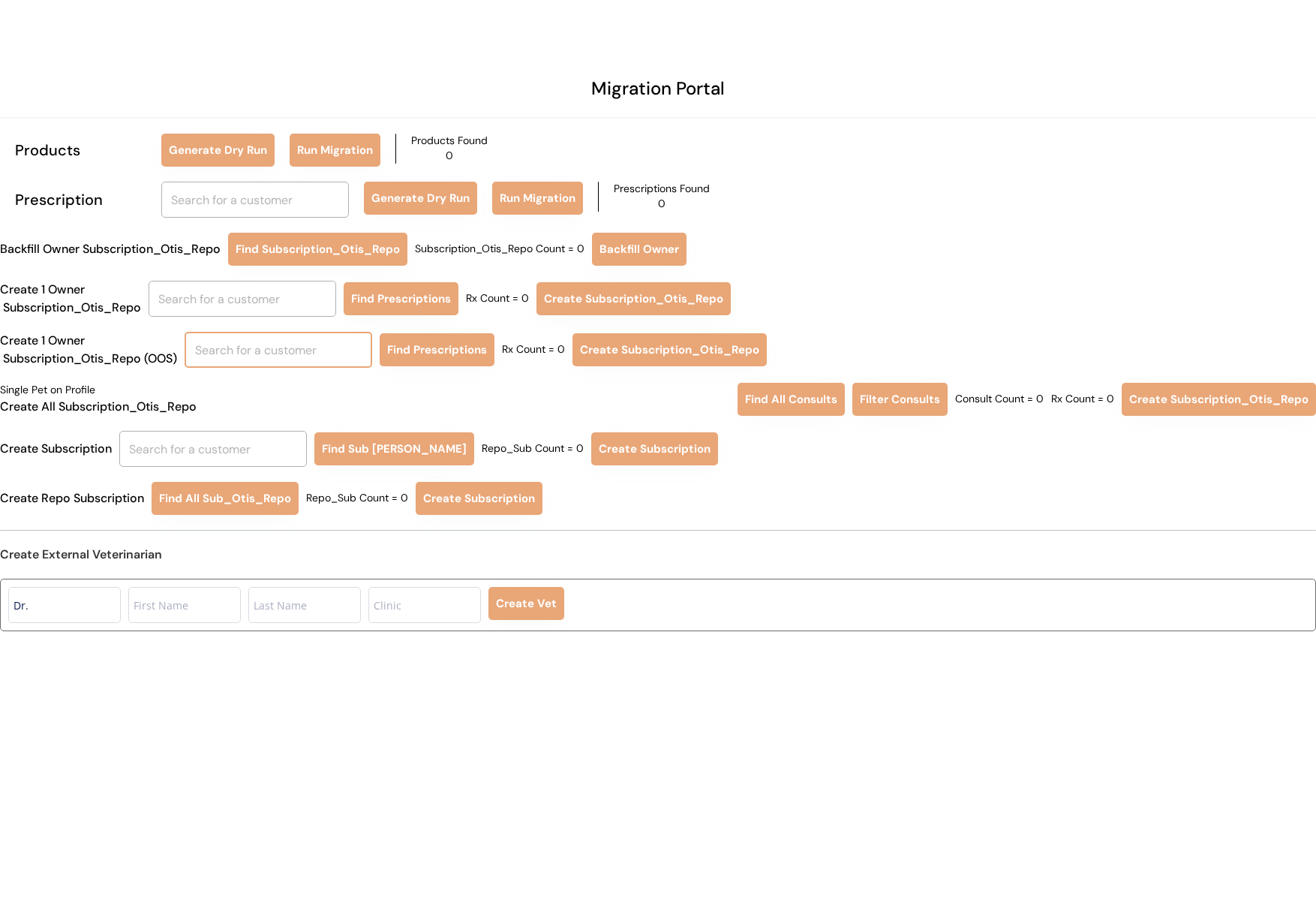
click at [231, 360] on input "text" at bounding box center [278, 349] width 188 height 36
type input "TRACE"
type input "[PERSON_NAME]"
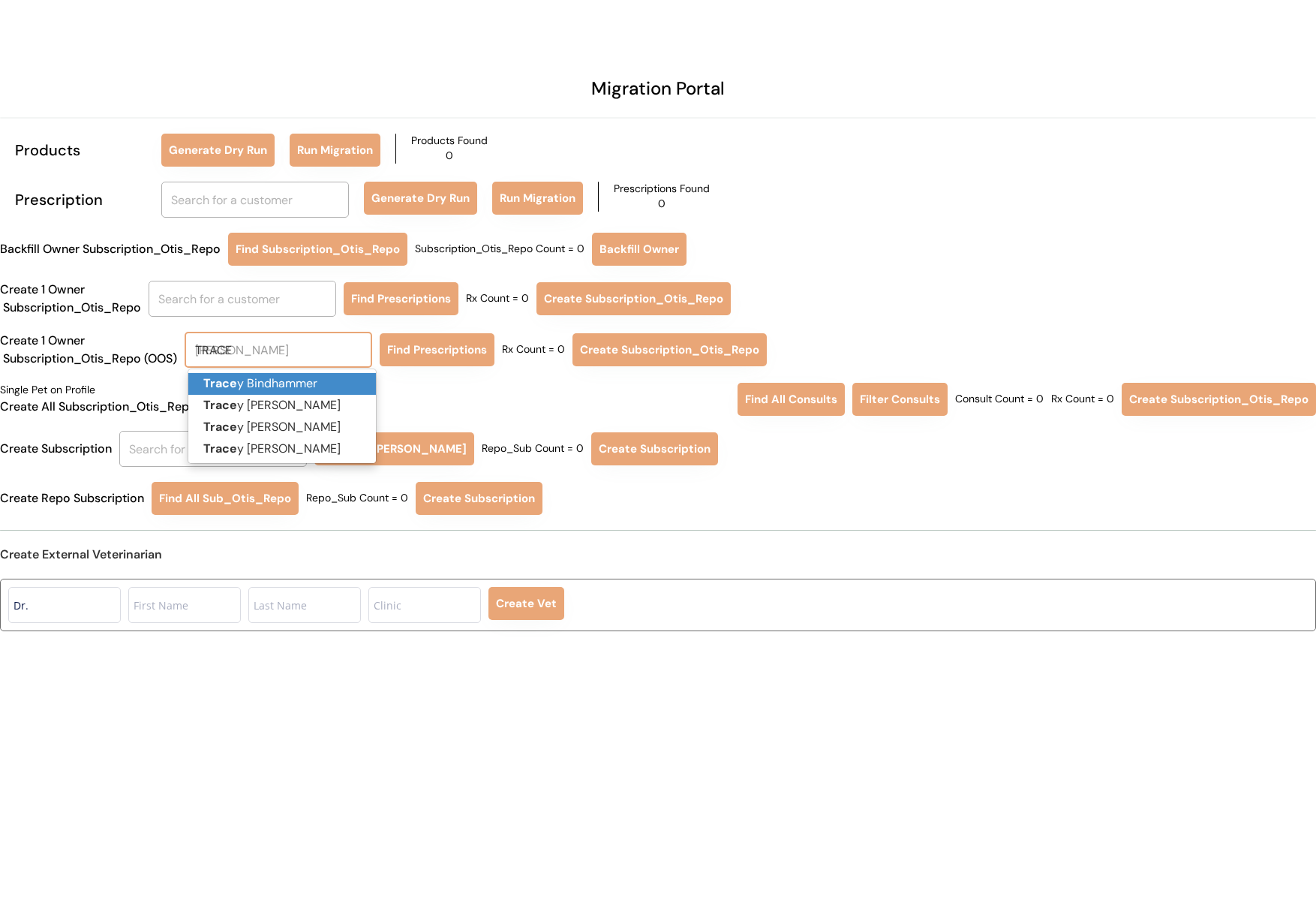
click at [287, 382] on p "Trace y Bindhammer" at bounding box center [282, 383] width 188 height 22
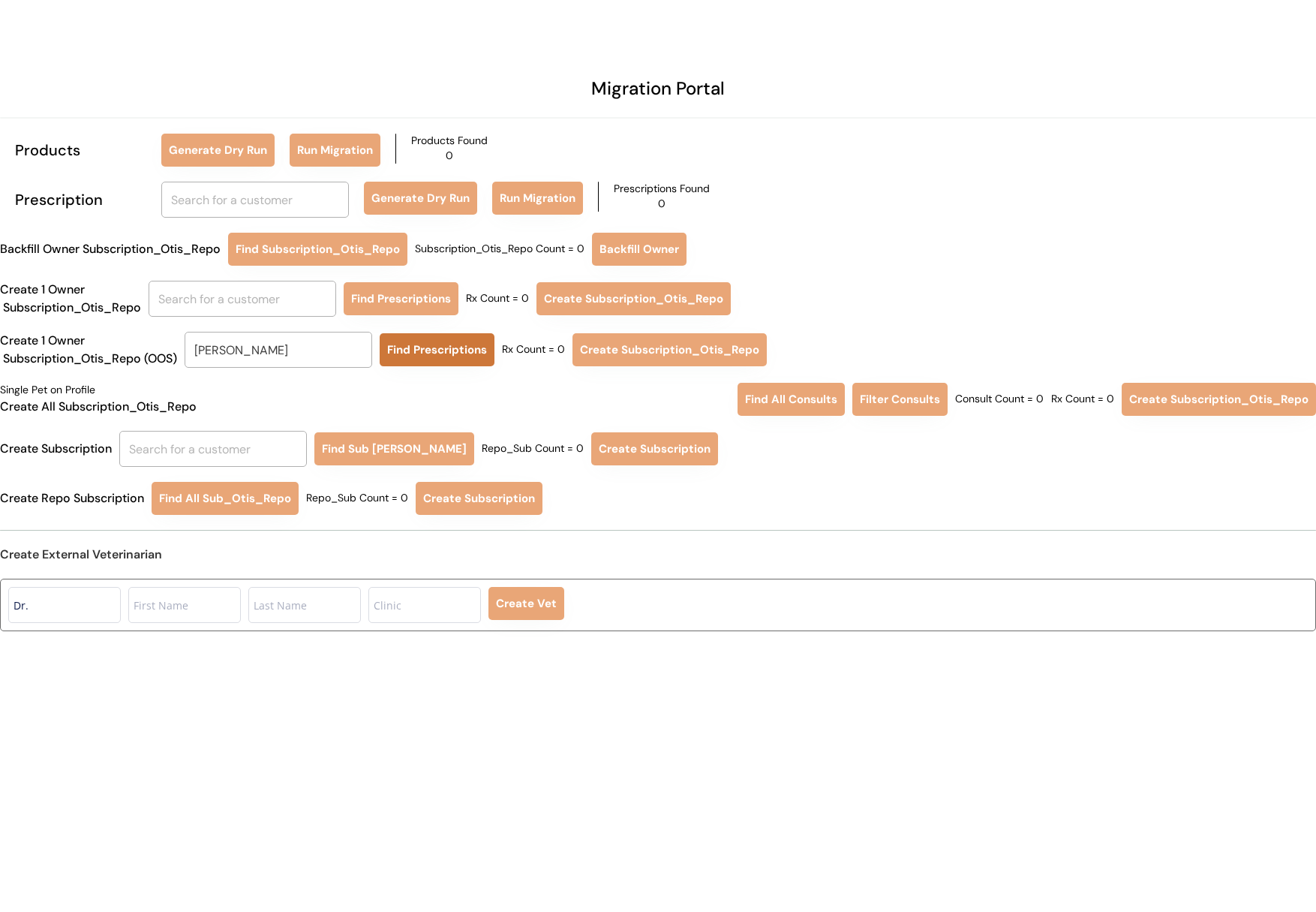
type input "[PERSON_NAME]"
click at [429, 350] on button "Find Prescriptions" at bounding box center [437, 349] width 114 height 33
click at [243, 445] on input "text" at bounding box center [213, 448] width 188 height 36
type input "TRACE"
type input "[PERSON_NAME]"
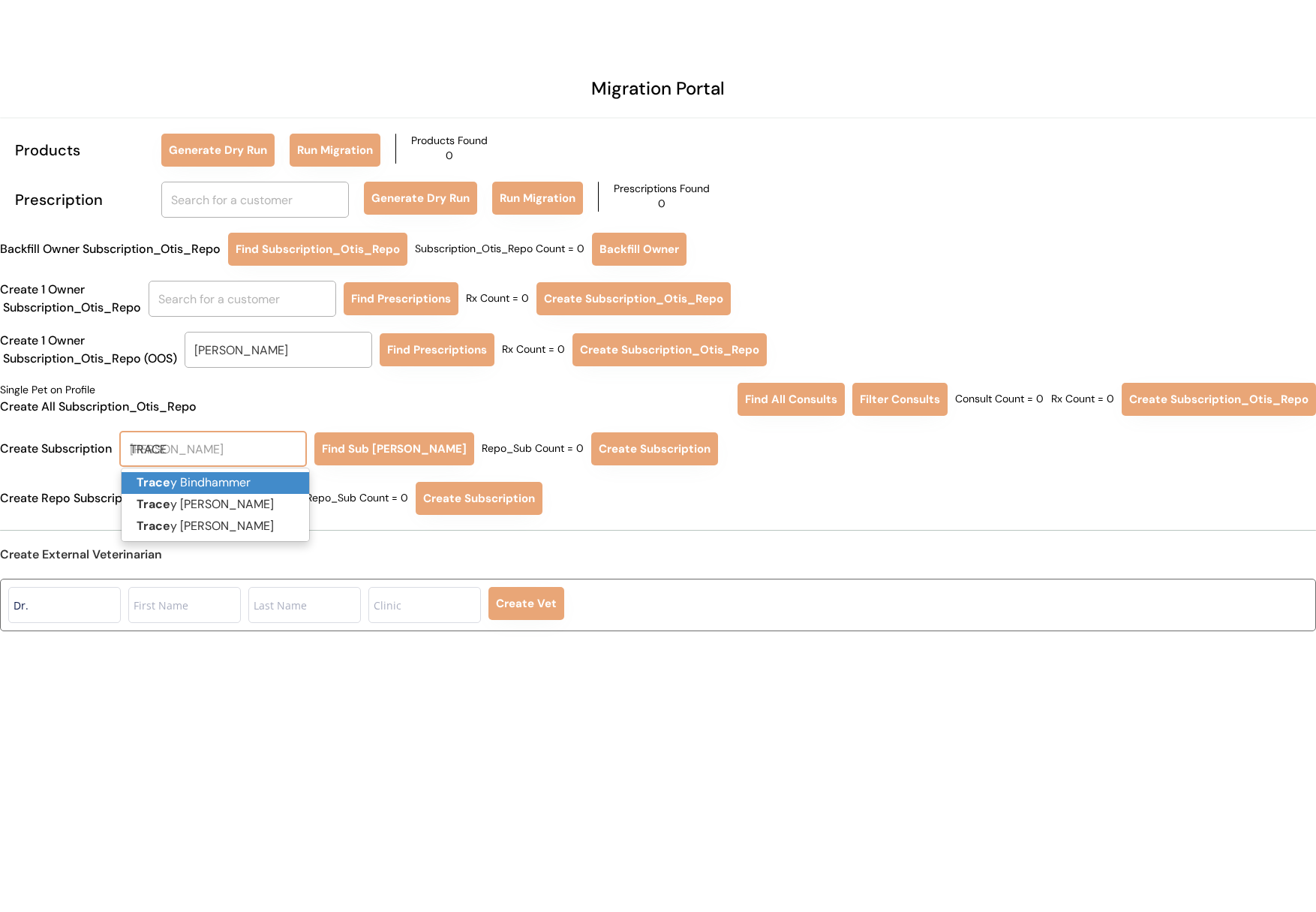
click at [212, 477] on p "Trace y Bindhammer" at bounding box center [215, 482] width 188 height 22
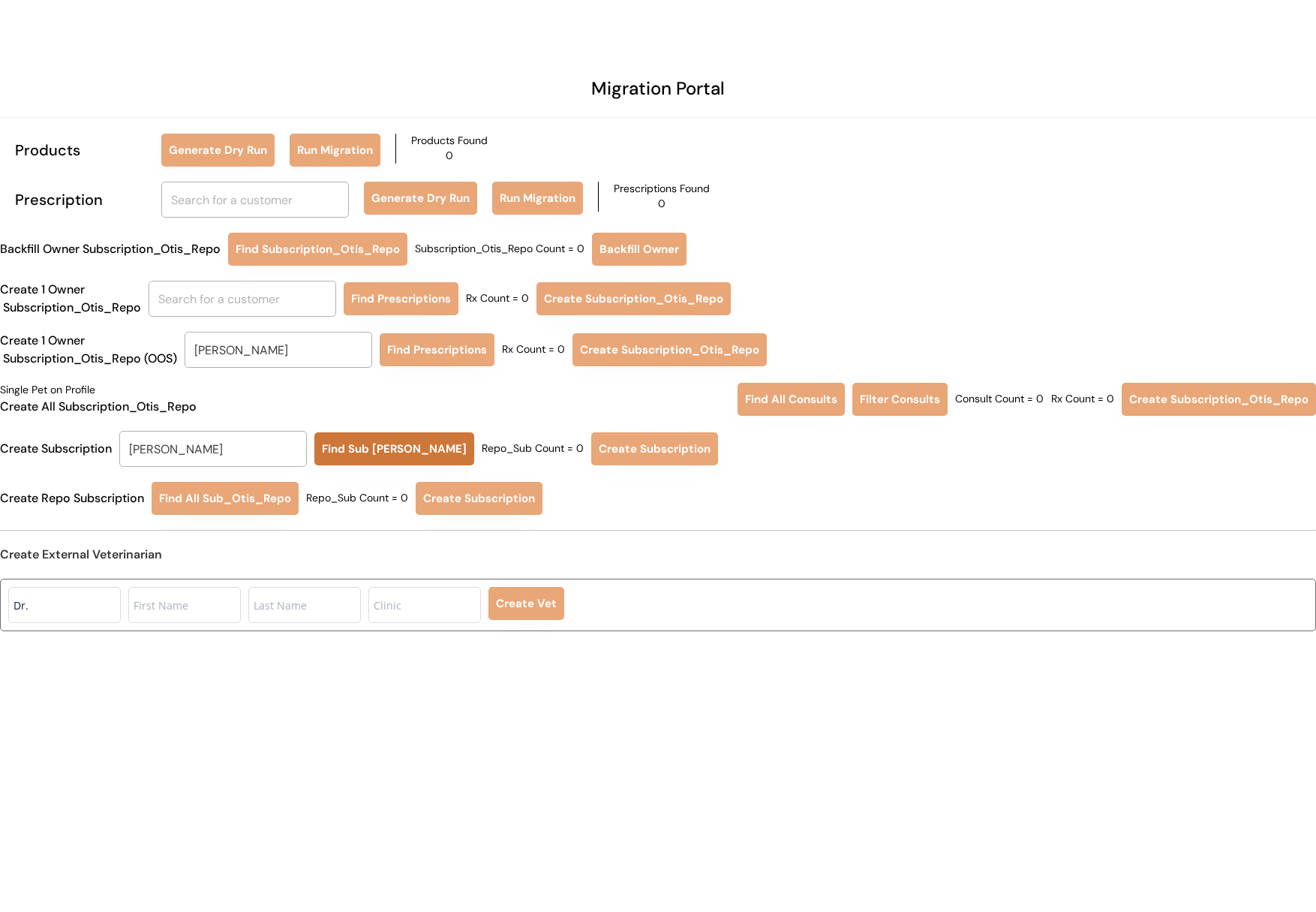
type input "[PERSON_NAME]"
click at [361, 447] on button "Find Sub [PERSON_NAME]" at bounding box center [394, 448] width 160 height 33
click at [587, 447] on button "Create Subscription" at bounding box center [650, 448] width 127 height 33
